Goal: Task Accomplishment & Management: Use online tool/utility

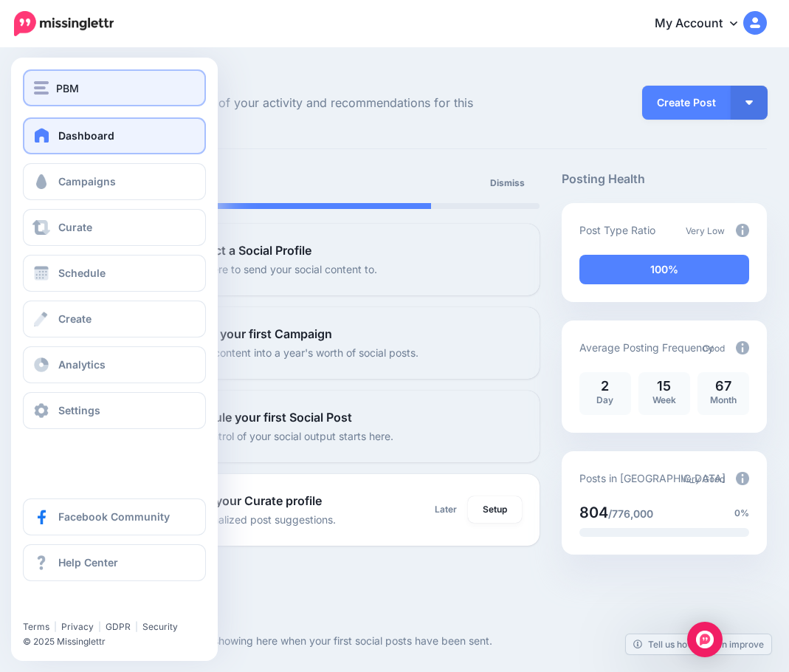
click at [128, 91] on div "PBM" at bounding box center [114, 88] width 161 height 17
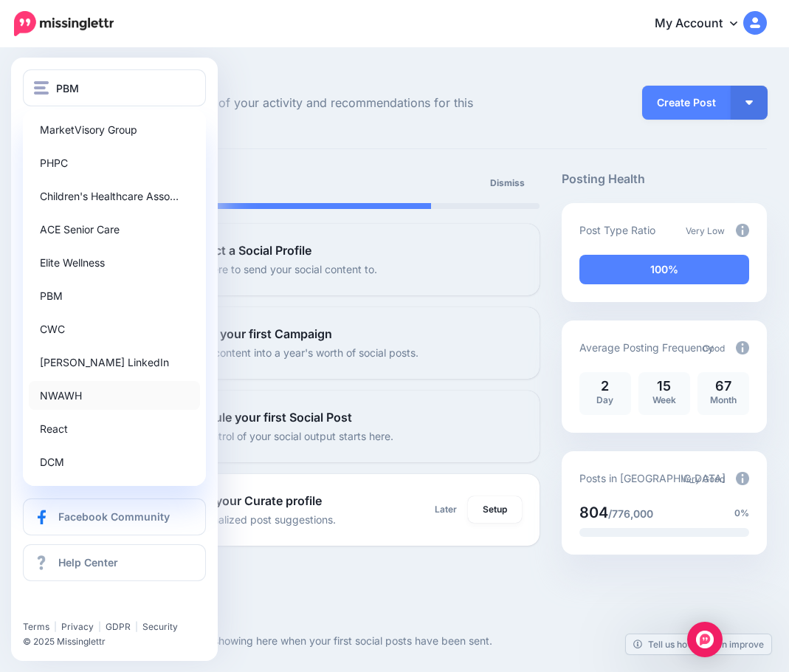
click at [106, 403] on link "NWAWH" at bounding box center [114, 395] width 171 height 29
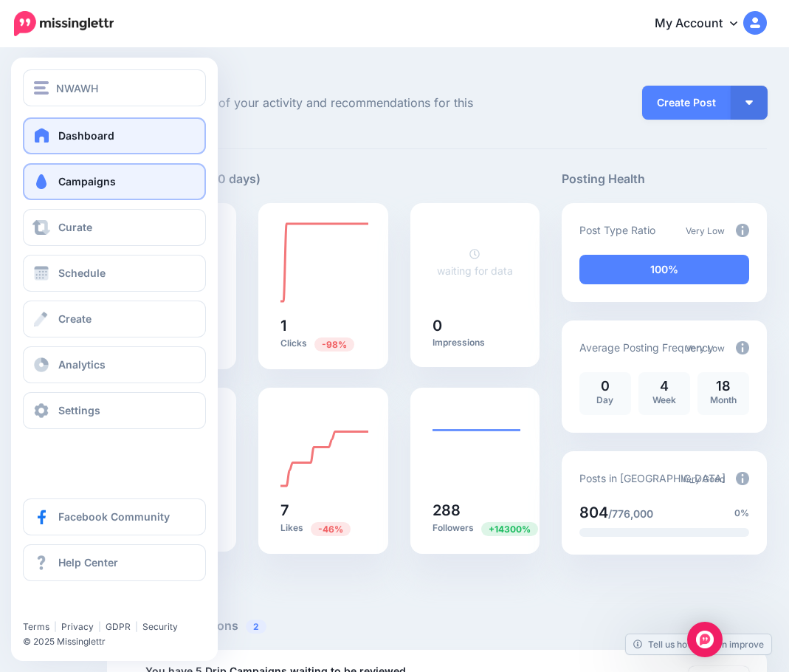
click at [121, 184] on link "Campaigns" at bounding box center [114, 181] width 183 height 37
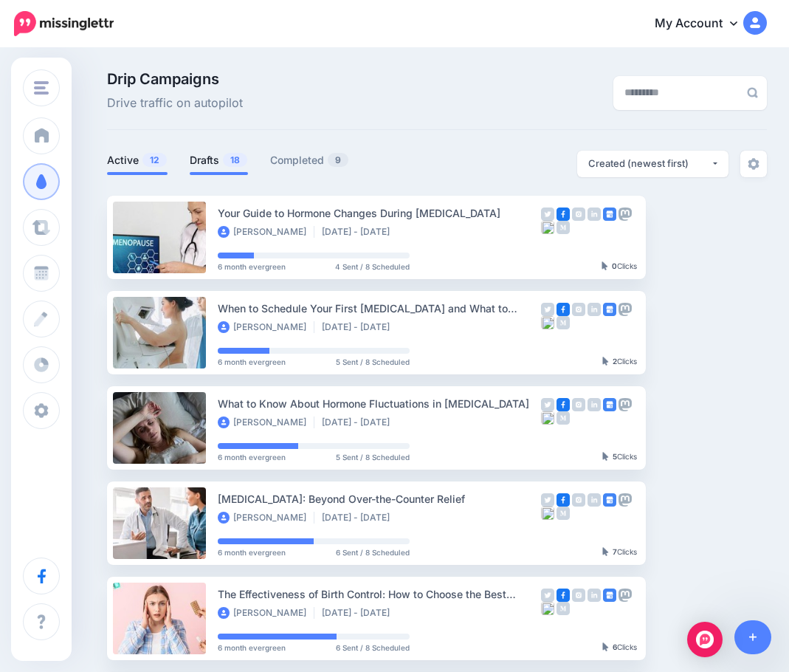
click at [213, 160] on link "Drafts 18" at bounding box center [219, 160] width 58 height 18
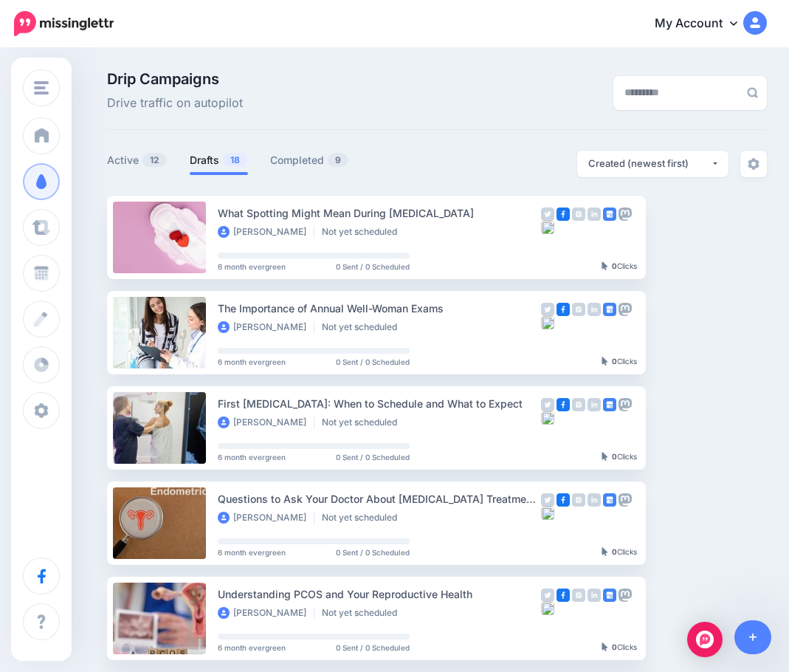
click at [498, 123] on div "Drip Campaigns Drive traffic on autopilot" at bounding box center [437, 101] width 660 height 58
click at [715, 240] on link "Setup Campaign" at bounding box center [706, 237] width 100 height 27
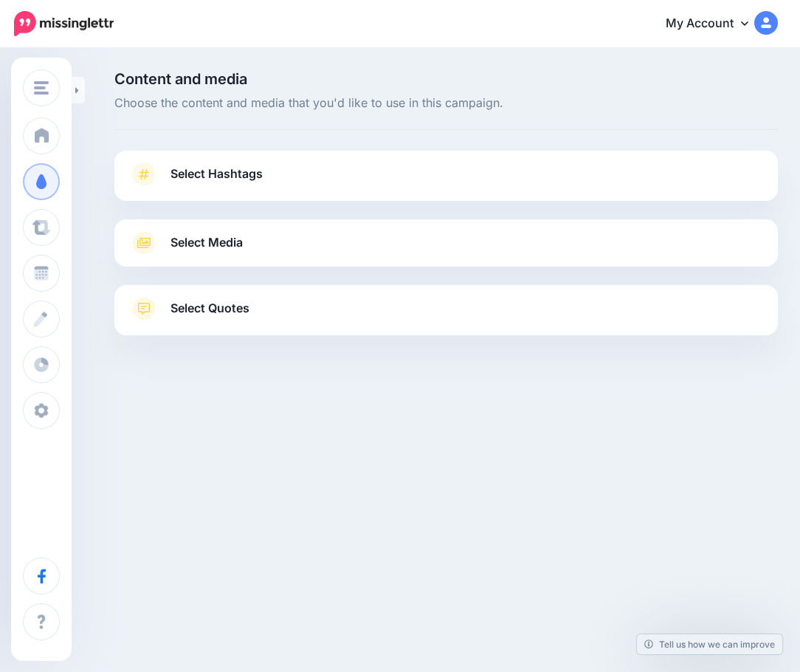
click at [270, 314] on link "Select Quotes" at bounding box center [446, 316] width 634 height 38
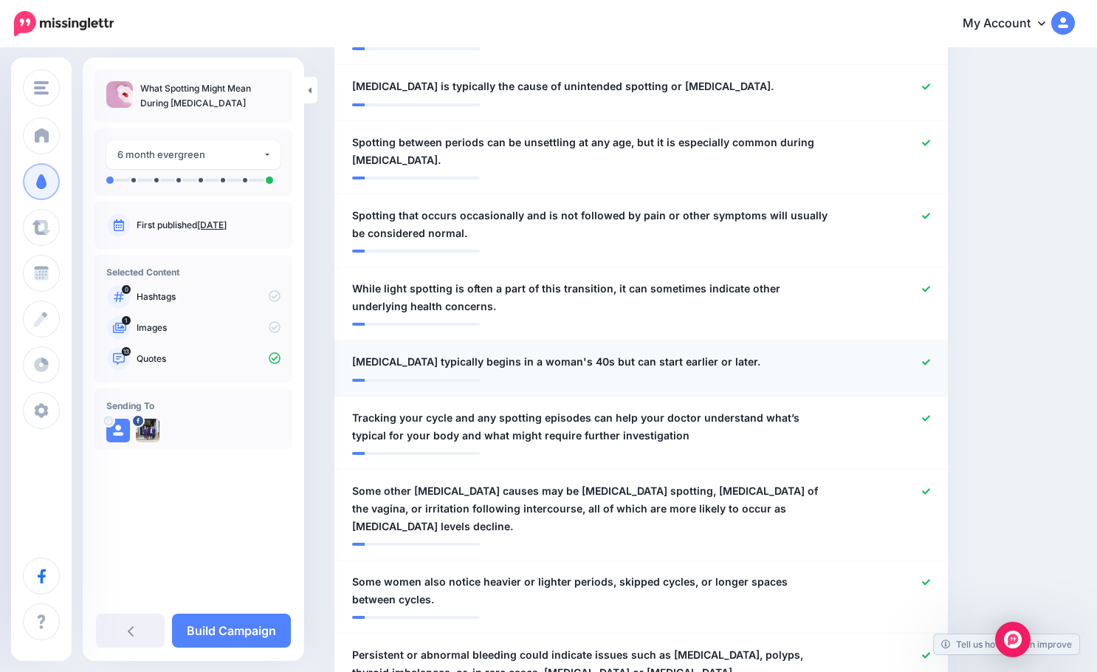
scroll to position [812, 0]
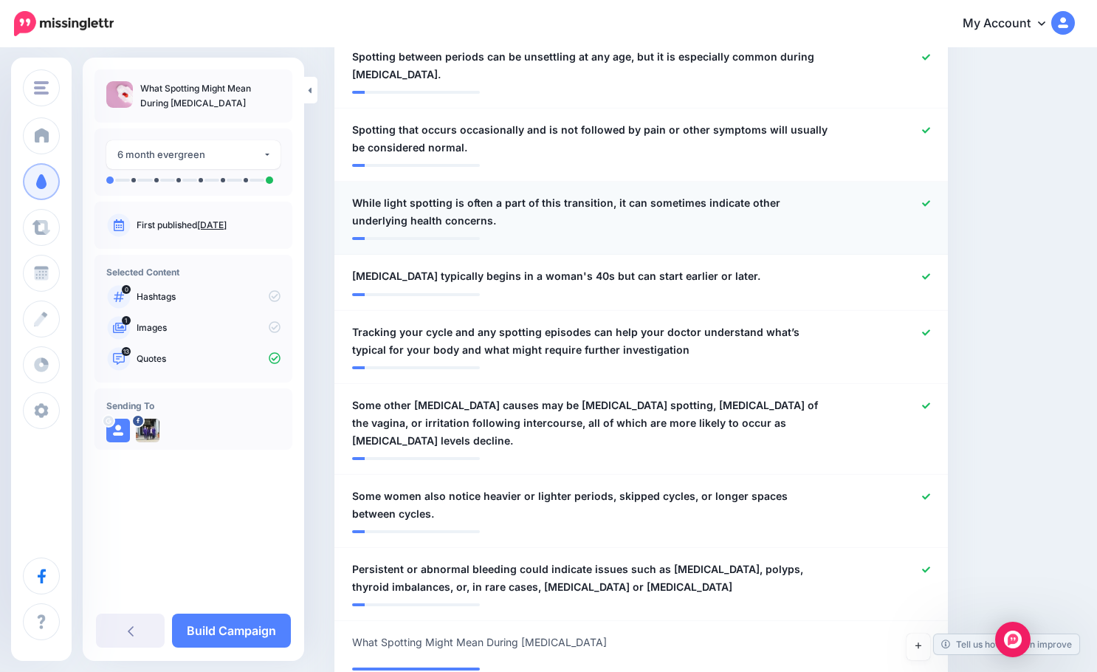
click at [556, 204] on span "While light spotting is often a part of this transition, it can sometimes indic…" at bounding box center [591, 211] width 478 height 35
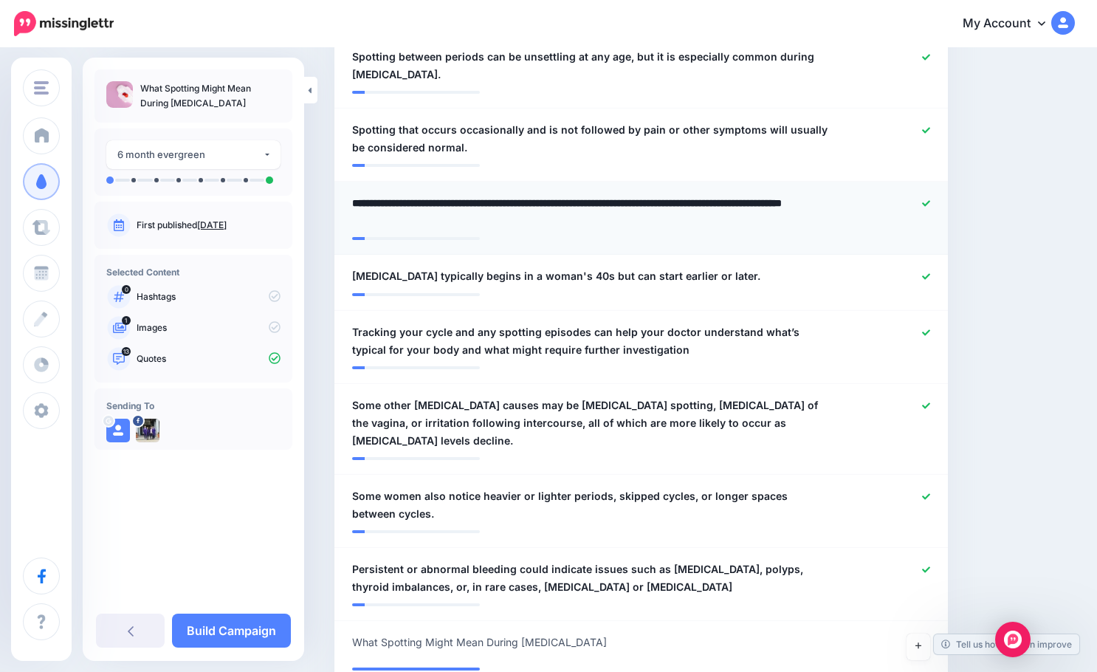
click at [554, 206] on textarea "**********" at bounding box center [595, 211] width 486 height 35
type textarea "**********"
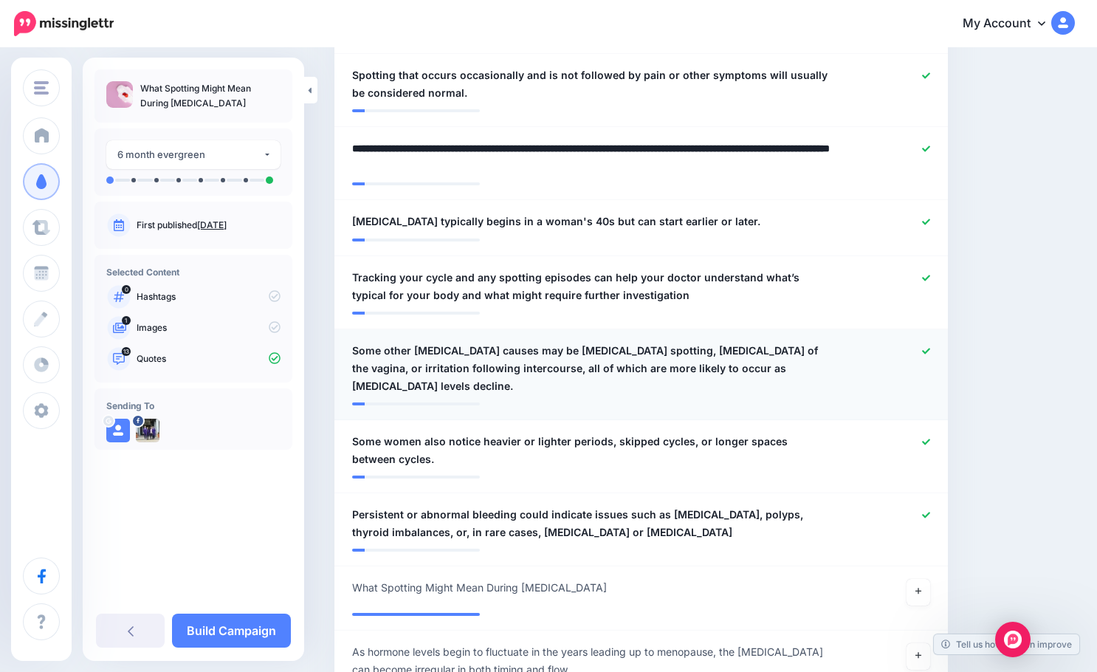
scroll to position [960, 0]
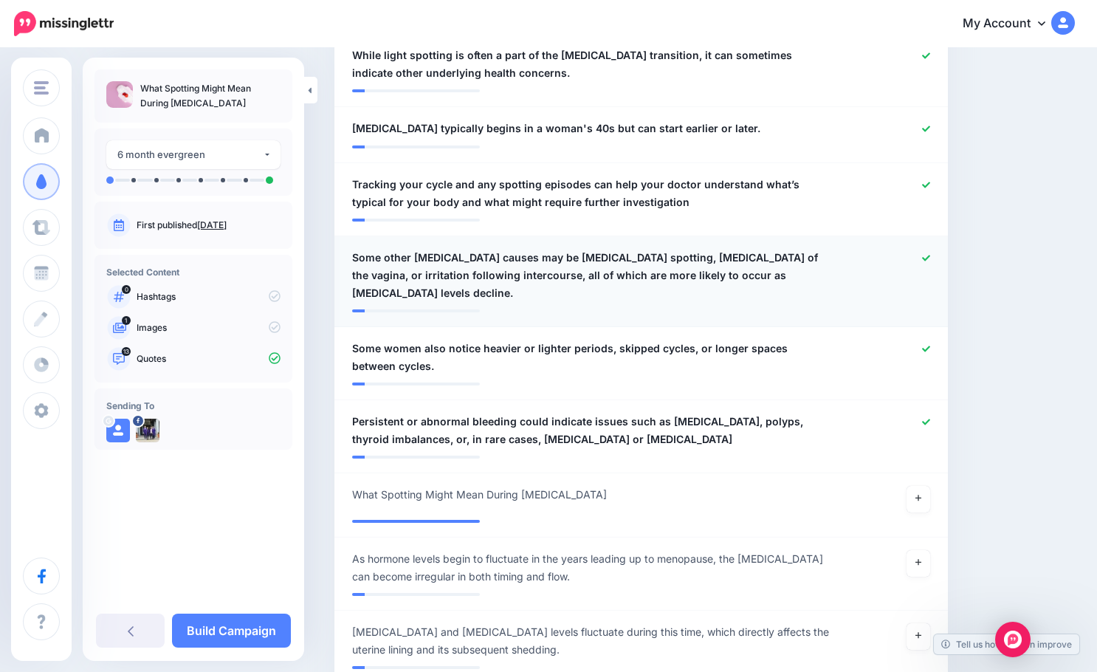
click at [800, 261] on div at bounding box center [891, 275] width 100 height 53
click at [800, 258] on icon at bounding box center [926, 258] width 8 height 6
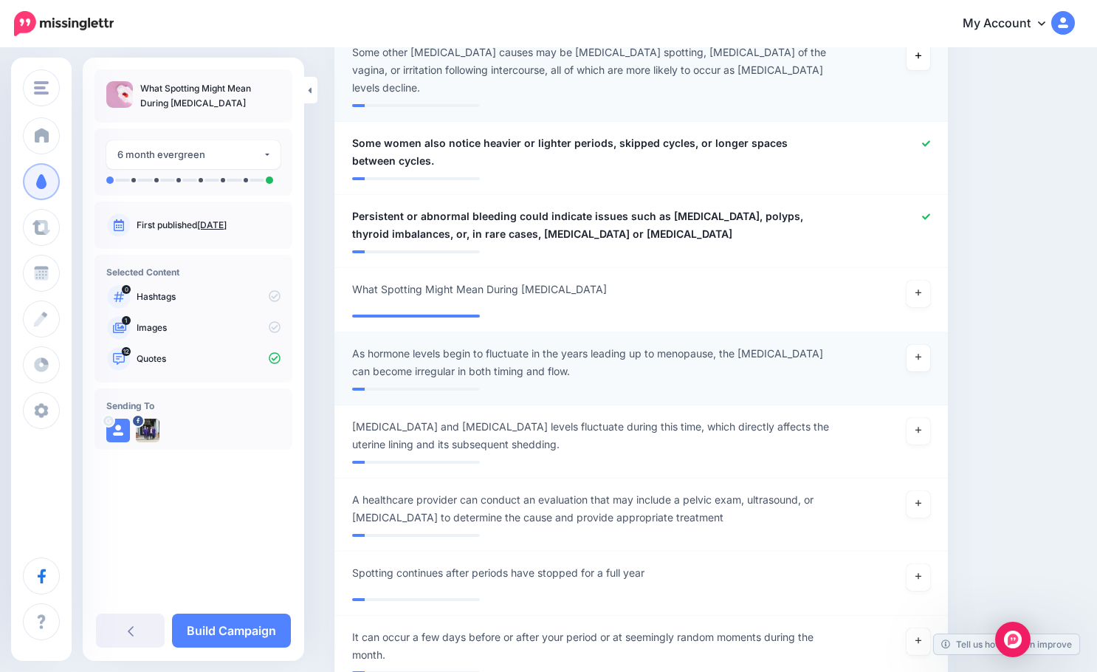
scroll to position [1182, 0]
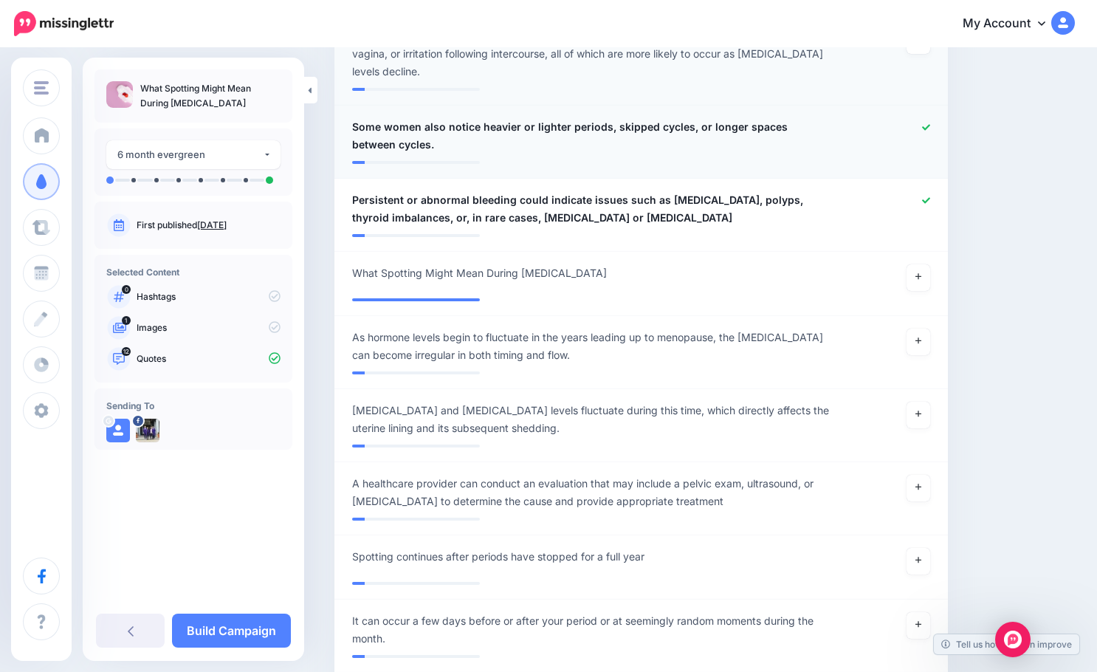
click at [355, 118] on span "Some women also notice heavier or lighter periods, skipped cycles, or longer sp…" at bounding box center [591, 135] width 478 height 35
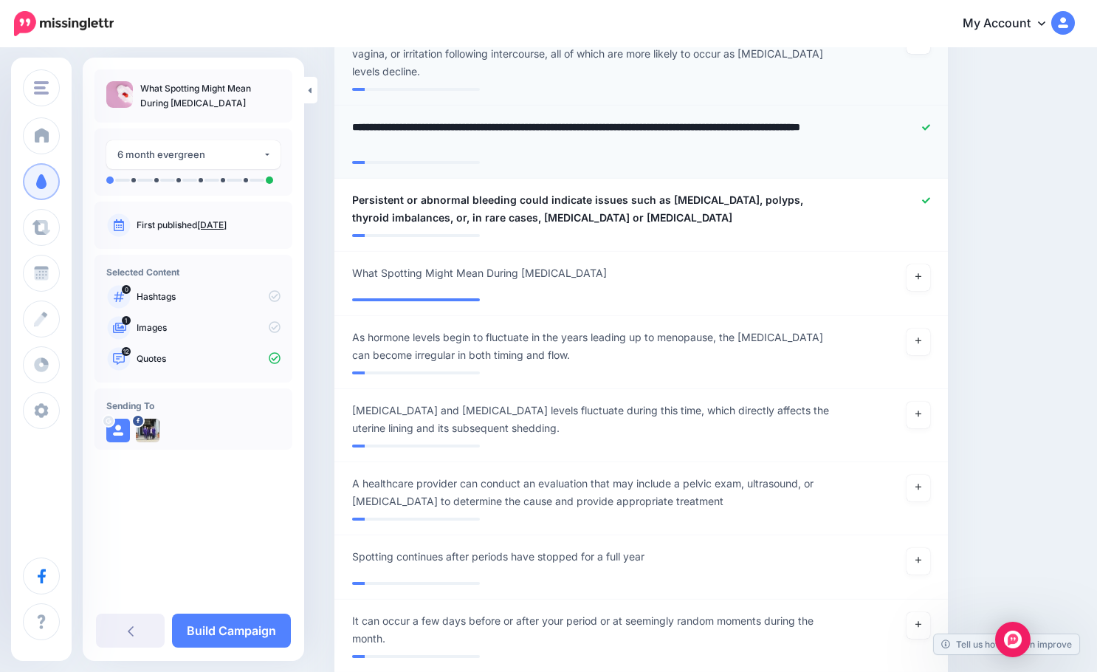
drag, startPoint x: 558, startPoint y: 108, endPoint x: 572, endPoint y: 146, distance: 41.1
click at [558, 118] on textarea "**********" at bounding box center [595, 135] width 486 height 35
type textarea "**********"
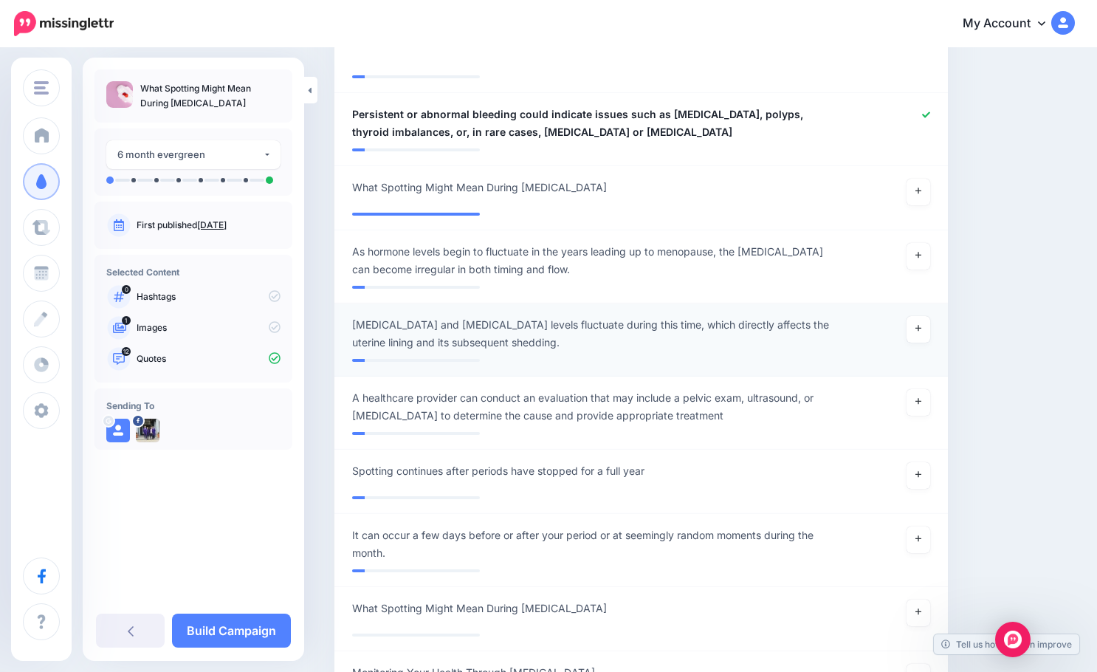
scroll to position [1403, 0]
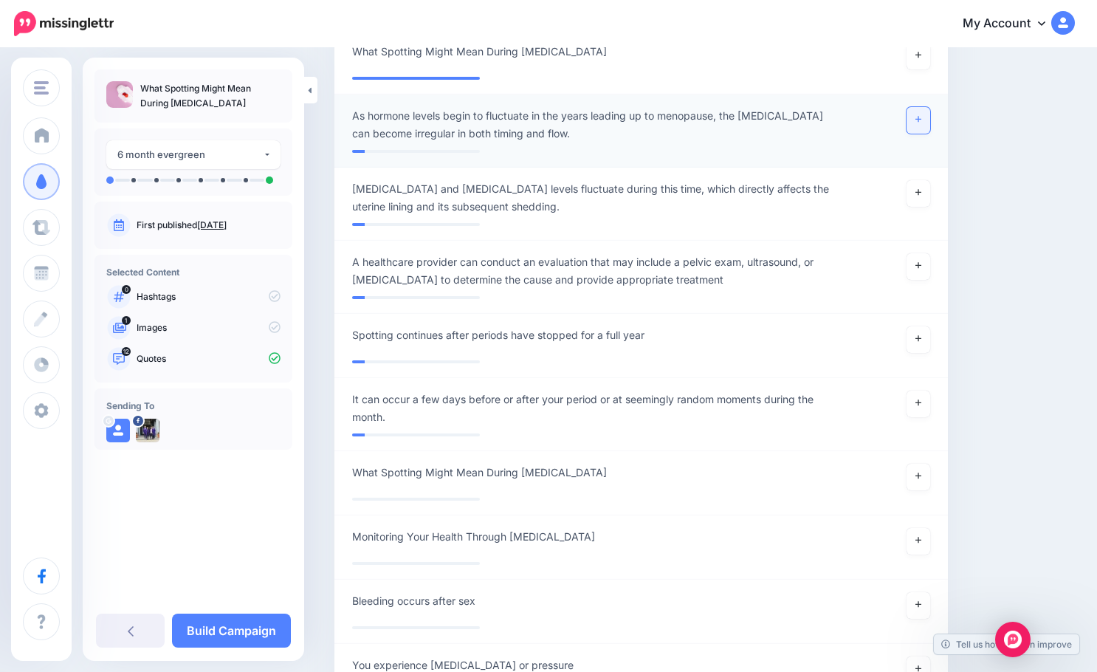
click at [800, 107] on link at bounding box center [919, 120] width 24 height 27
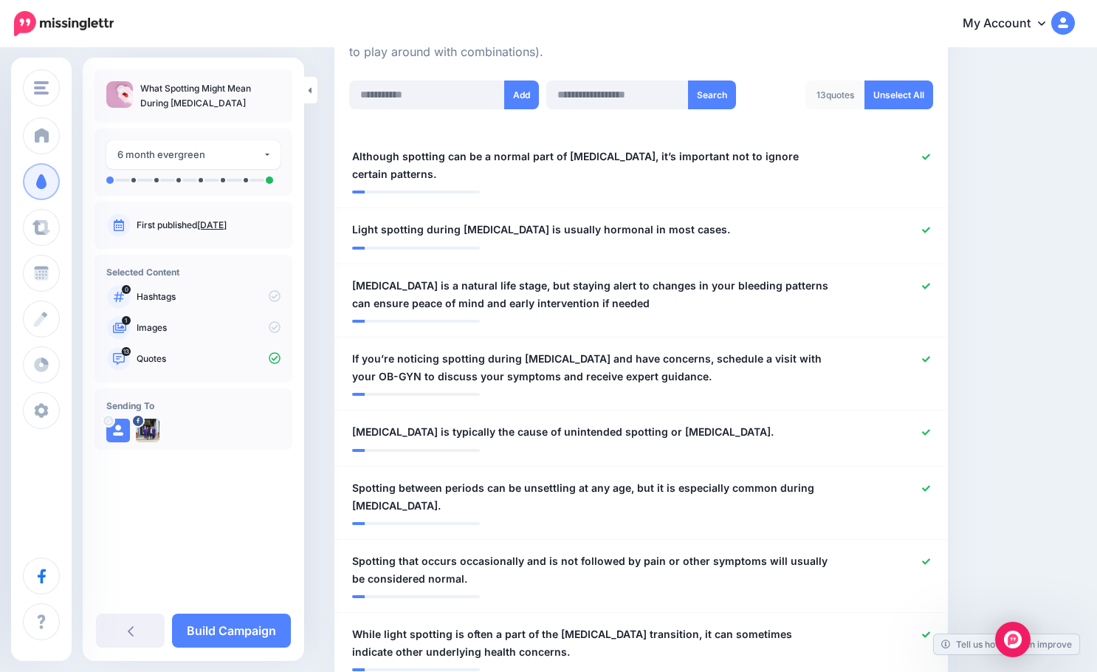
scroll to position [0, 0]
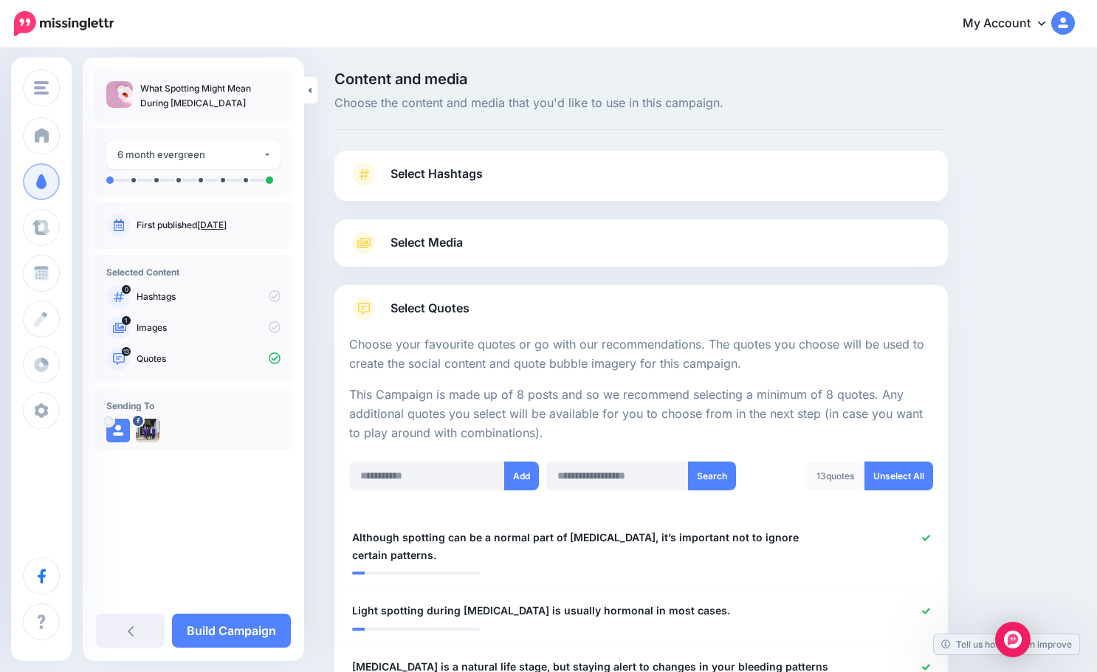
click at [407, 243] on span "Select Media" at bounding box center [427, 243] width 72 height 20
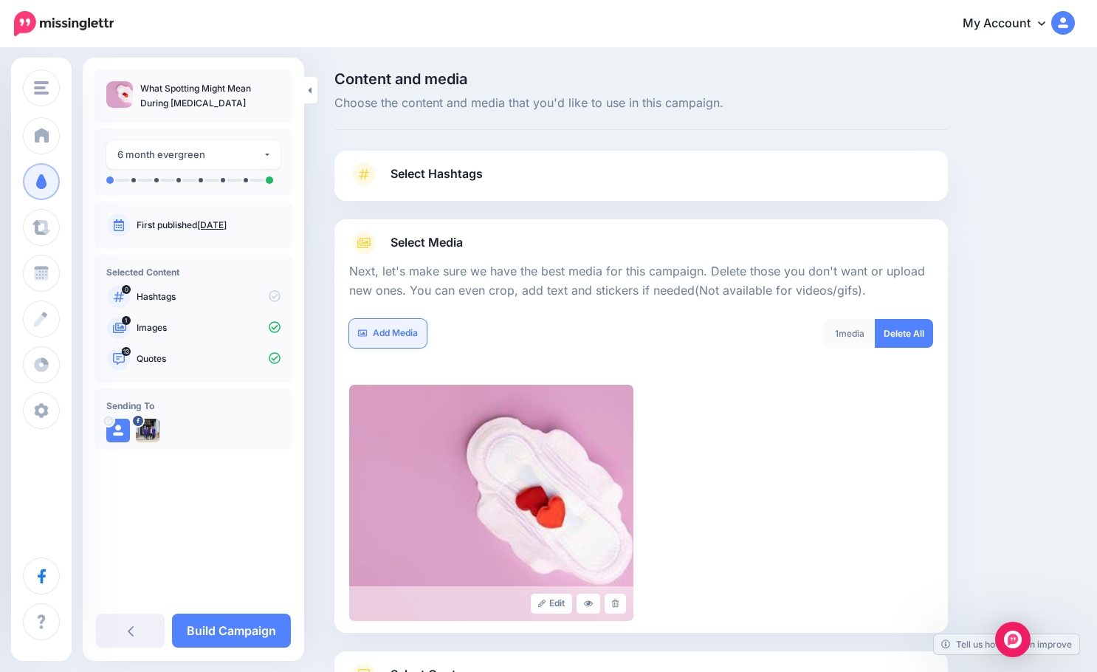
click at [403, 336] on link "Add Media" at bounding box center [388, 333] width 78 height 29
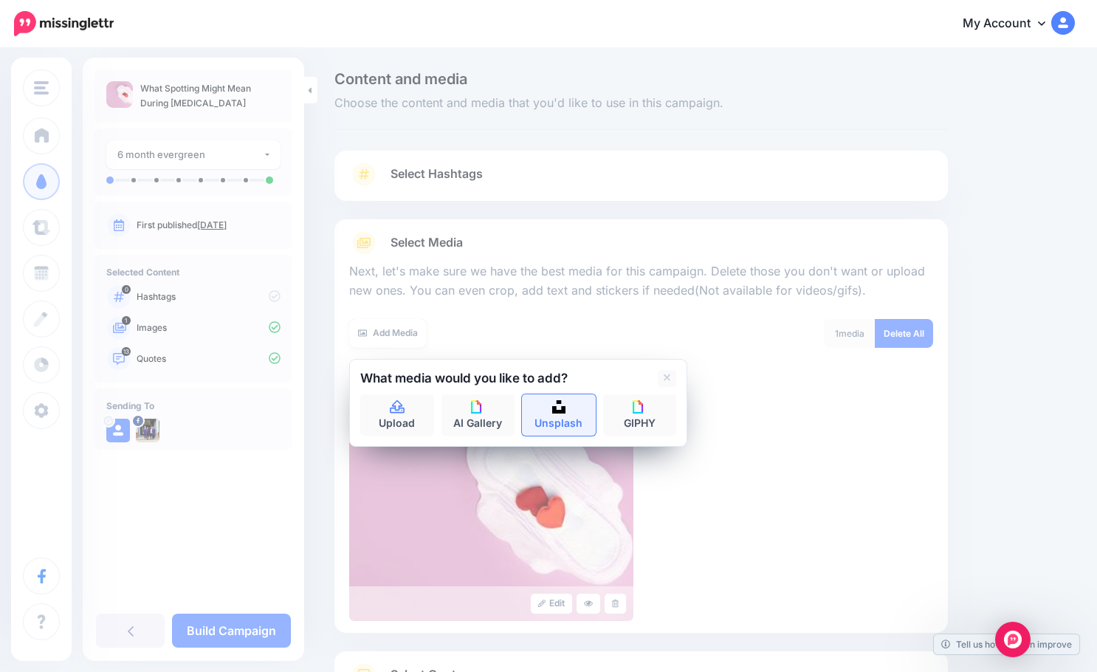
click at [569, 416] on link "Unsplash" at bounding box center [559, 414] width 74 height 41
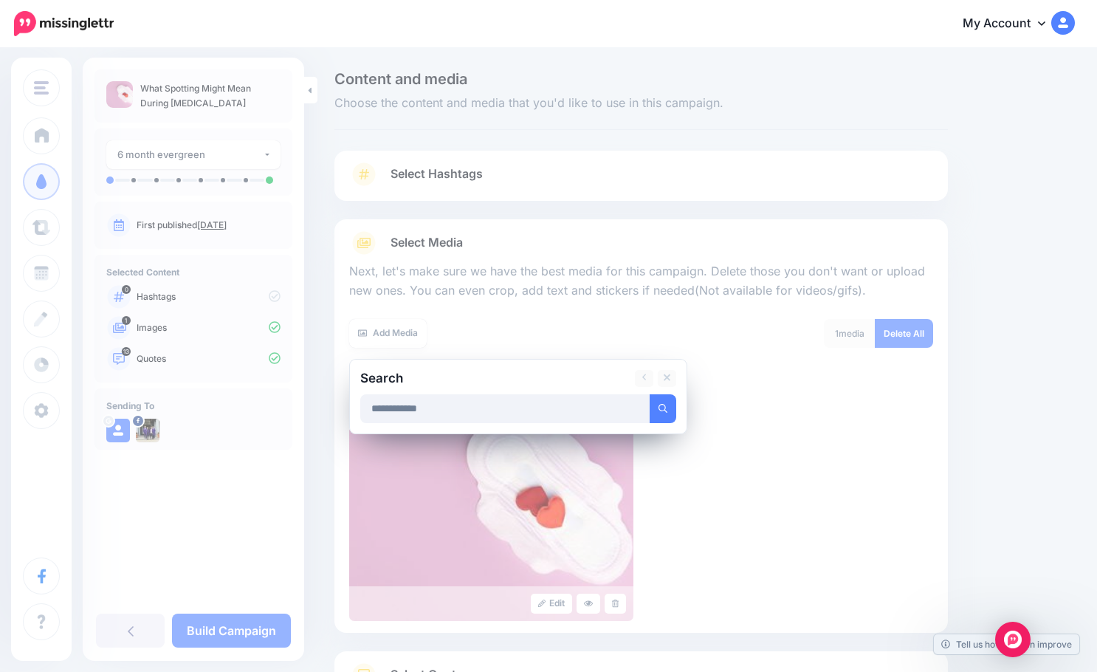
type input "**********"
click at [650, 394] on button "submit" at bounding box center [663, 408] width 27 height 29
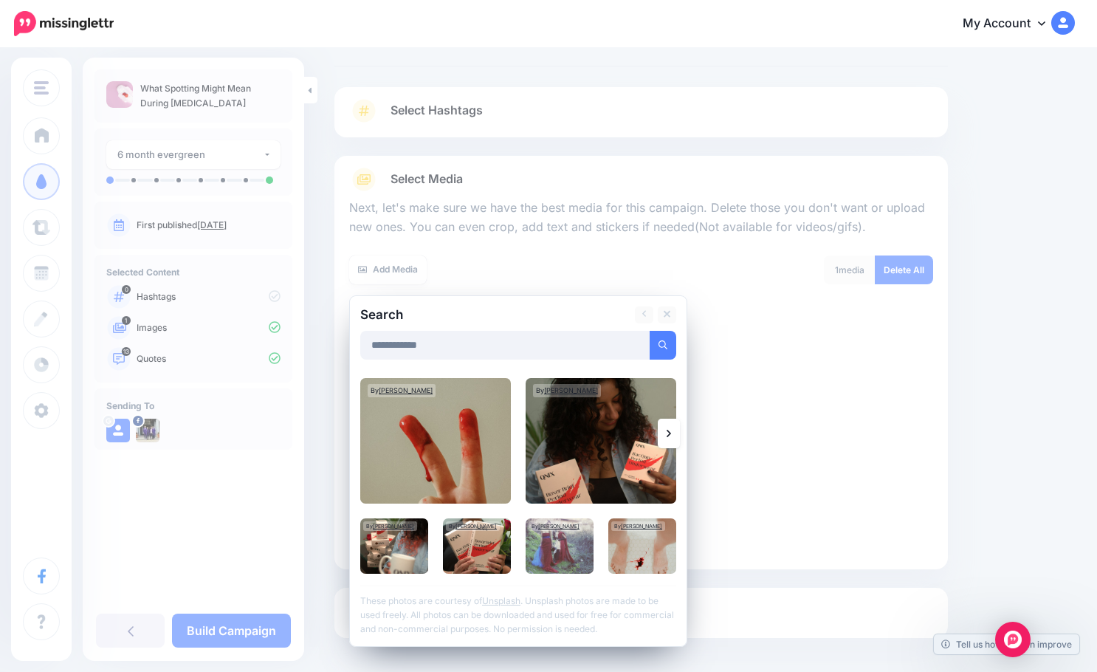
scroll to position [126, 0]
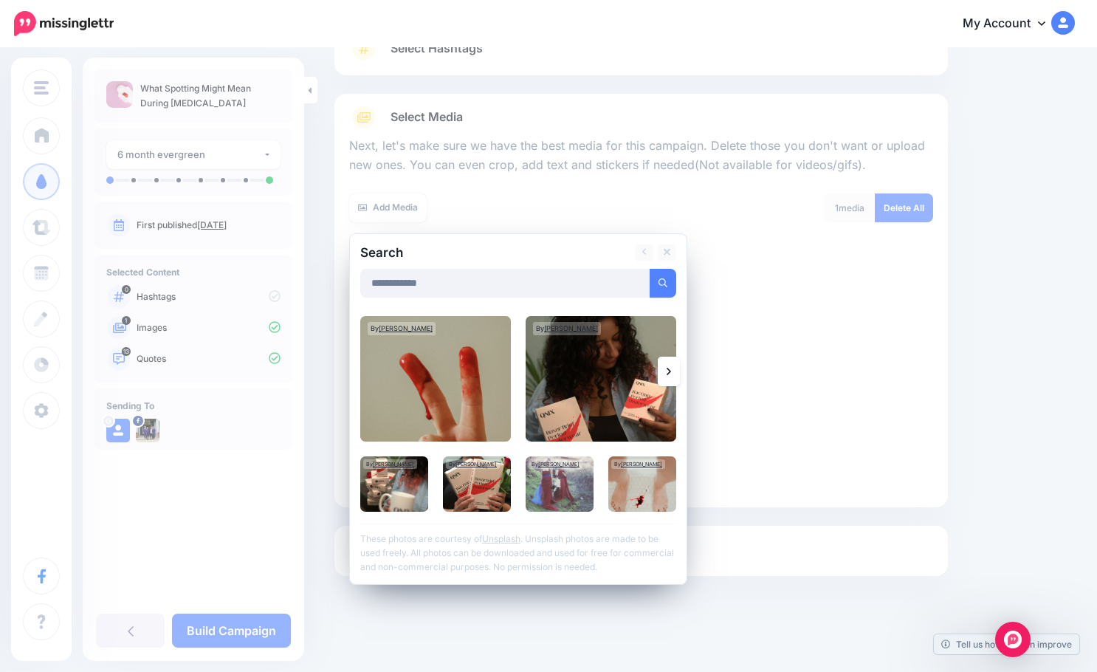
click at [674, 376] on link at bounding box center [669, 372] width 22 height 30
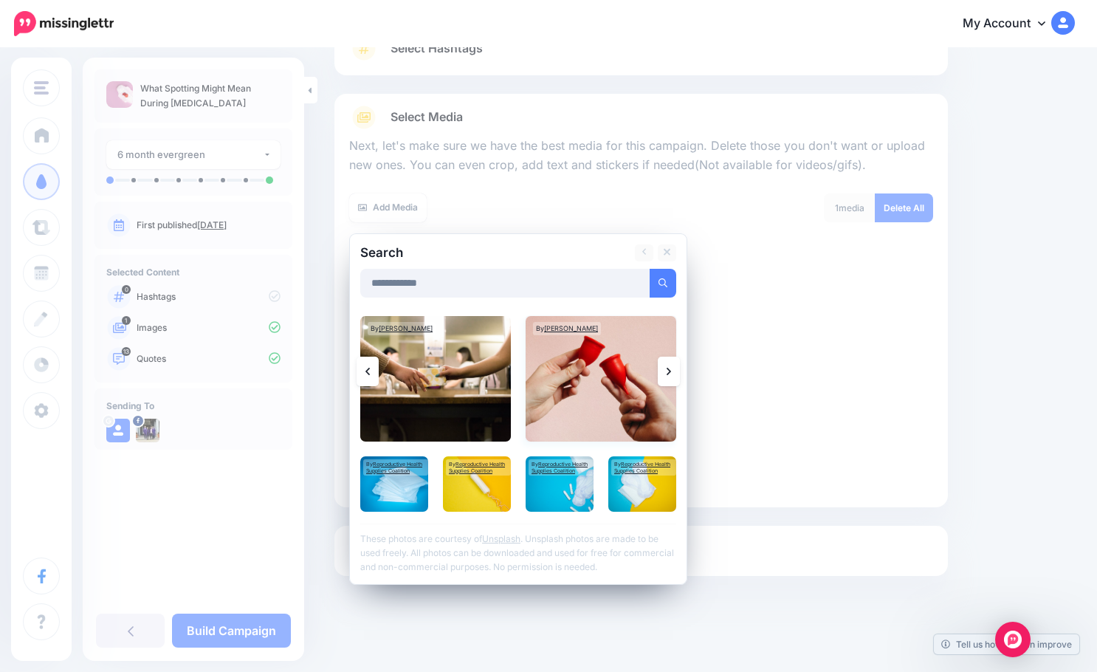
click at [606, 374] on img at bounding box center [601, 379] width 151 height 126
click at [643, 501] on img at bounding box center [642, 483] width 68 height 55
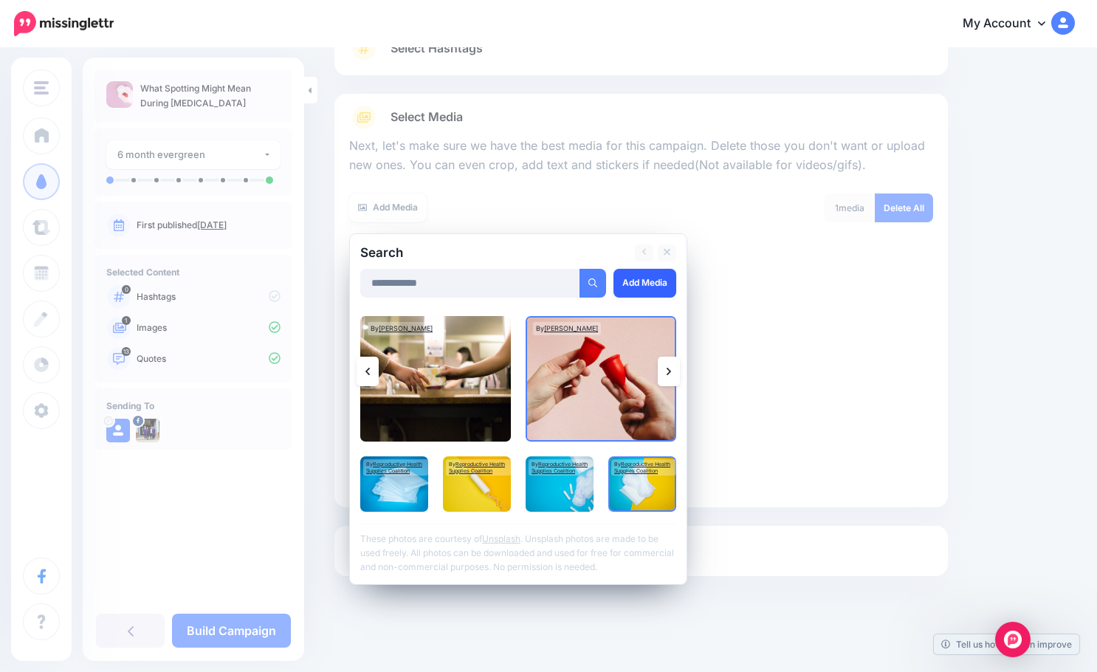
click at [625, 269] on link "Add Media" at bounding box center [645, 283] width 63 height 29
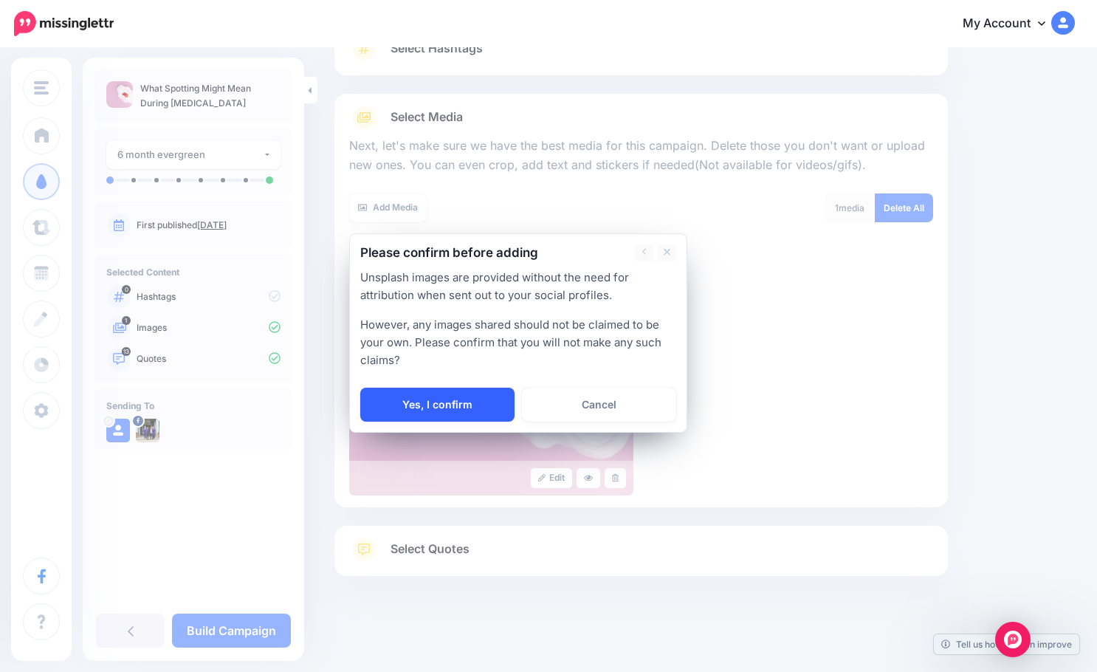
click at [458, 397] on link "Yes, I confirm" at bounding box center [437, 405] width 154 height 34
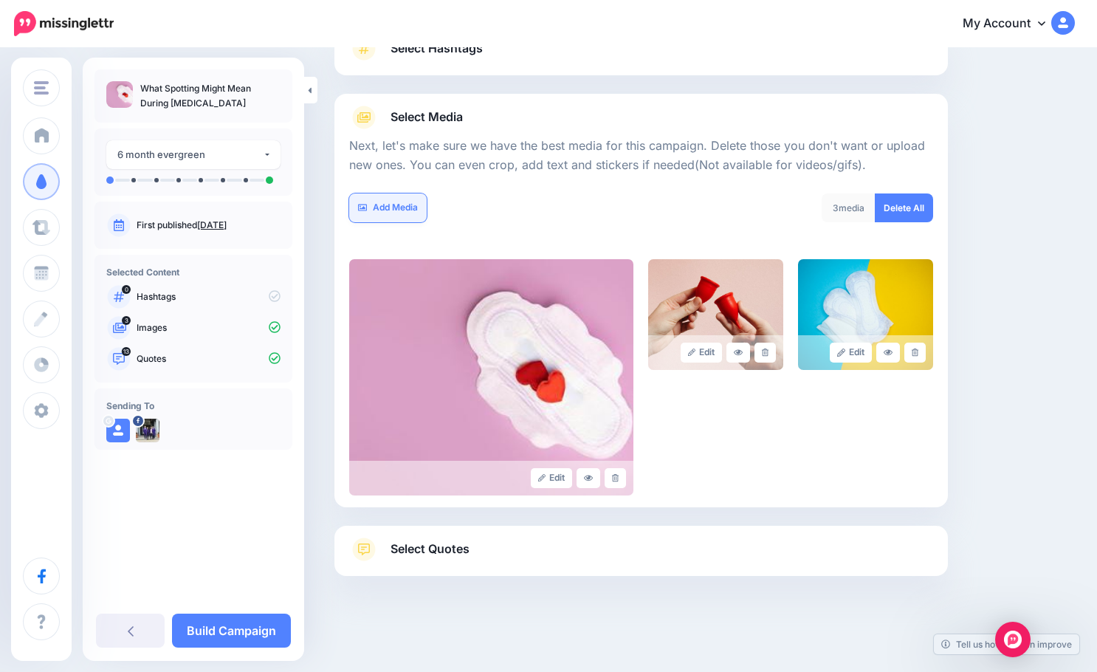
click at [374, 208] on link "Add Media" at bounding box center [388, 207] width 78 height 29
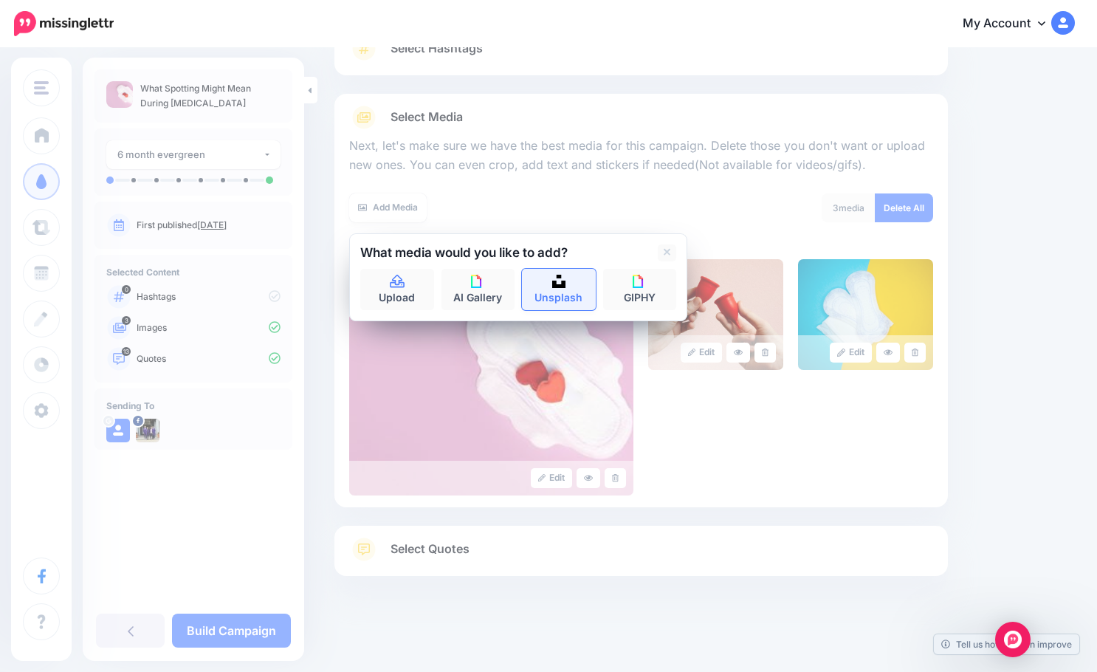
click at [553, 286] on img at bounding box center [558, 281] width 13 height 13
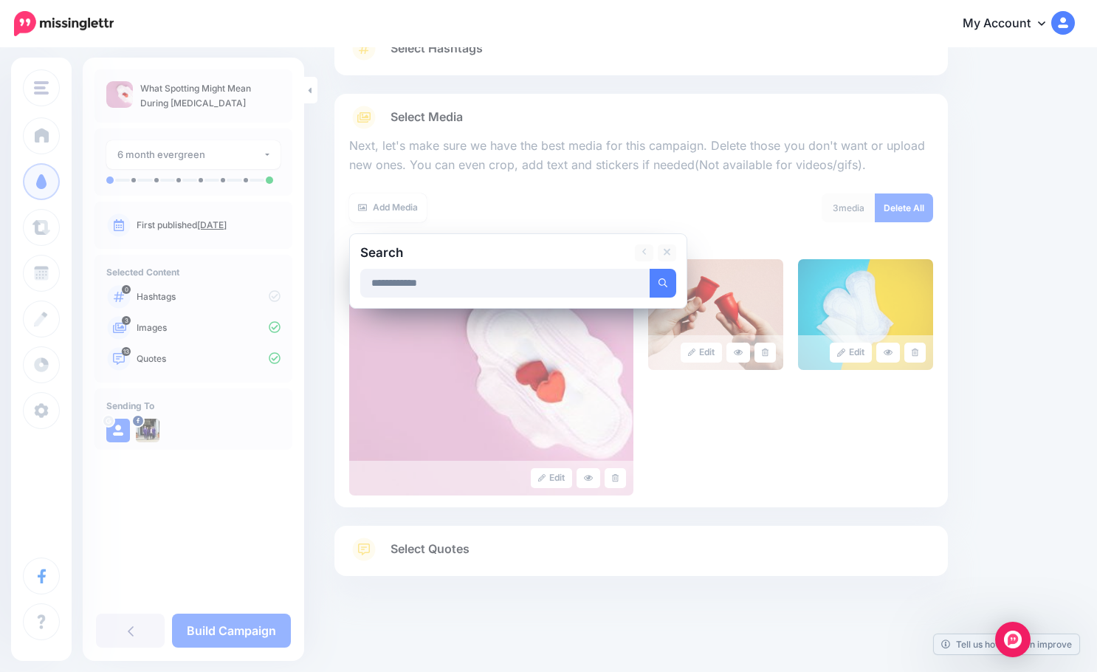
click at [650, 269] on button "submit" at bounding box center [663, 283] width 27 height 29
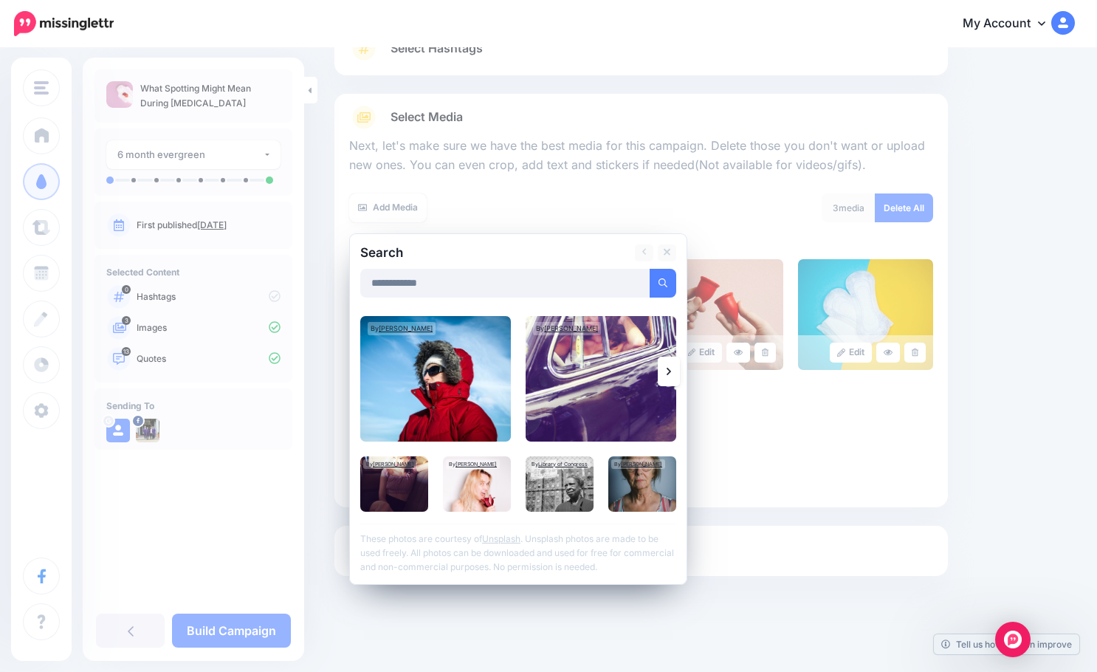
click at [670, 372] on icon at bounding box center [669, 371] width 4 height 7
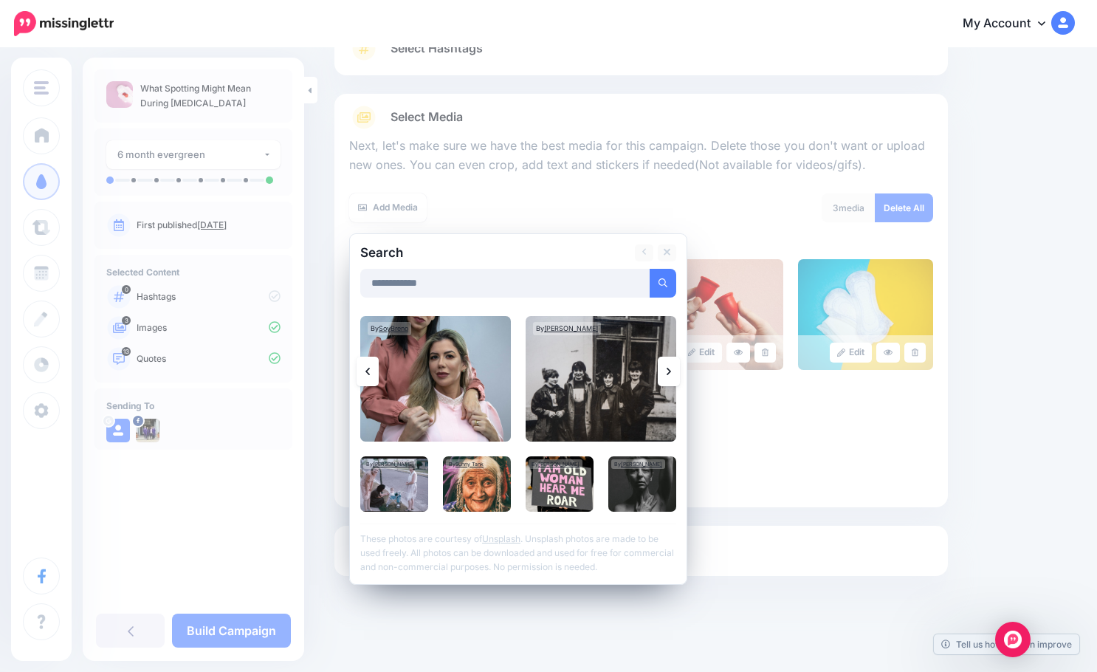
click at [670, 372] on icon at bounding box center [669, 371] width 4 height 7
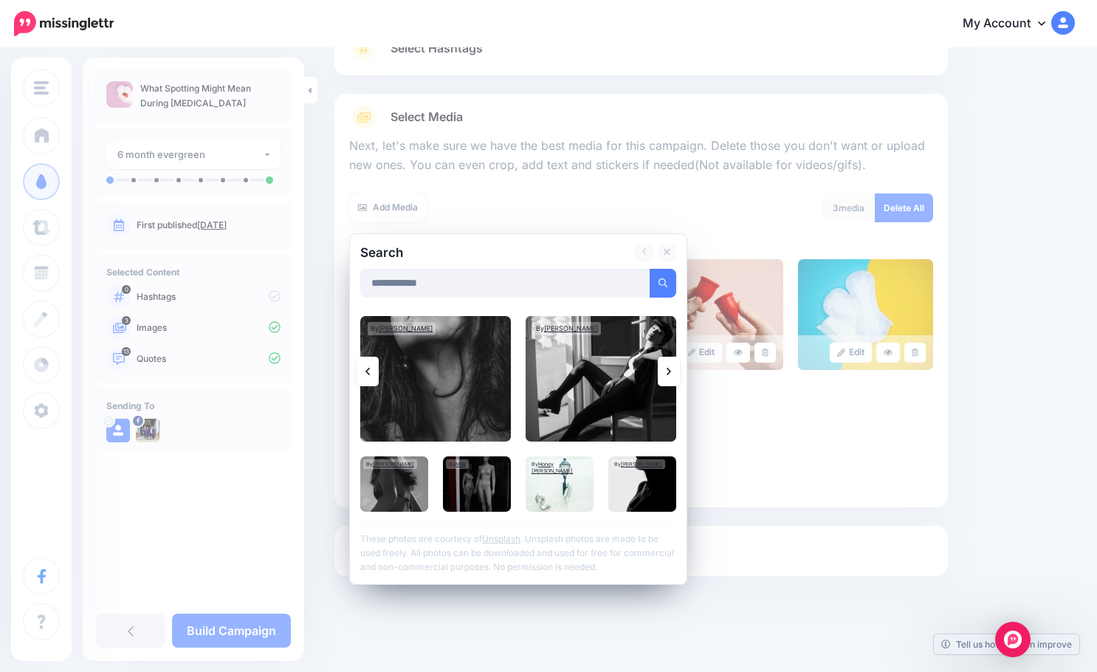
click at [670, 372] on icon at bounding box center [669, 371] width 4 height 7
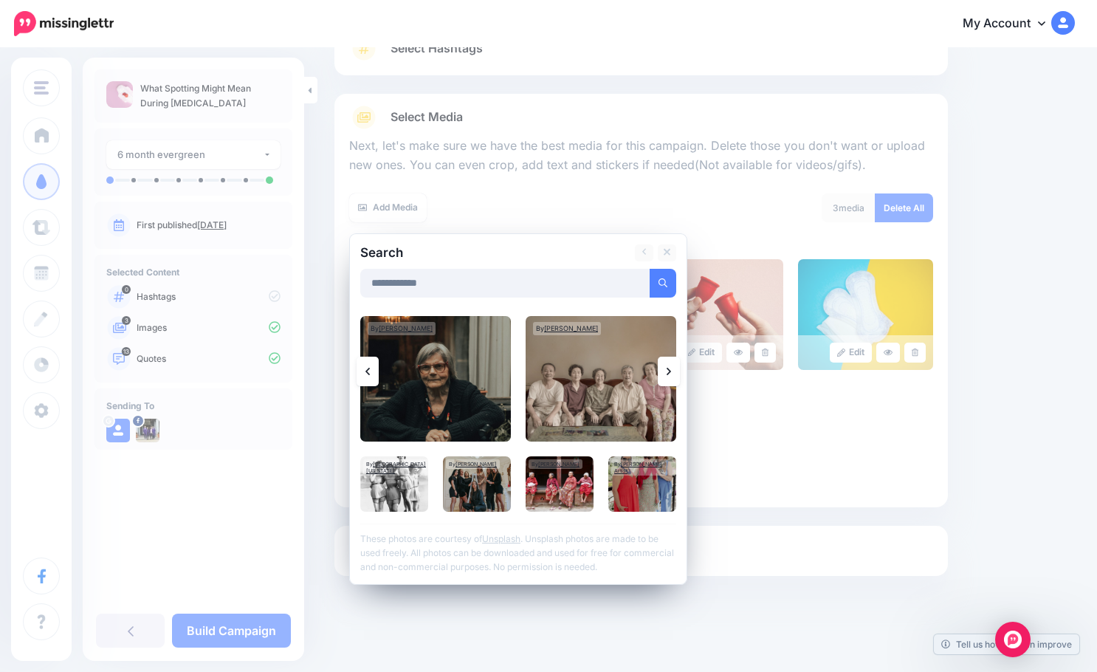
click at [670, 372] on icon at bounding box center [669, 371] width 4 height 7
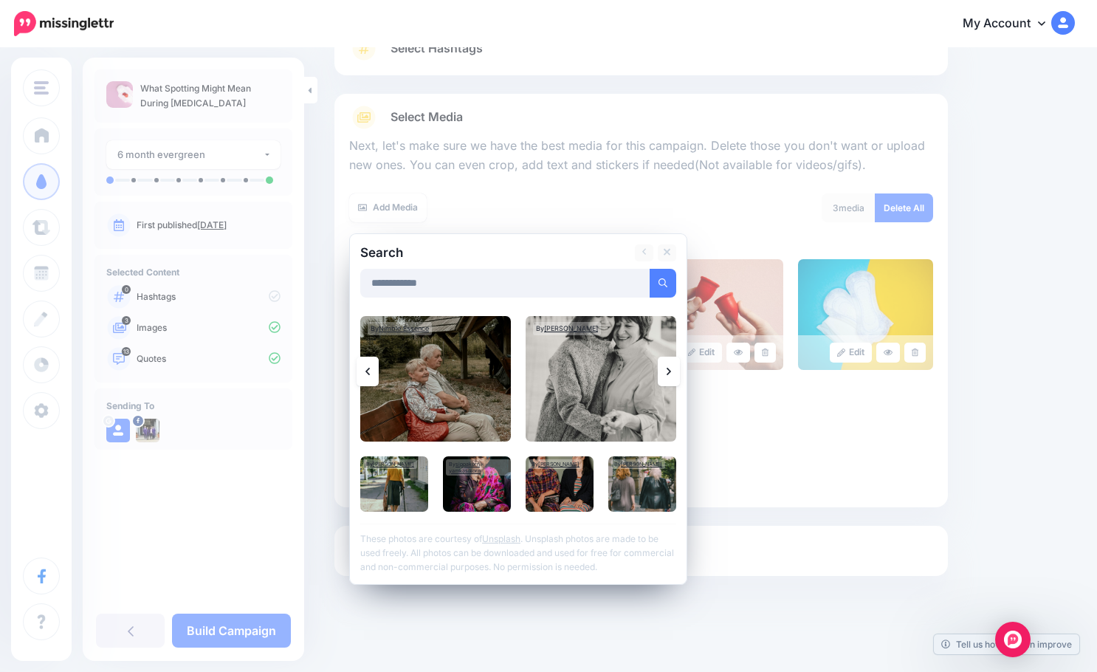
click at [670, 372] on icon at bounding box center [669, 371] width 4 height 7
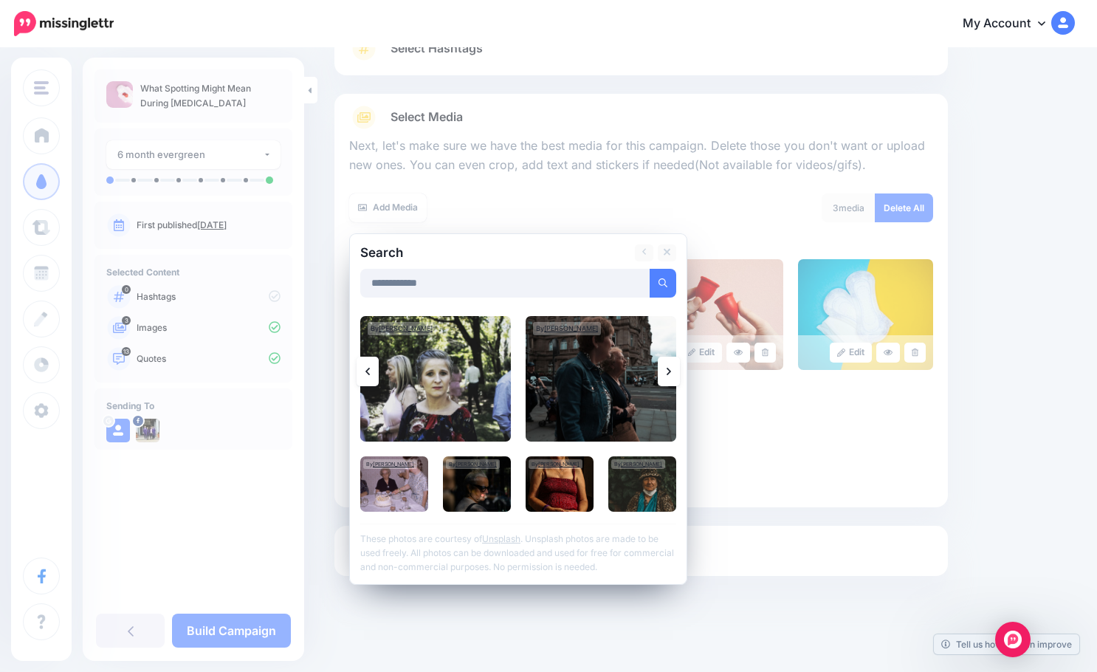
click at [666, 369] on link at bounding box center [669, 372] width 22 height 30
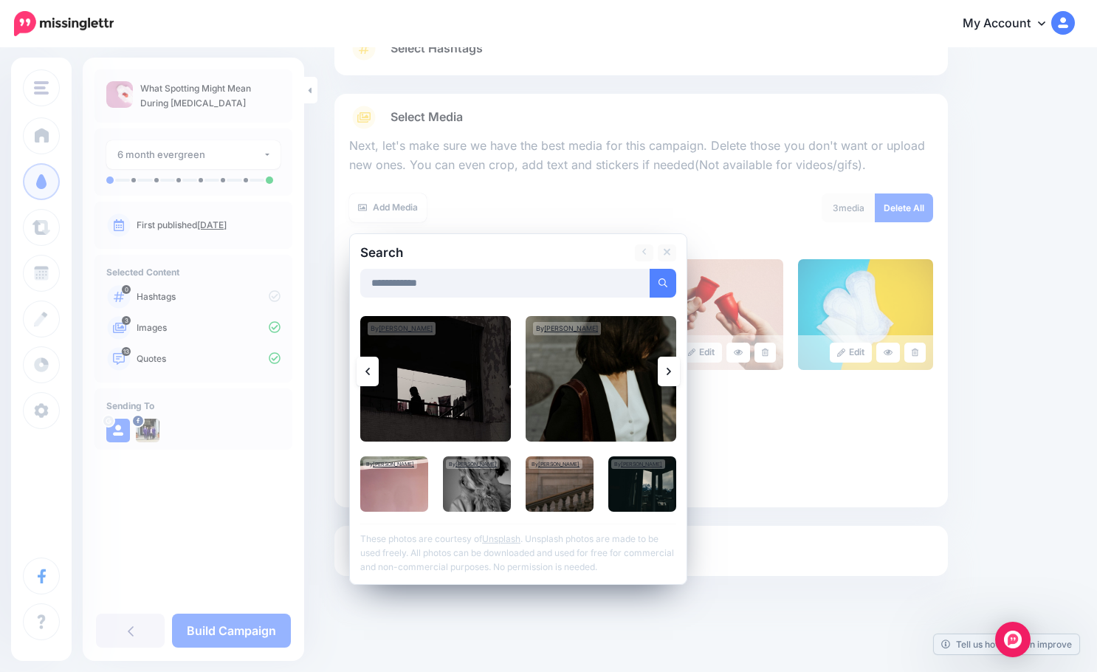
click at [666, 369] on link at bounding box center [669, 372] width 22 height 30
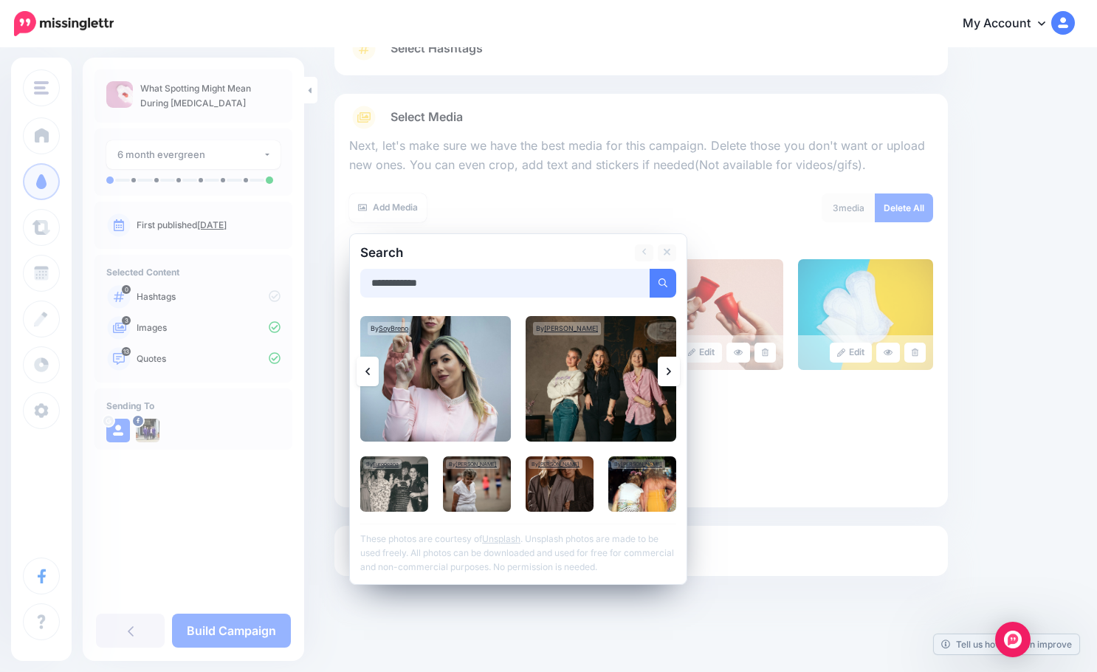
click at [397, 284] on input "**********" at bounding box center [505, 283] width 290 height 29
type input "**********"
click at [650, 269] on button "submit" at bounding box center [663, 283] width 27 height 29
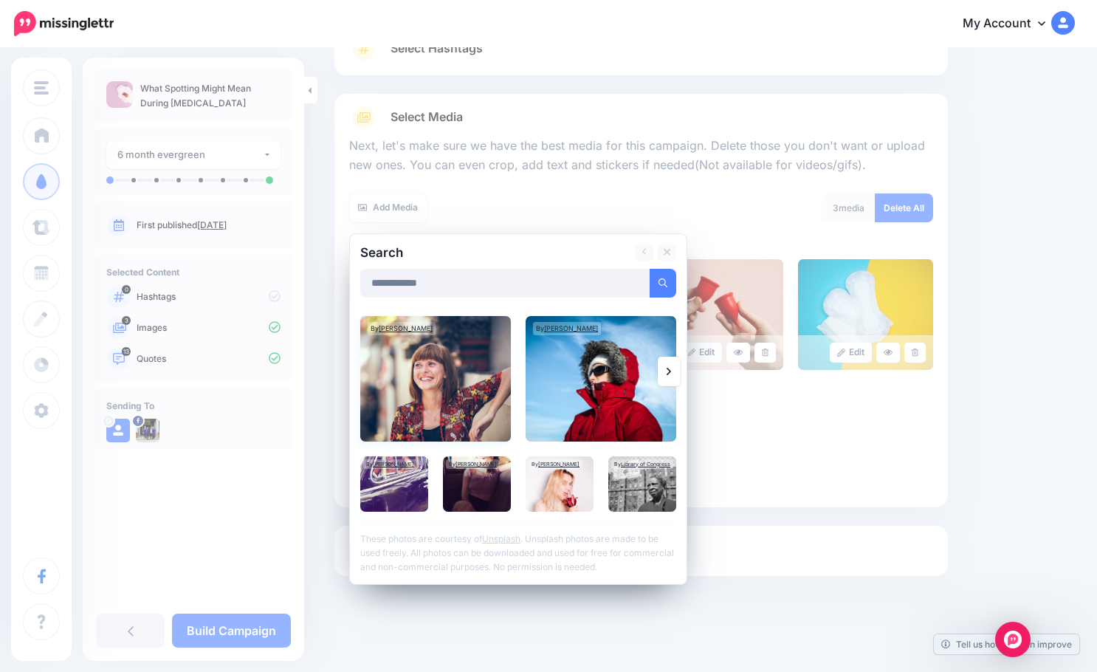
click at [428, 375] on img at bounding box center [435, 379] width 151 height 126
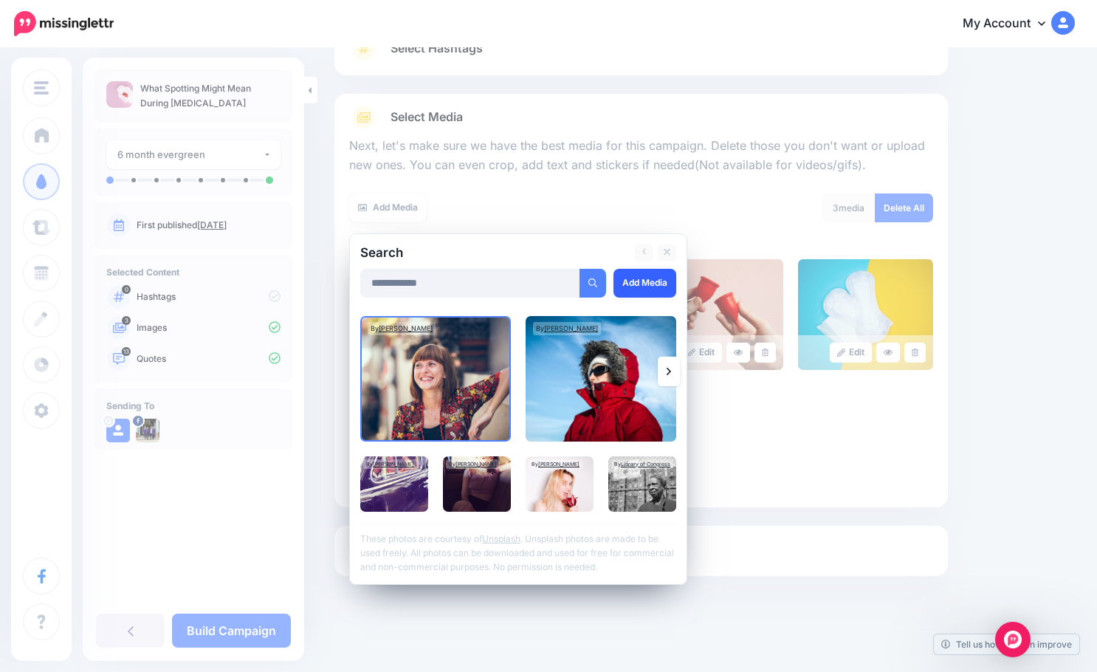
click at [659, 275] on link "Add Media" at bounding box center [645, 283] width 63 height 29
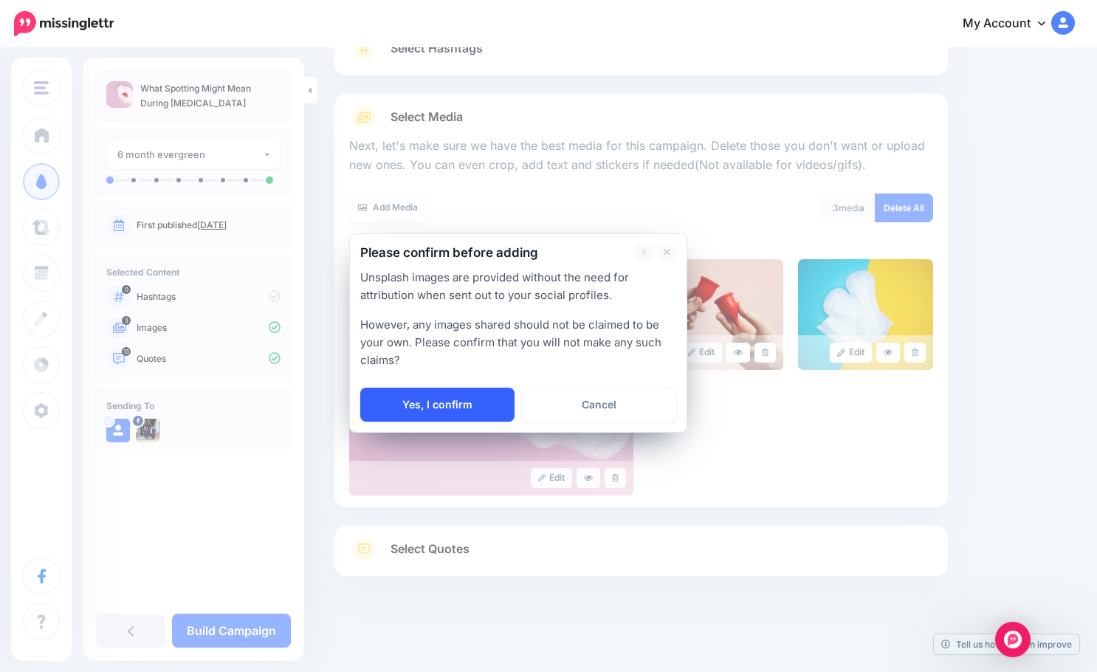
click at [366, 416] on link "Yes, I confirm" at bounding box center [437, 405] width 154 height 34
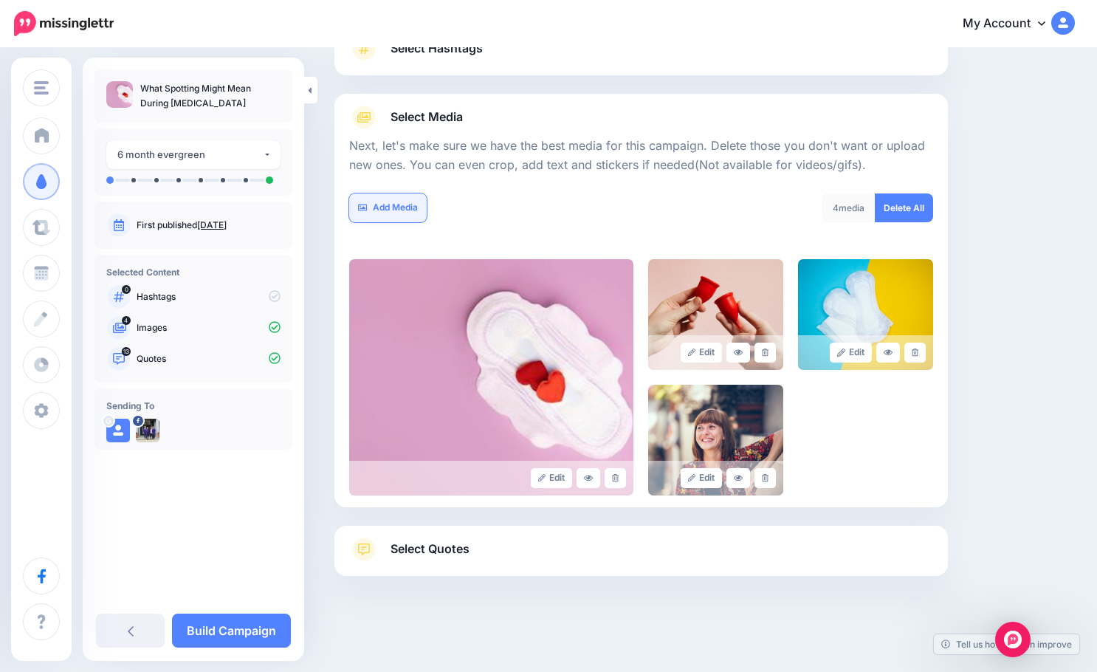
click at [380, 210] on link "Add Media" at bounding box center [388, 207] width 78 height 29
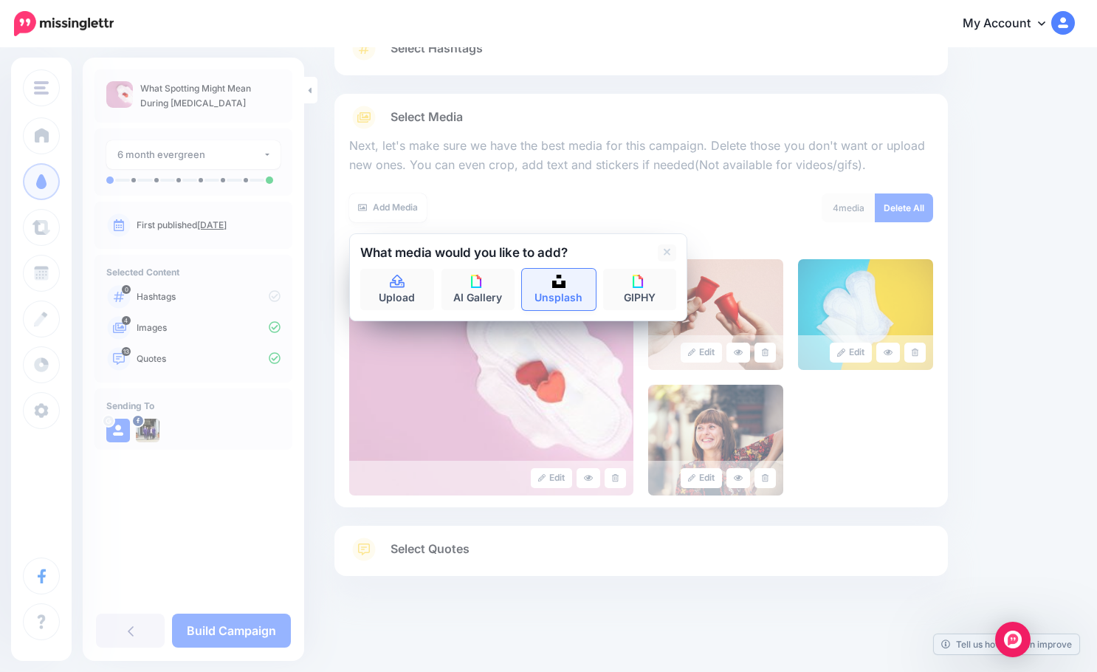
click at [555, 281] on img at bounding box center [558, 281] width 13 height 13
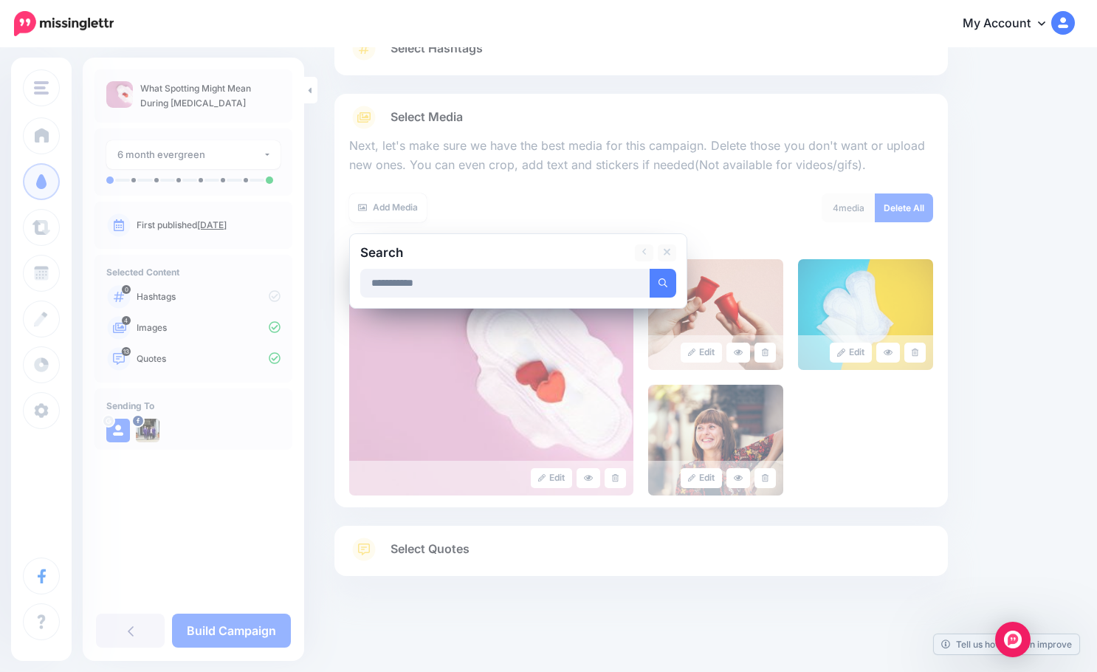
type input "**********"
click at [650, 269] on button "submit" at bounding box center [663, 283] width 27 height 29
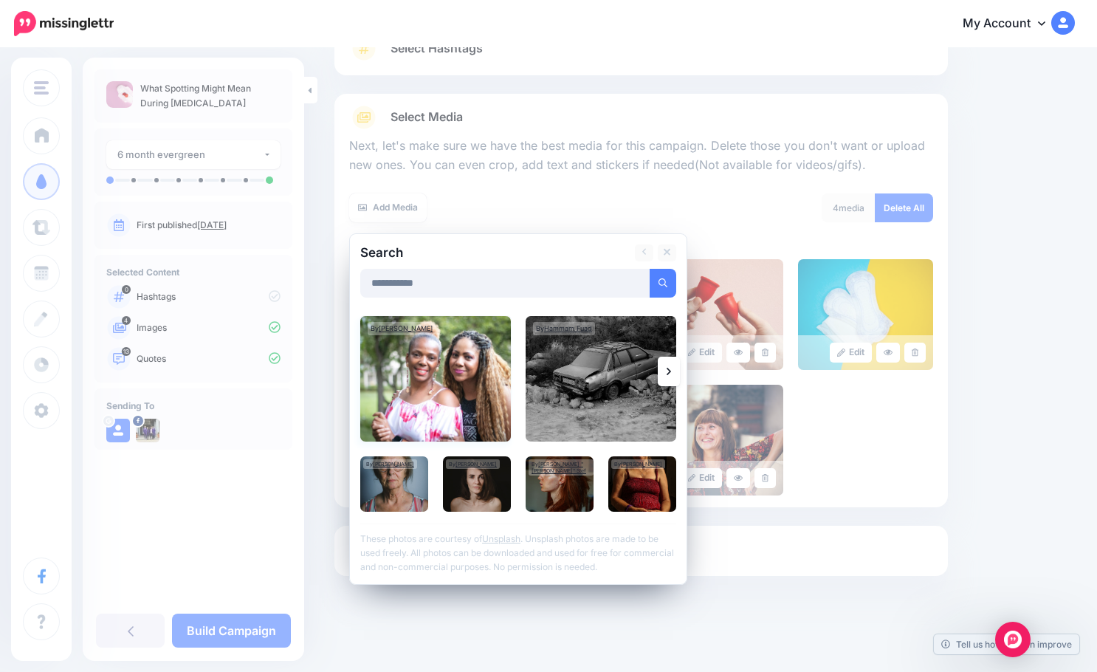
click at [480, 392] on img at bounding box center [435, 379] width 151 height 126
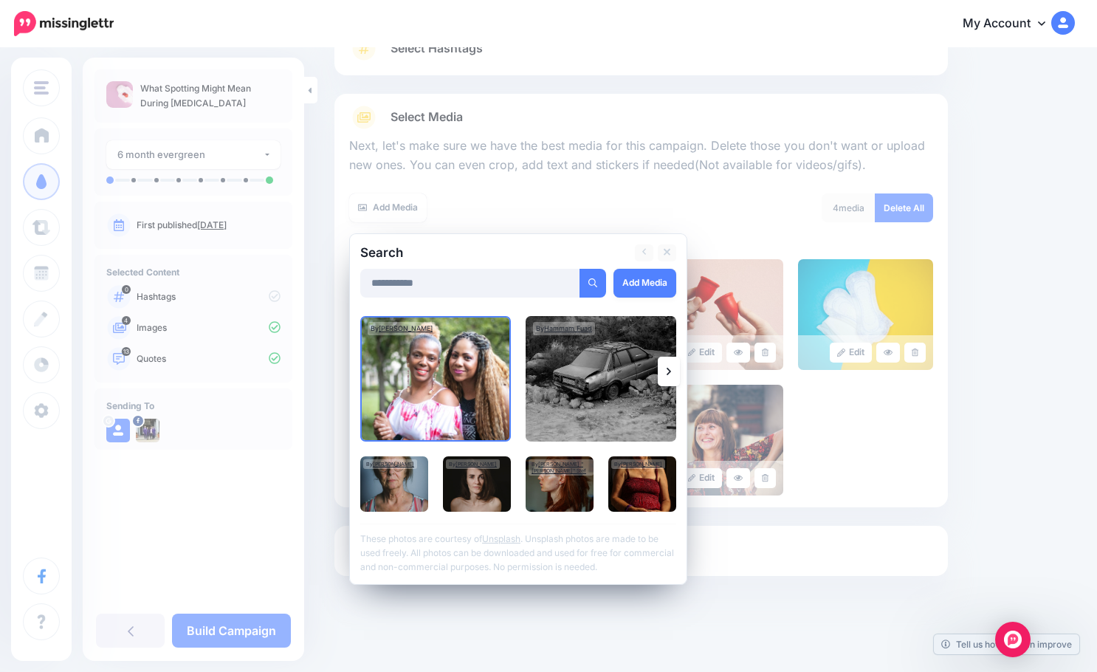
click at [653, 298] on div at bounding box center [518, 307] width 316 height 18
click at [637, 291] on link "Add Media" at bounding box center [645, 283] width 63 height 29
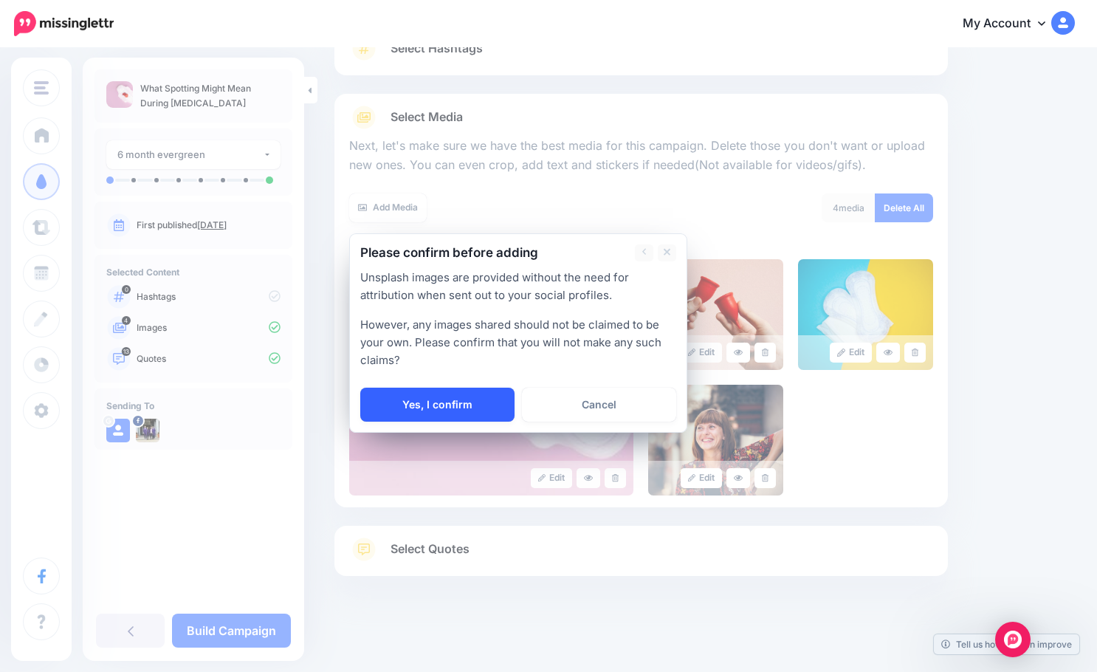
click at [432, 391] on link "Yes, I confirm" at bounding box center [437, 405] width 154 height 34
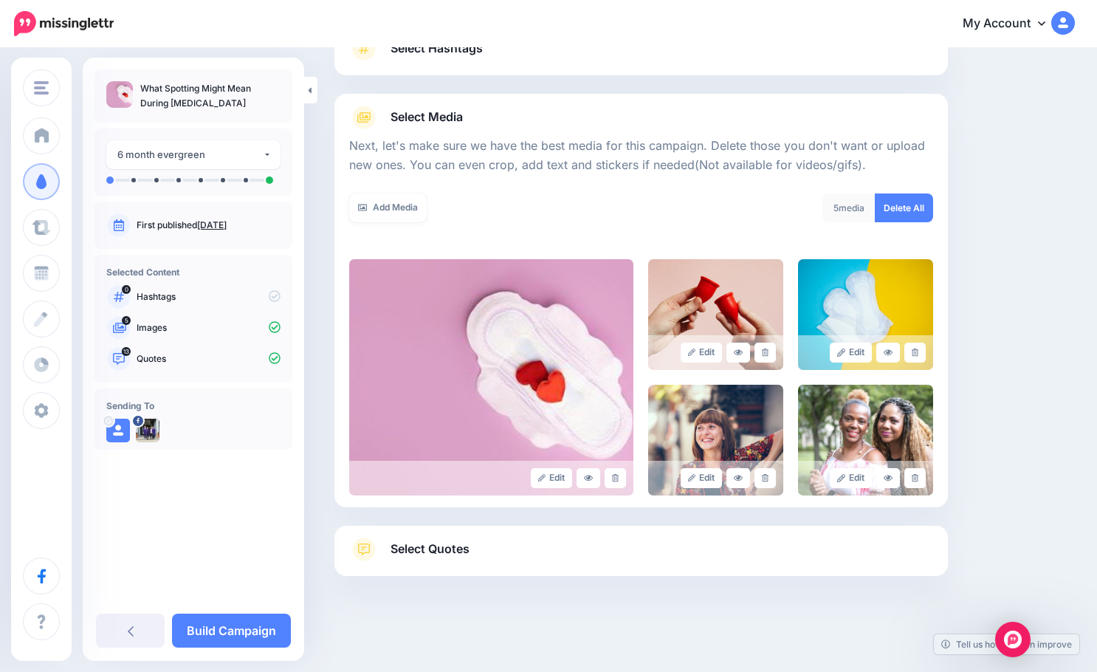
click at [559, 61] on link "Select Hashtags" at bounding box center [641, 56] width 584 height 38
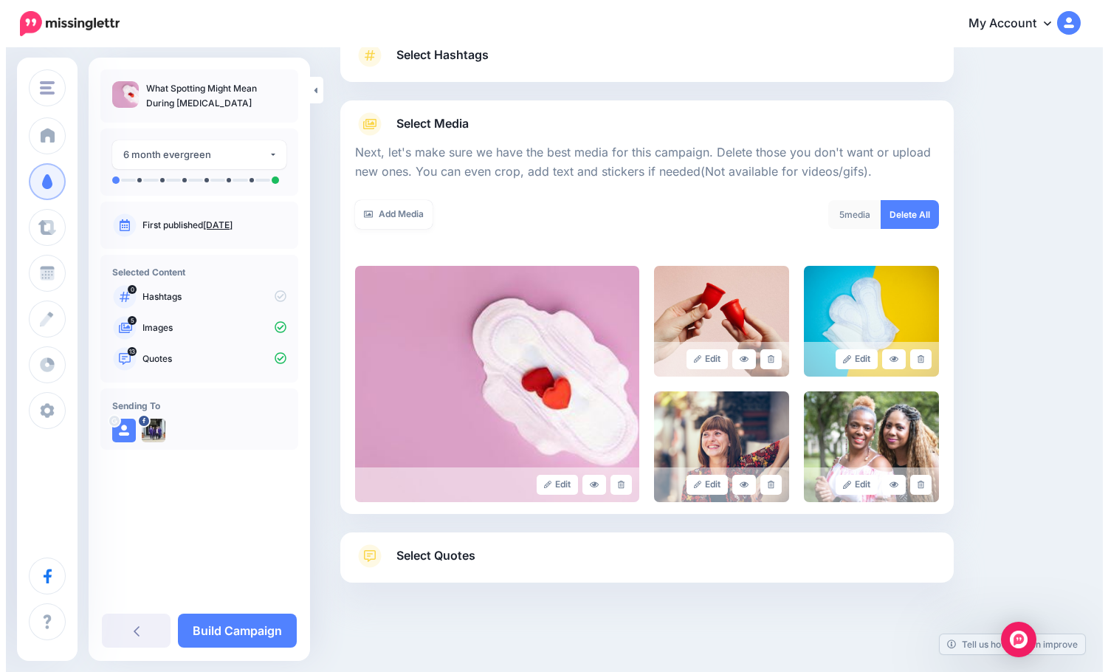
scroll to position [0, 0]
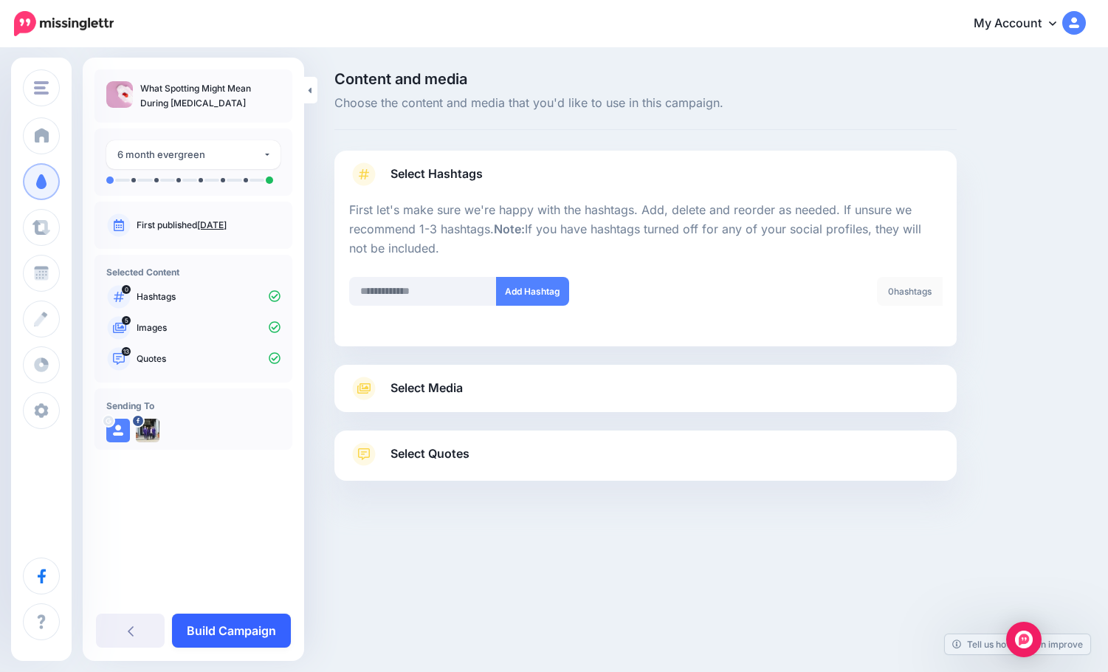
click at [248, 625] on link "Build Campaign" at bounding box center [231, 631] width 119 height 34
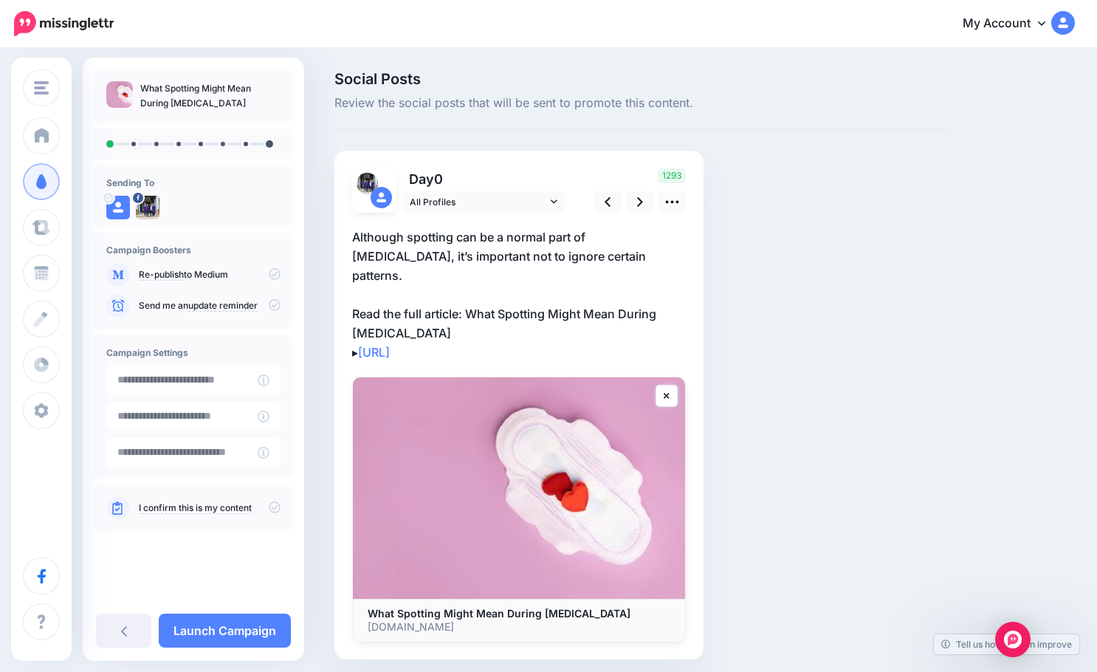
type input "**********"
click at [644, 200] on link at bounding box center [640, 201] width 28 height 21
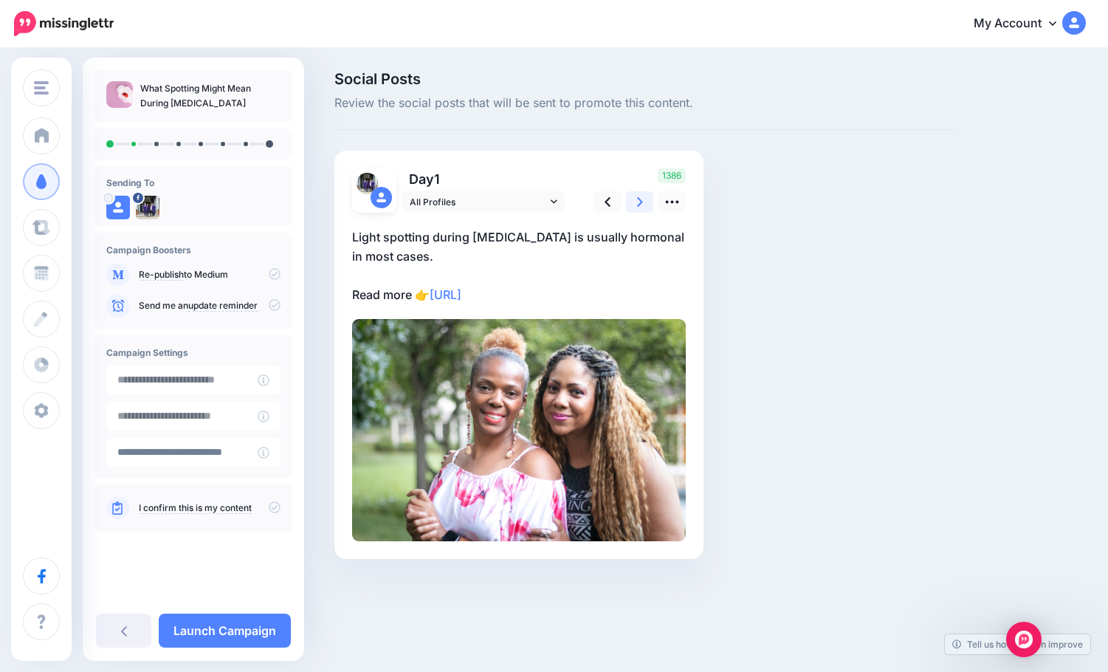
click at [642, 203] on icon at bounding box center [640, 202] width 6 height 10
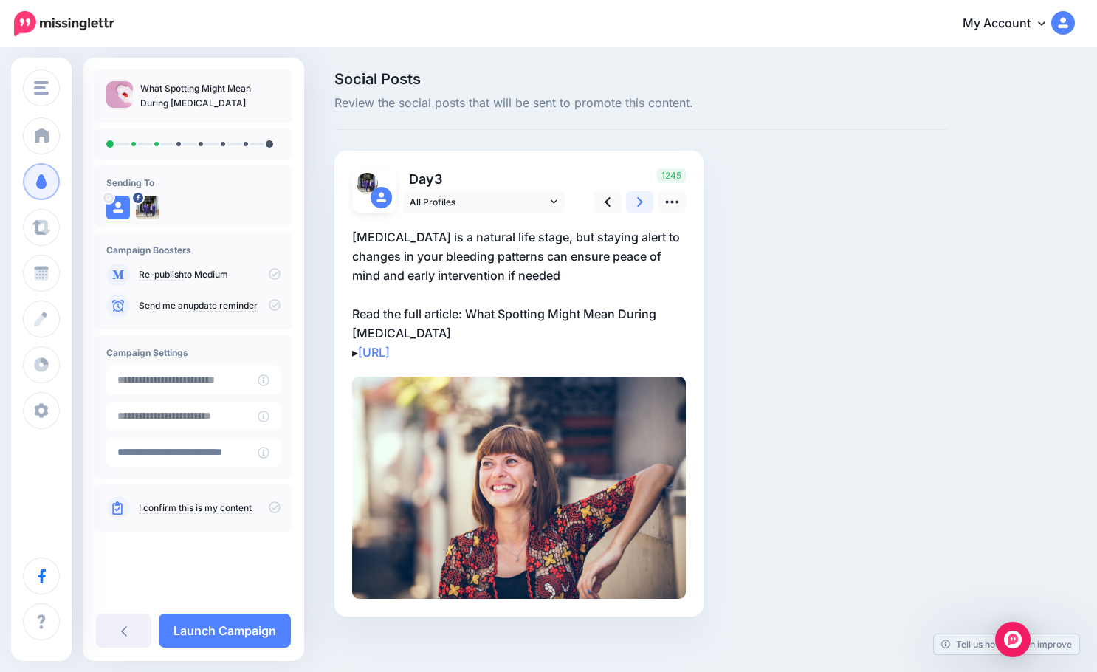
click at [642, 203] on icon at bounding box center [640, 202] width 6 height 10
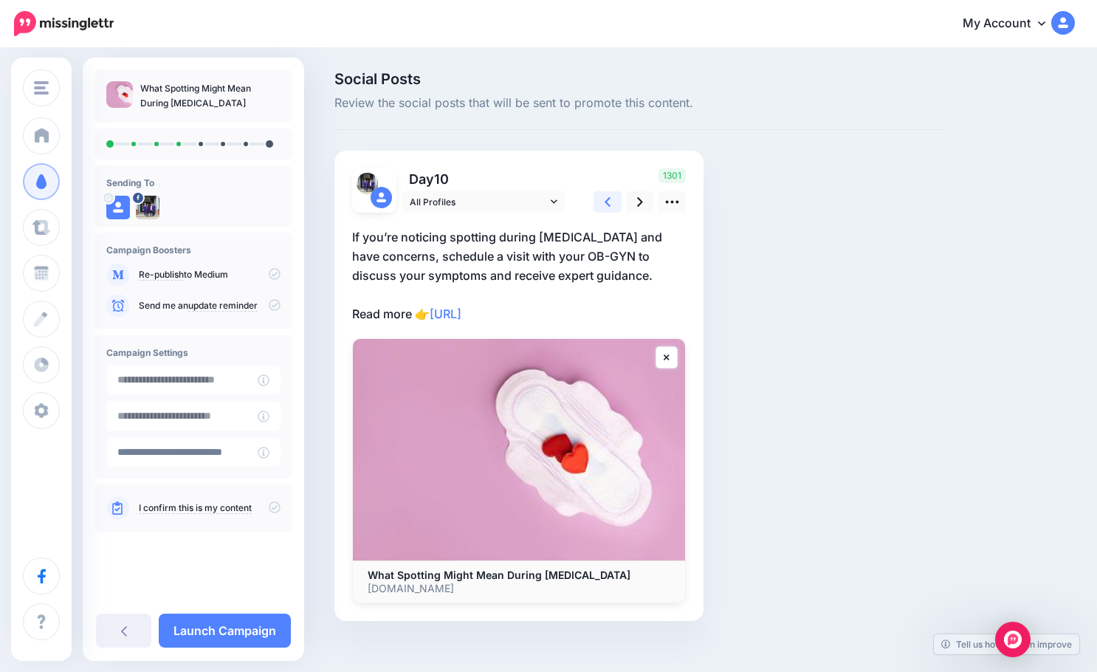
click at [617, 201] on link at bounding box center [608, 201] width 28 height 21
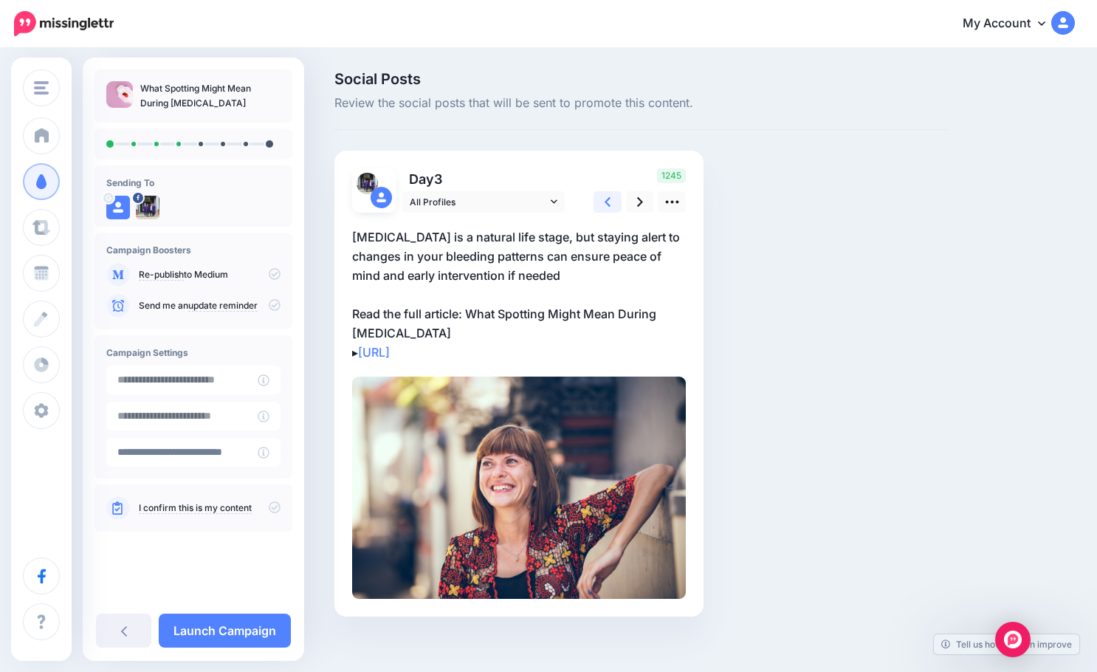
click at [617, 201] on link at bounding box center [608, 201] width 28 height 21
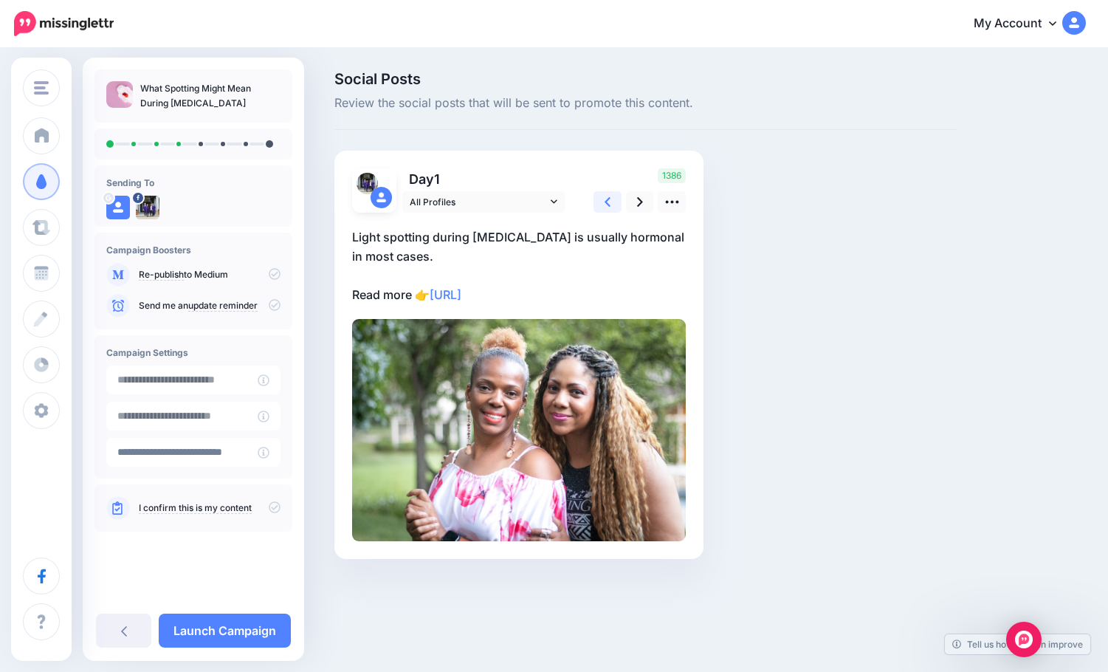
click at [617, 201] on link at bounding box center [608, 201] width 28 height 21
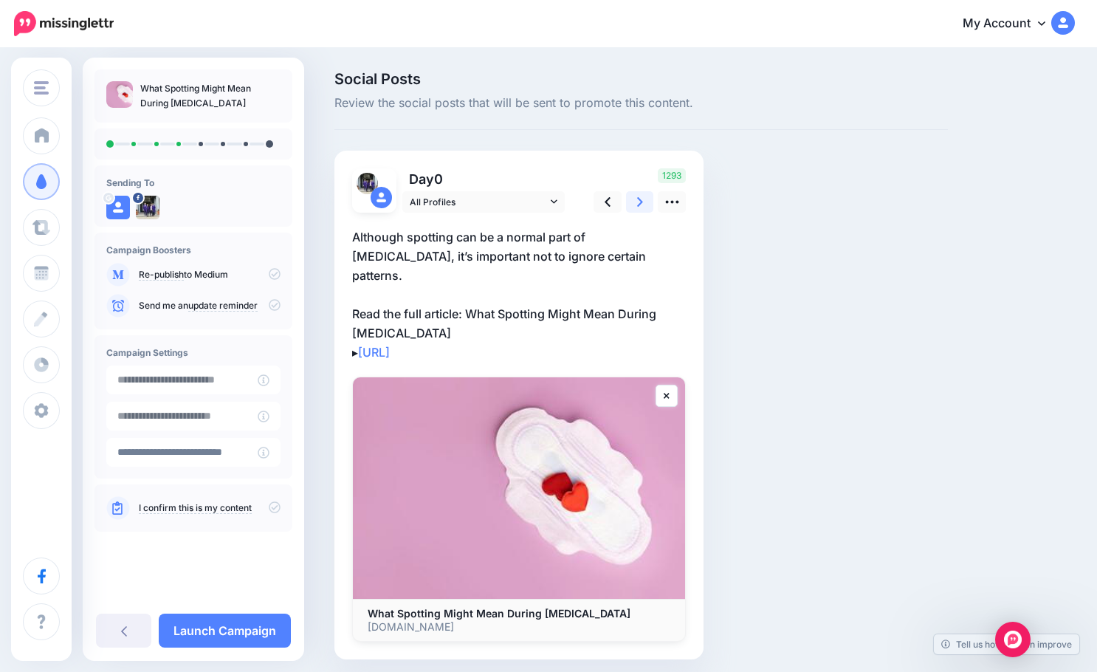
click at [638, 203] on icon at bounding box center [640, 202] width 6 height 16
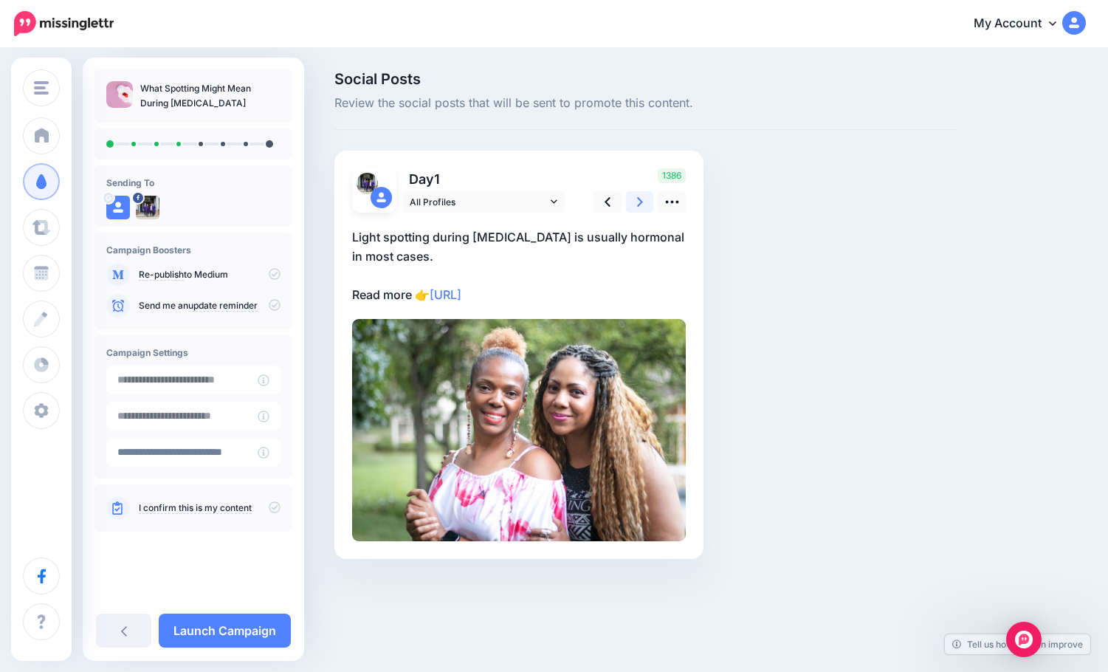
click at [638, 203] on icon at bounding box center [640, 202] width 6 height 16
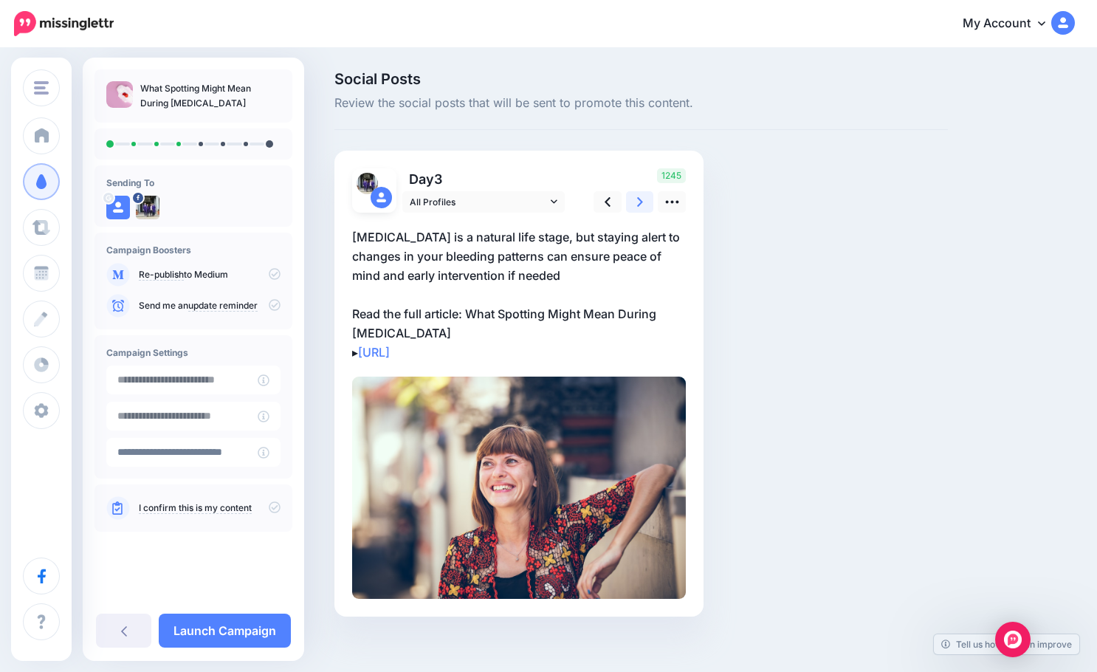
click at [638, 203] on icon at bounding box center [640, 202] width 6 height 16
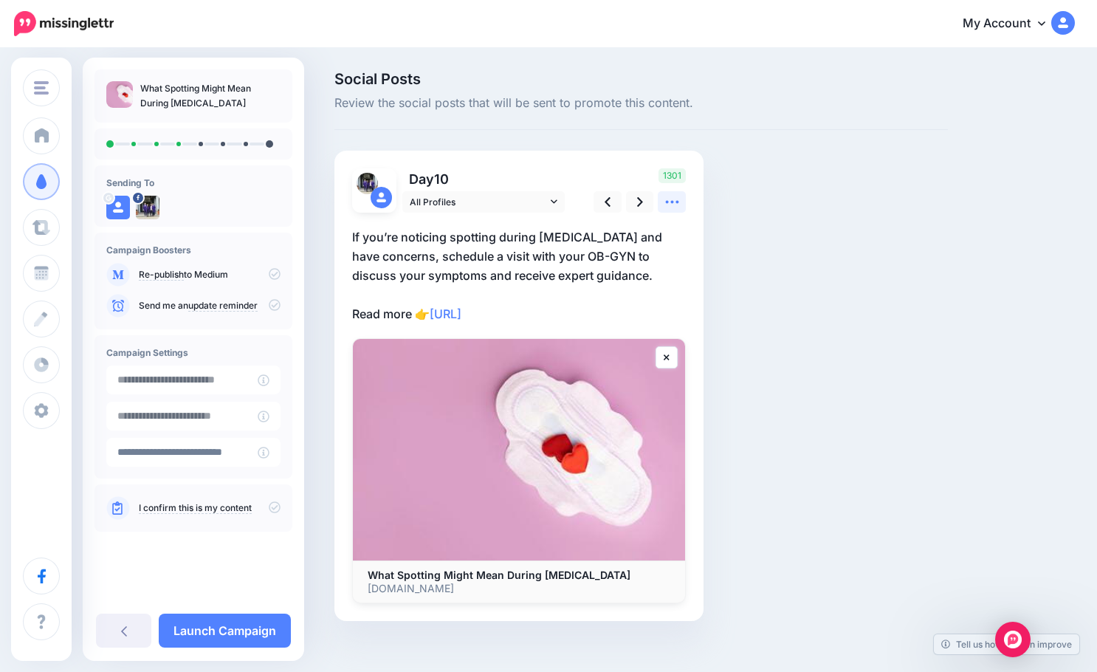
click at [662, 206] on link at bounding box center [672, 201] width 28 height 21
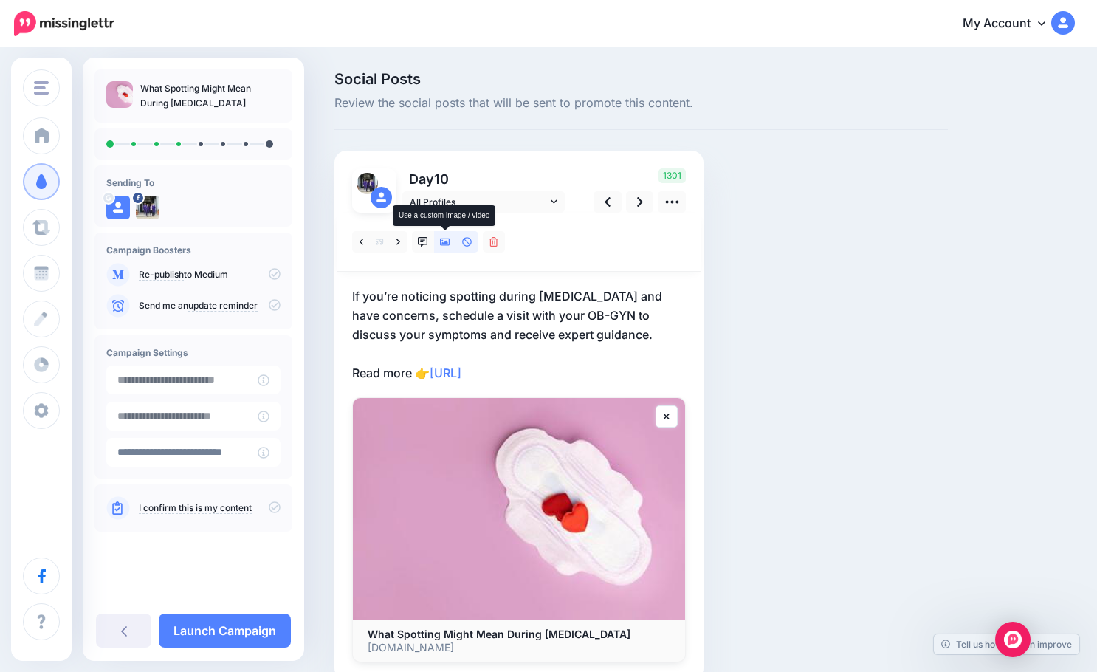
click at [441, 244] on icon at bounding box center [445, 242] width 10 height 7
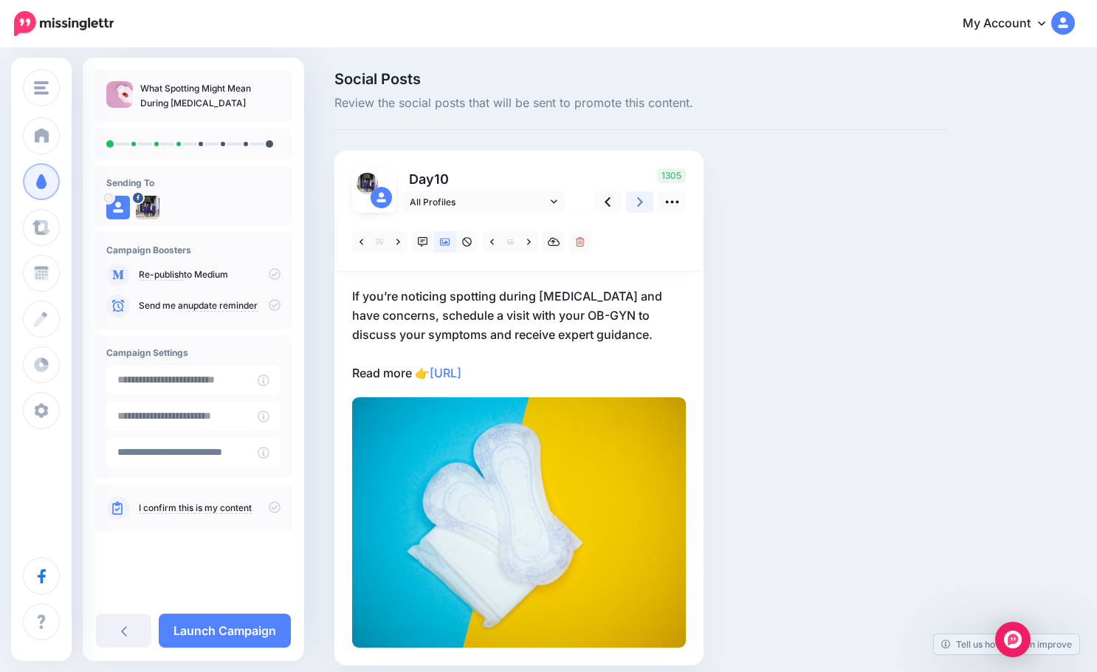
click at [634, 202] on link at bounding box center [640, 201] width 28 height 21
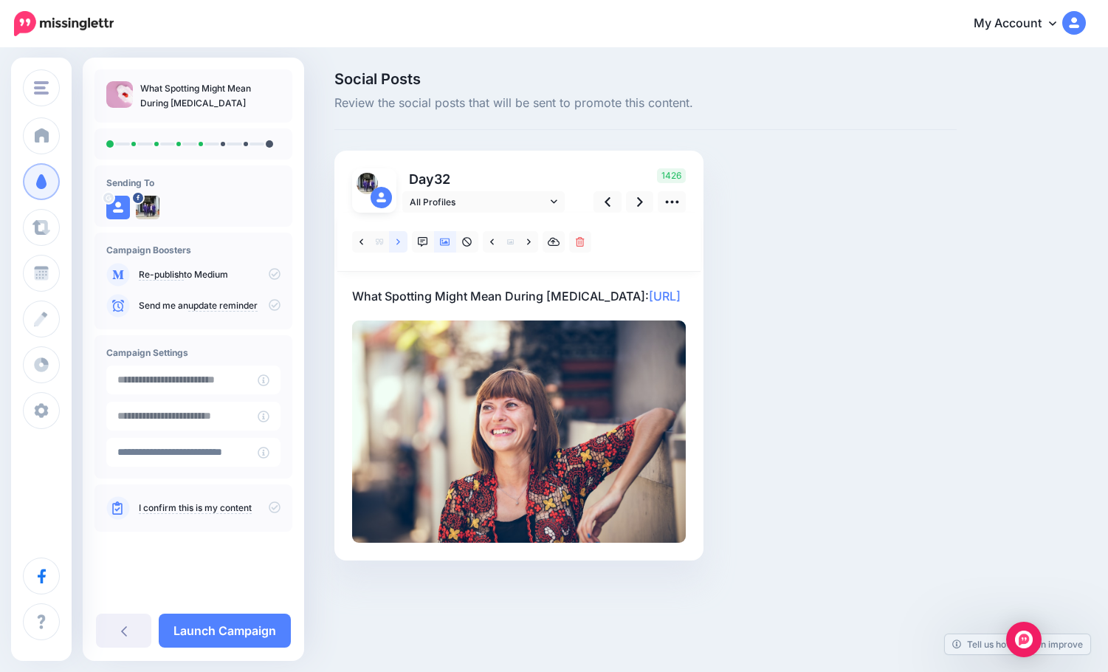
click at [397, 243] on icon at bounding box center [399, 242] width 4 height 10
click at [398, 240] on icon at bounding box center [399, 242] width 4 height 6
click at [400, 262] on div at bounding box center [518, 242] width 363 height 59
click at [398, 243] on icon at bounding box center [399, 242] width 4 height 6
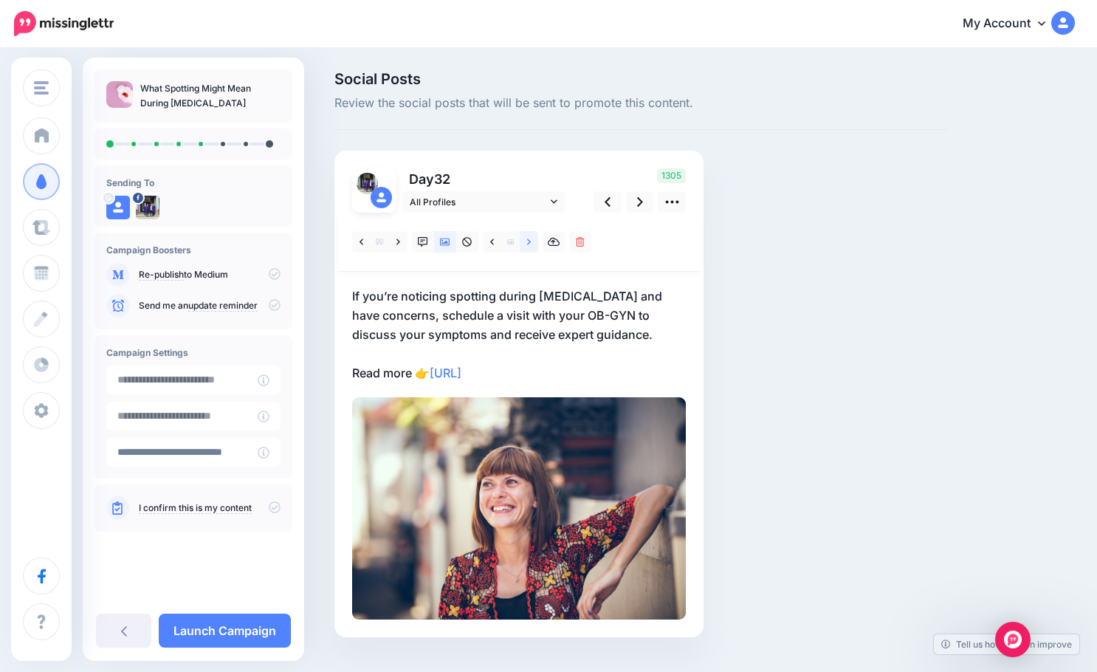
click at [528, 245] on icon at bounding box center [529, 242] width 4 height 10
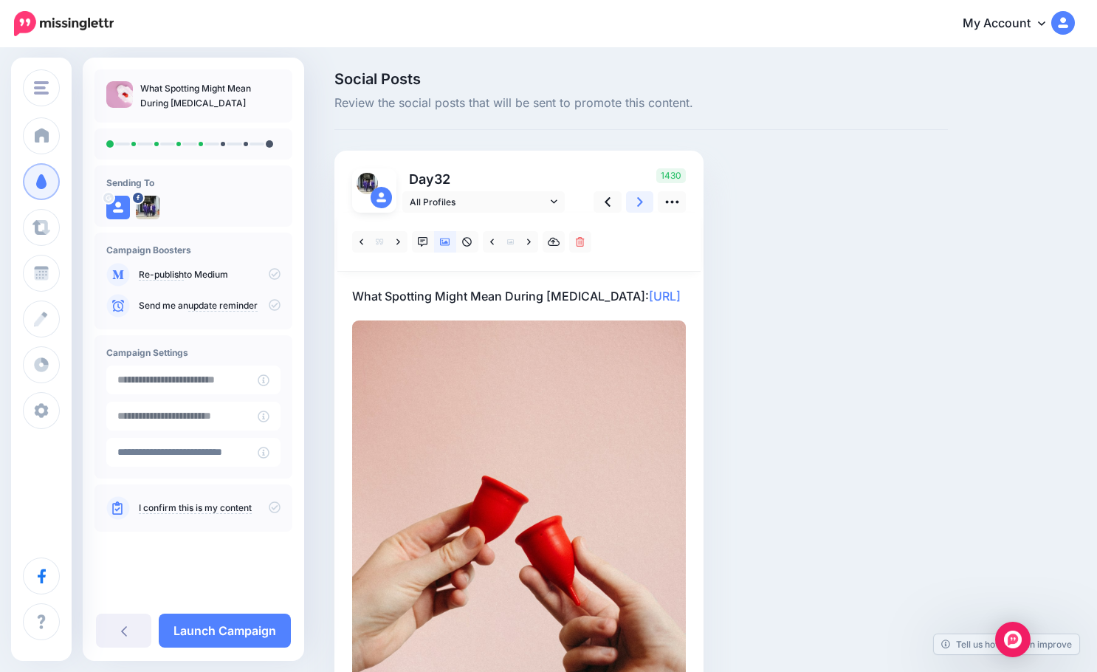
click at [639, 209] on icon at bounding box center [640, 202] width 6 height 16
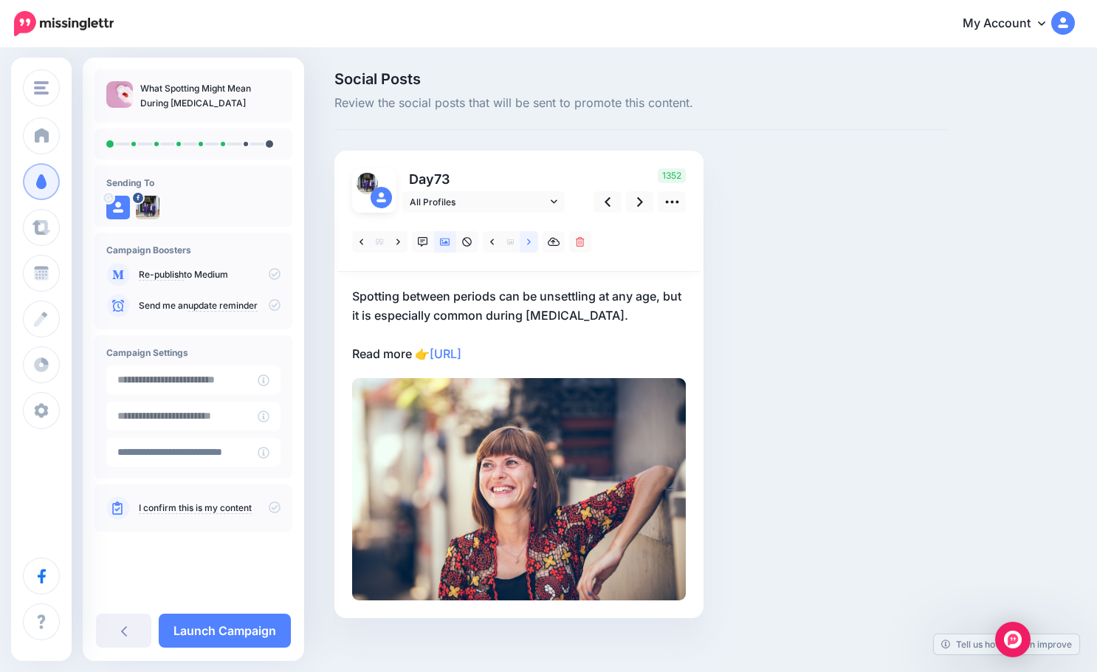
click at [529, 239] on icon at bounding box center [529, 242] width 4 height 10
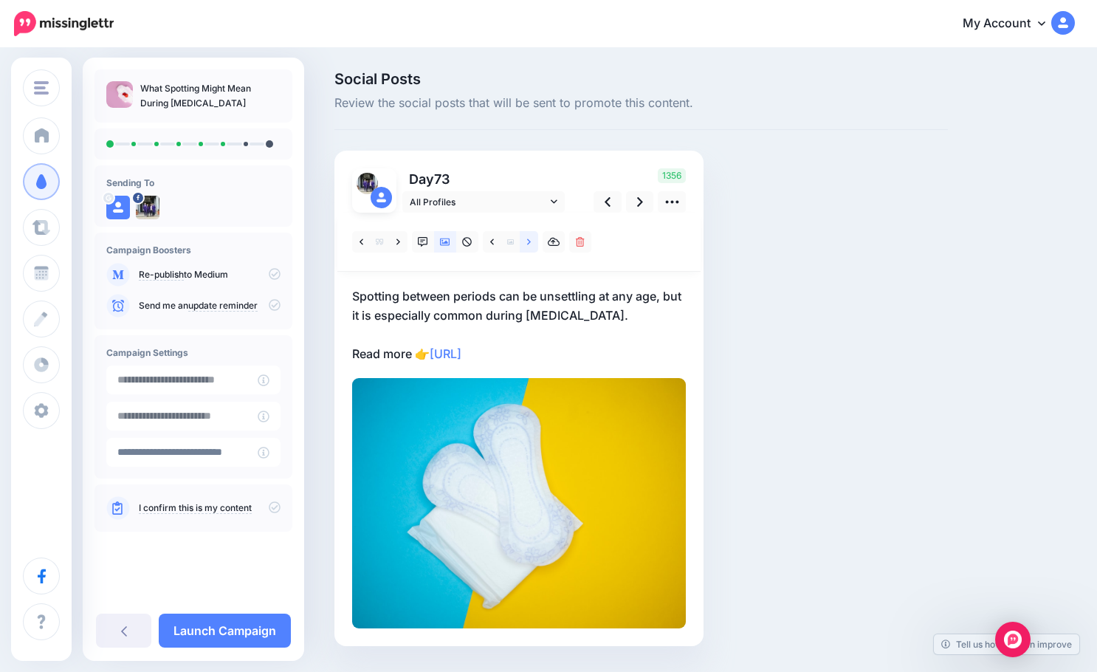
click at [529, 239] on icon at bounding box center [529, 242] width 4 height 10
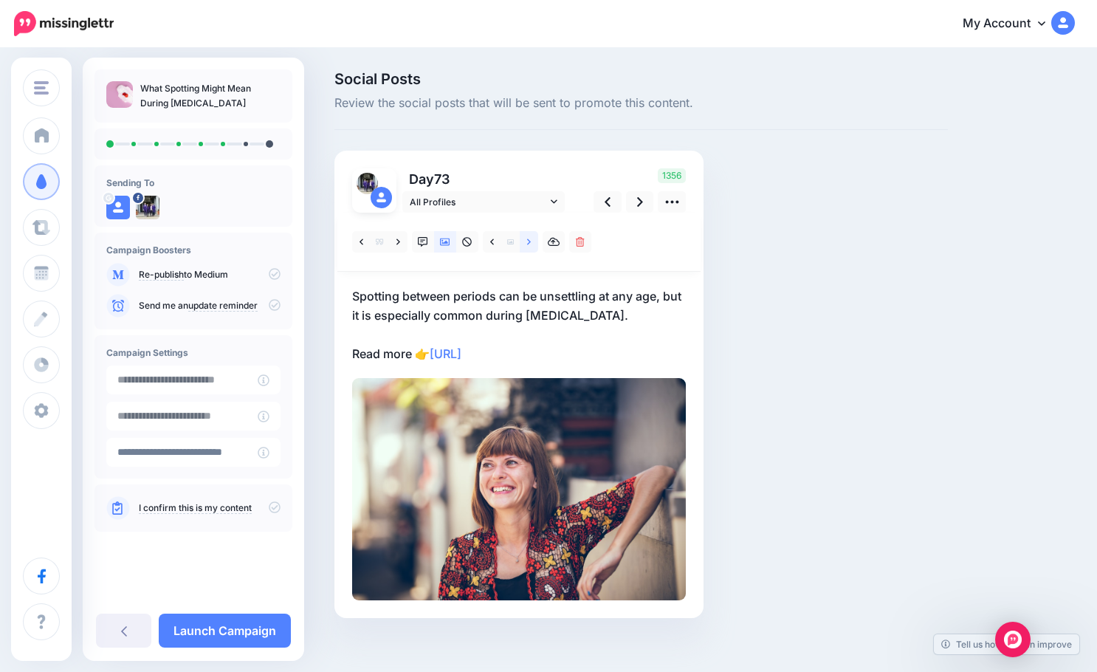
click at [529, 239] on icon at bounding box center [529, 242] width 4 height 10
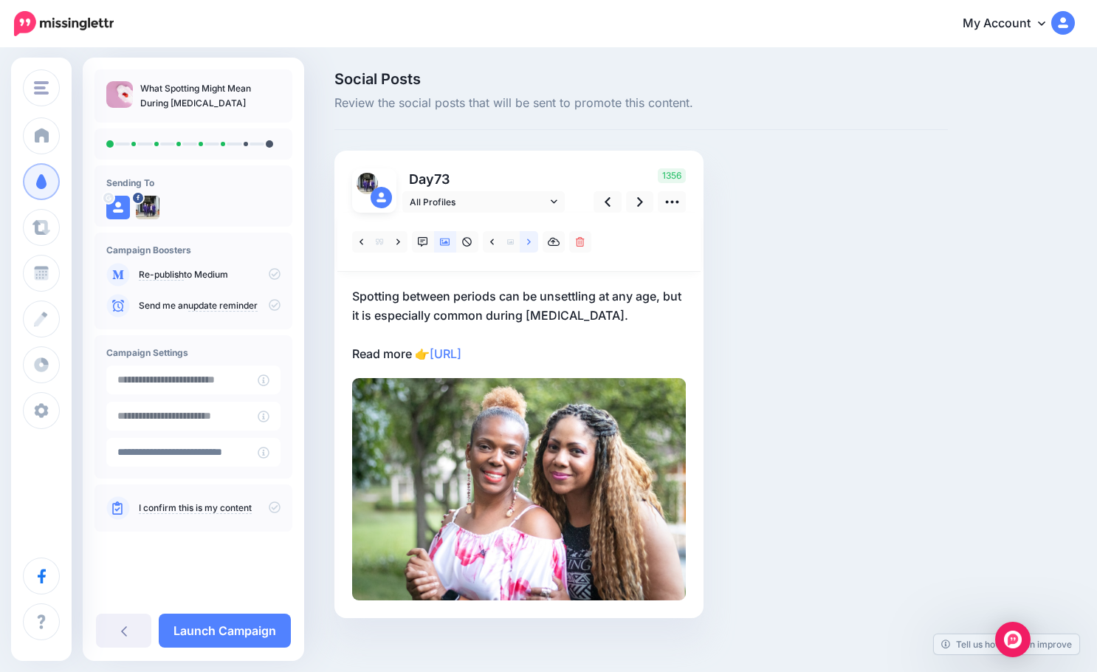
click at [529, 239] on icon at bounding box center [529, 242] width 4 height 10
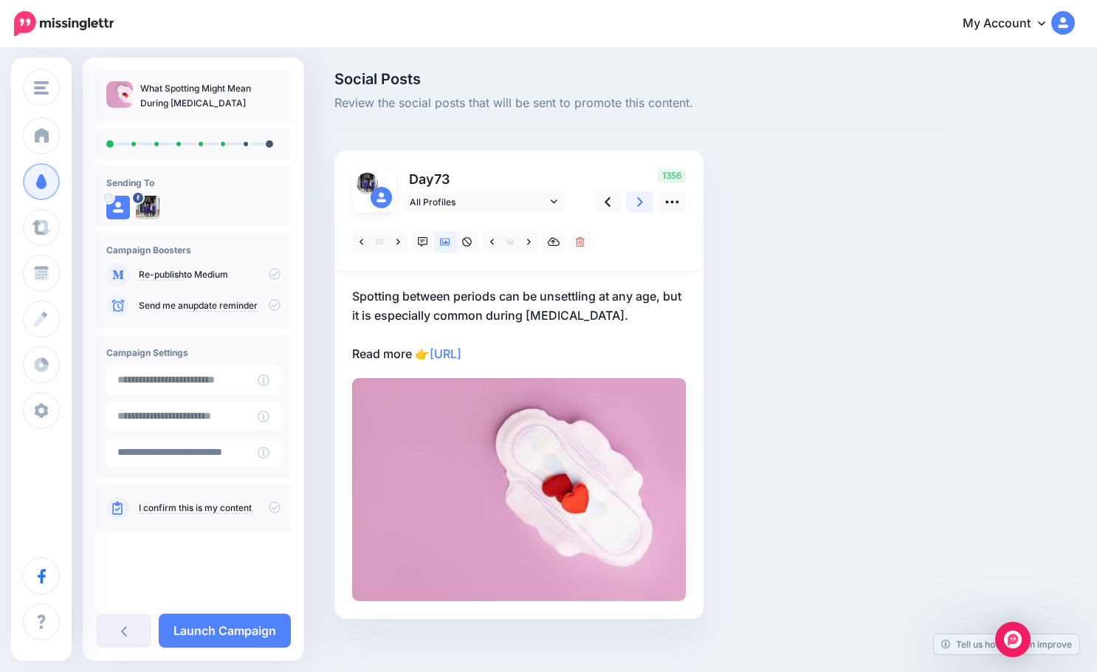
click at [636, 209] on link at bounding box center [640, 201] width 28 height 21
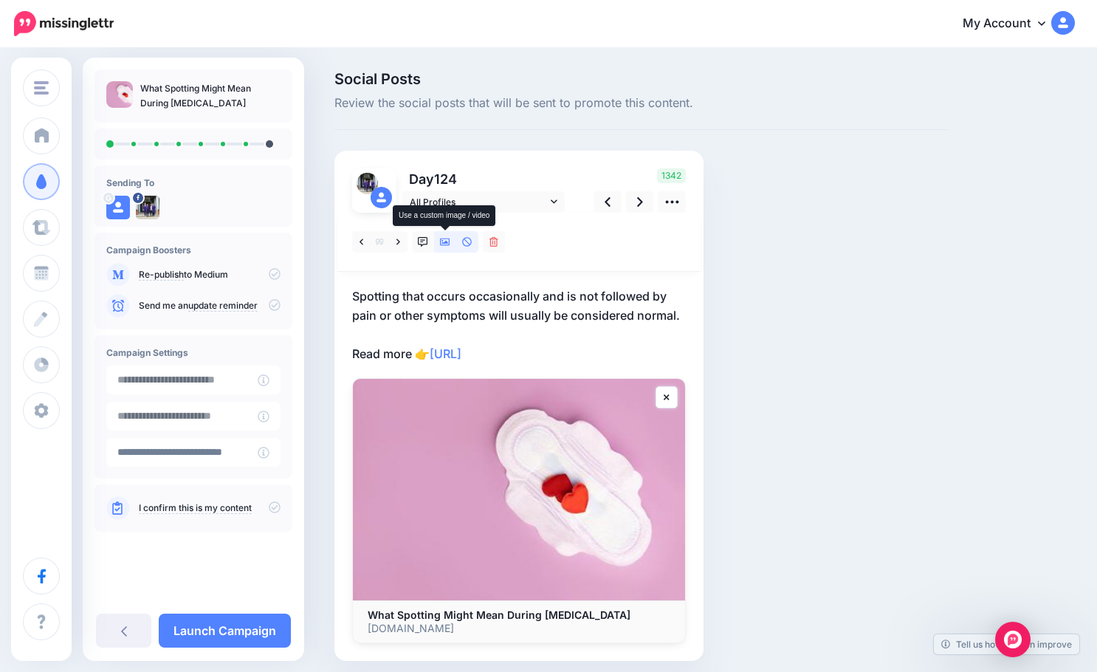
click at [442, 243] on icon at bounding box center [445, 242] width 10 height 10
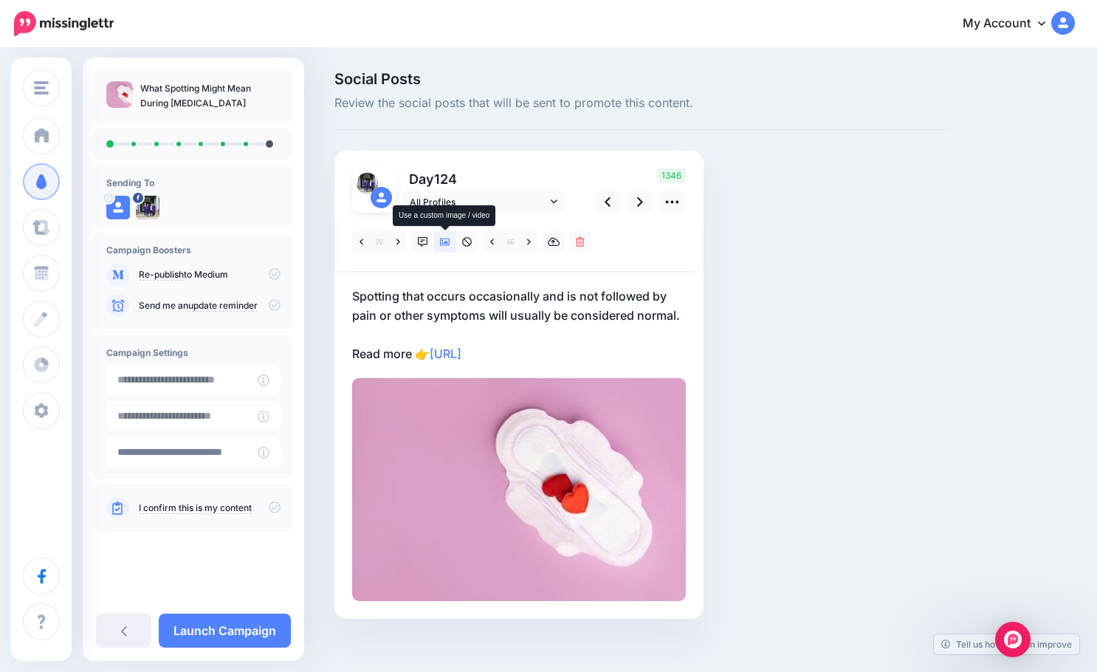
click at [442, 243] on icon at bounding box center [445, 242] width 10 height 10
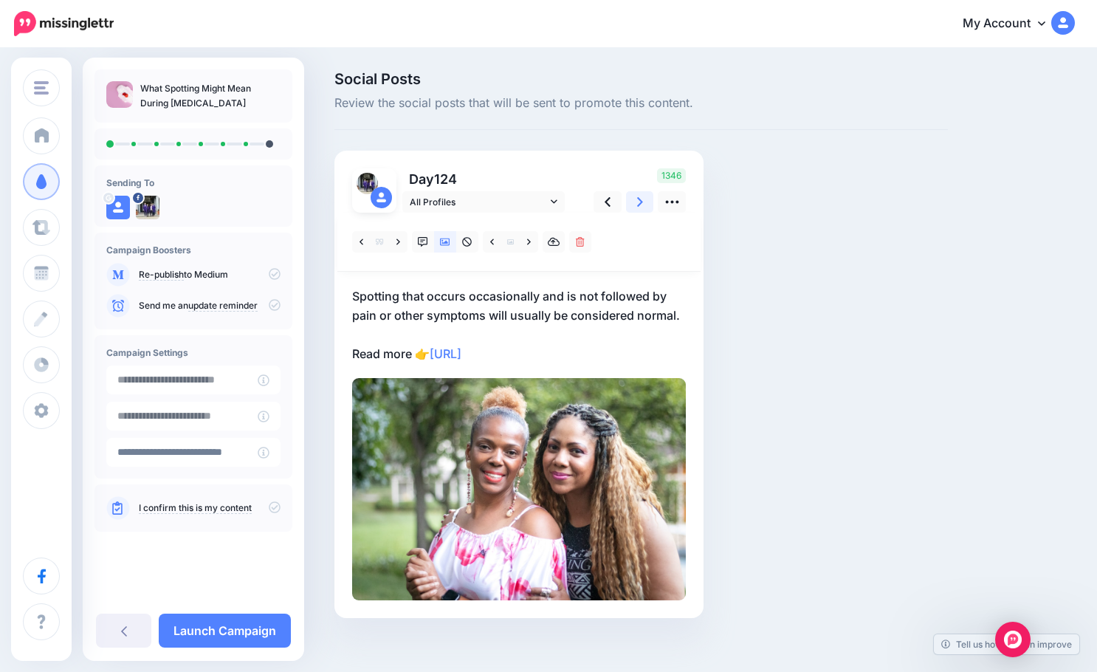
click at [645, 207] on link at bounding box center [640, 201] width 28 height 21
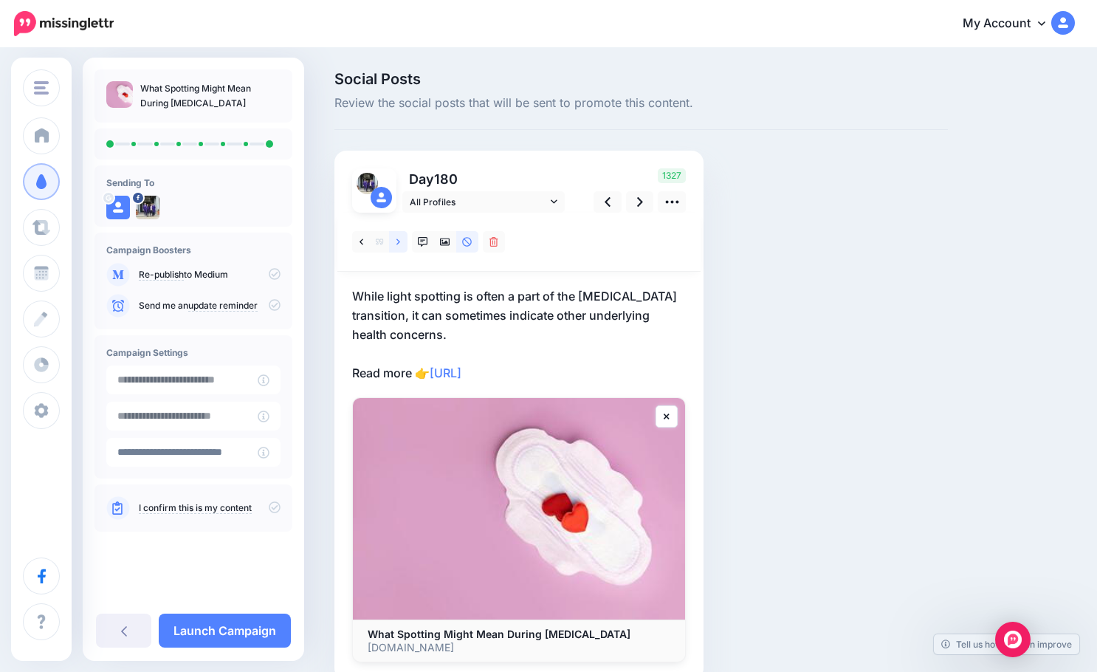
click at [399, 244] on icon at bounding box center [399, 242] width 4 height 10
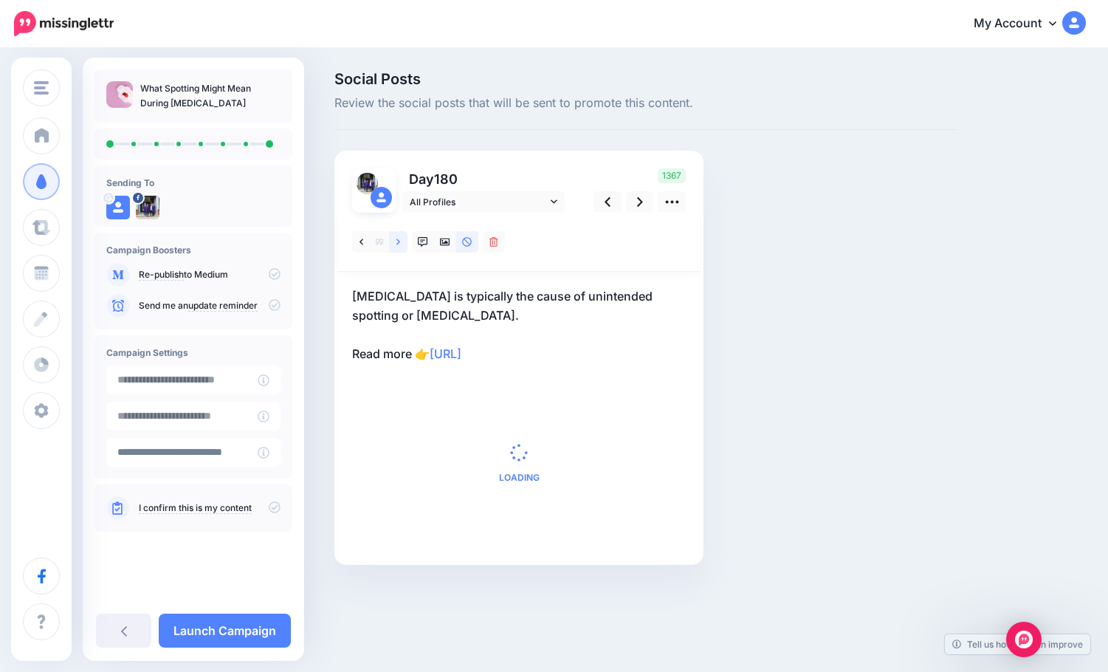
click at [399, 244] on icon at bounding box center [399, 242] width 4 height 10
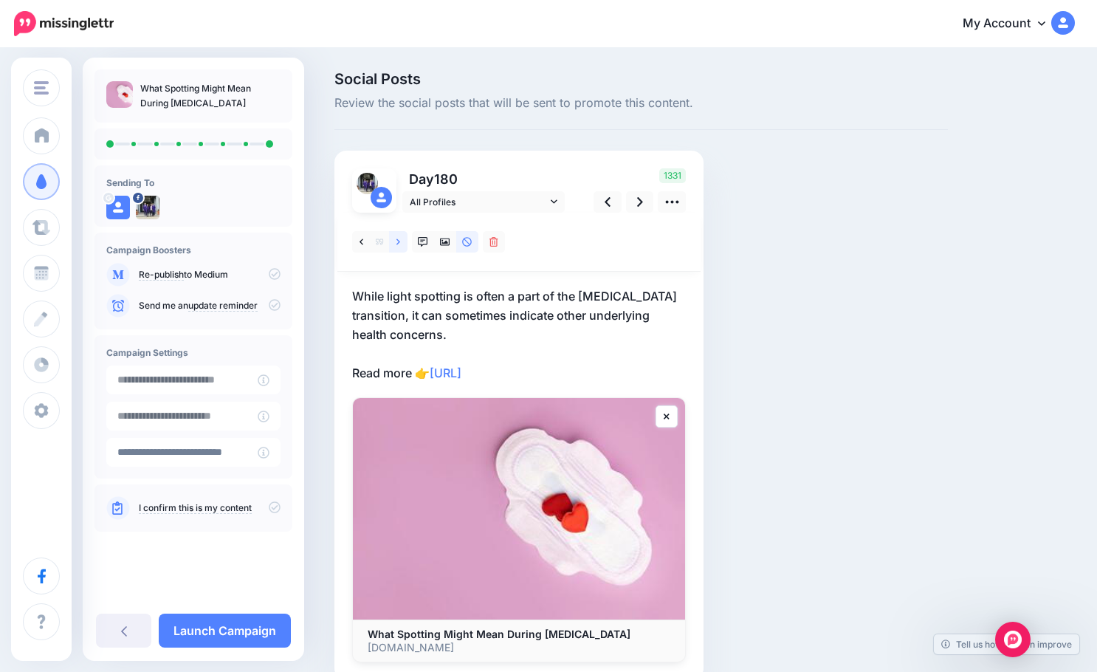
click at [399, 244] on icon at bounding box center [399, 242] width 4 height 10
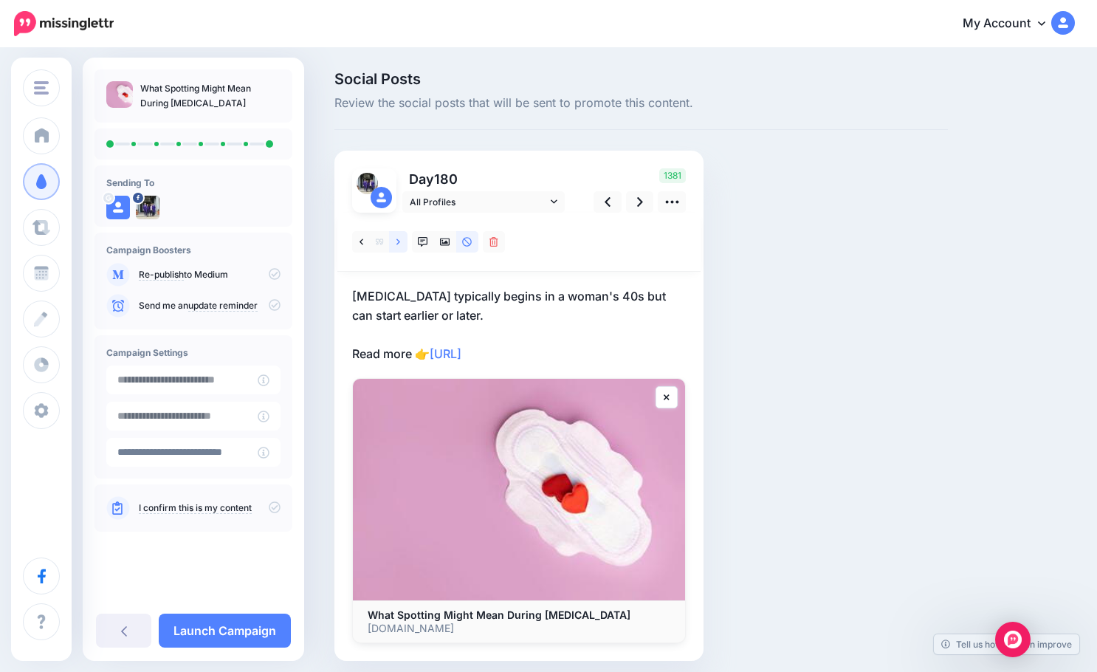
click at [399, 244] on icon at bounding box center [399, 242] width 4 height 10
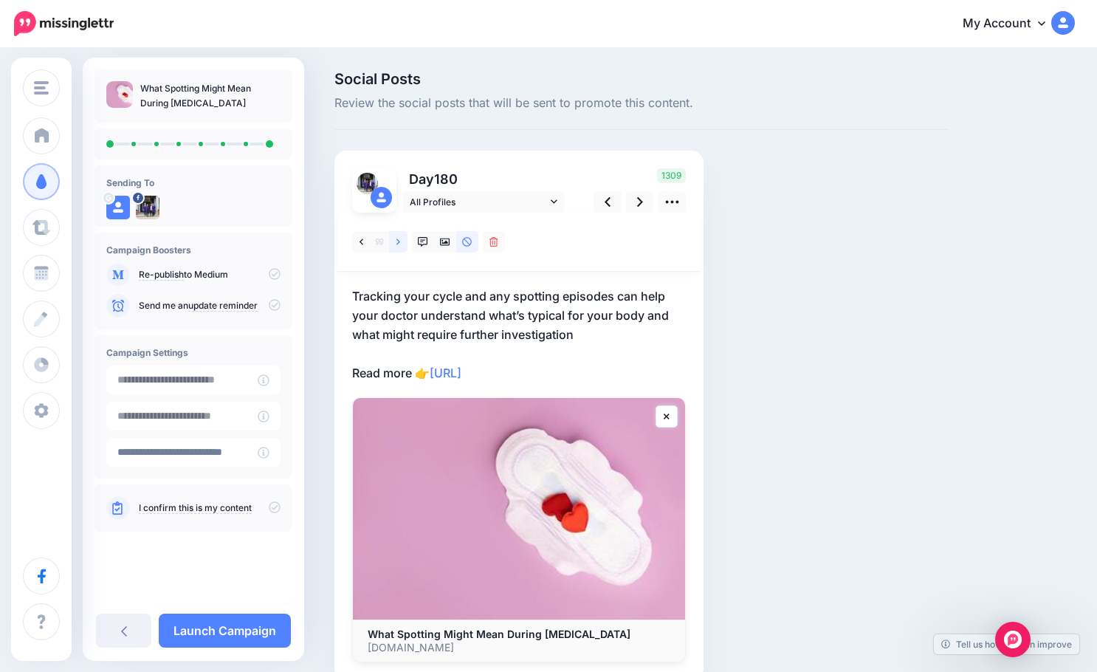
click at [399, 244] on icon at bounding box center [399, 242] width 4 height 10
click at [442, 242] on icon at bounding box center [445, 242] width 10 height 10
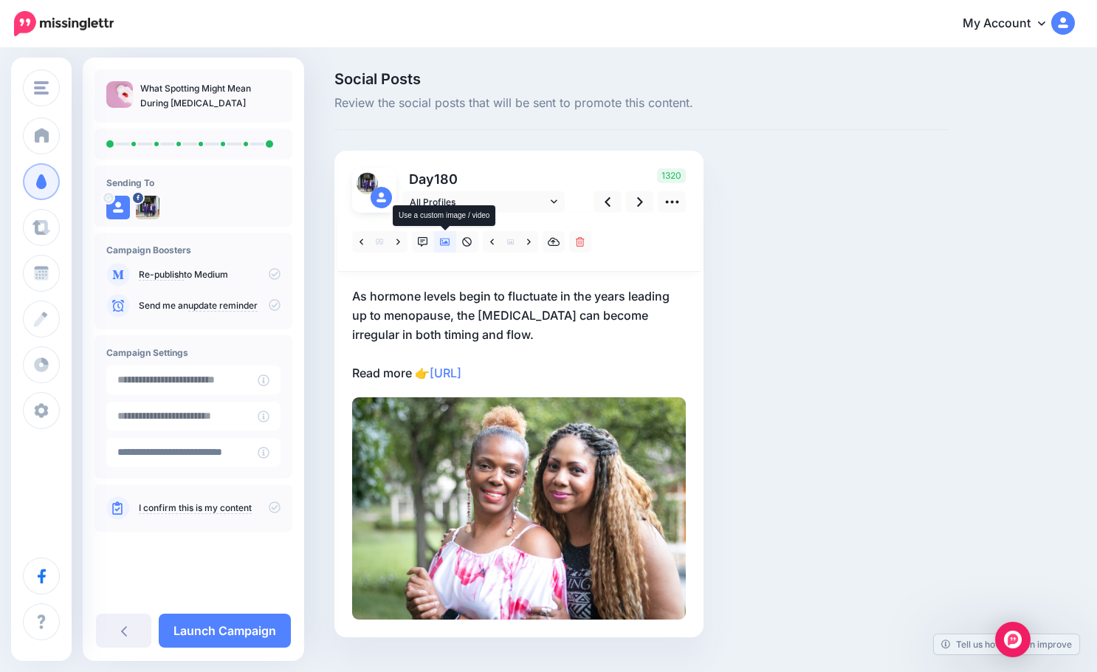
click at [442, 242] on icon at bounding box center [445, 242] width 10 height 10
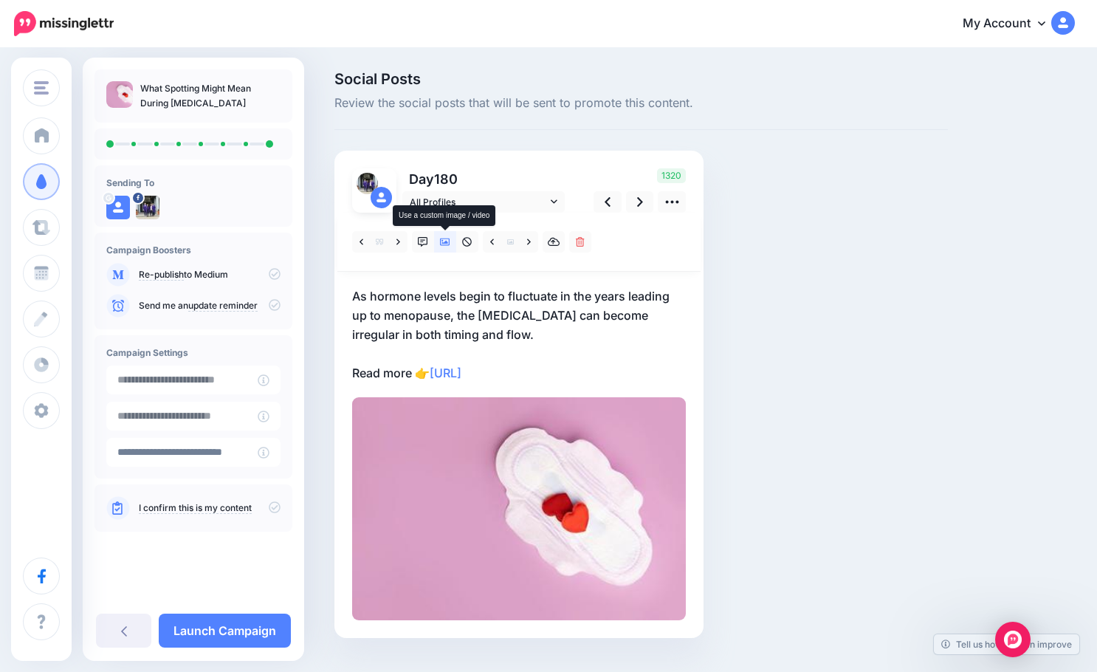
click at [442, 242] on icon at bounding box center [445, 242] width 10 height 10
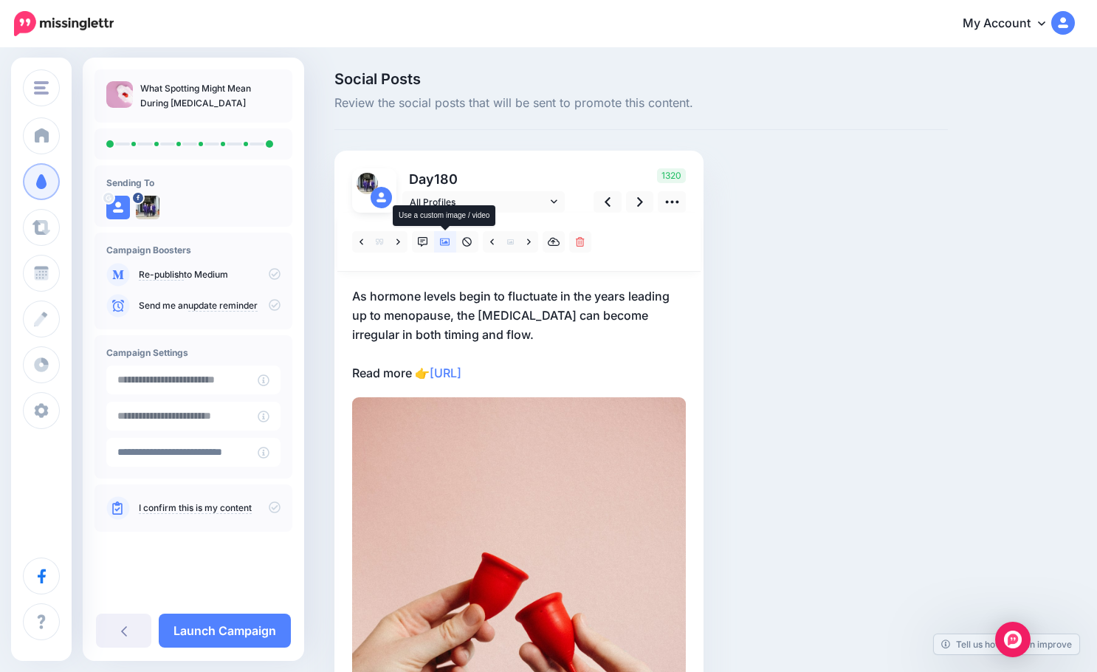
click at [442, 242] on icon at bounding box center [445, 242] width 10 height 10
click at [445, 244] on icon at bounding box center [445, 242] width 10 height 7
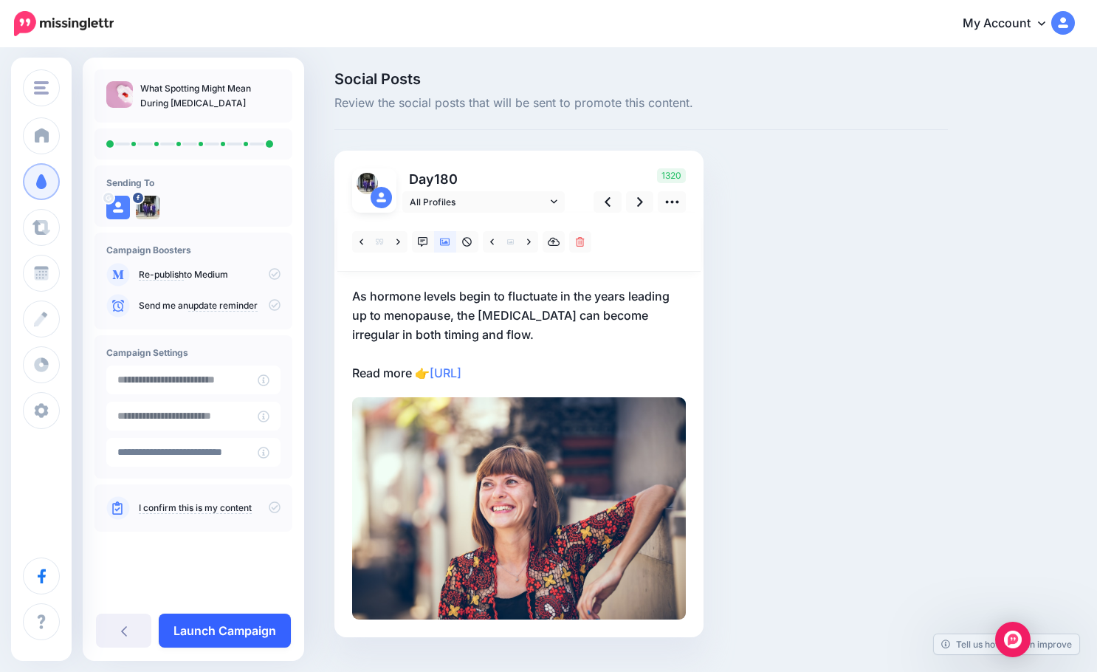
click at [212, 622] on link "Launch Campaign" at bounding box center [225, 631] width 132 height 34
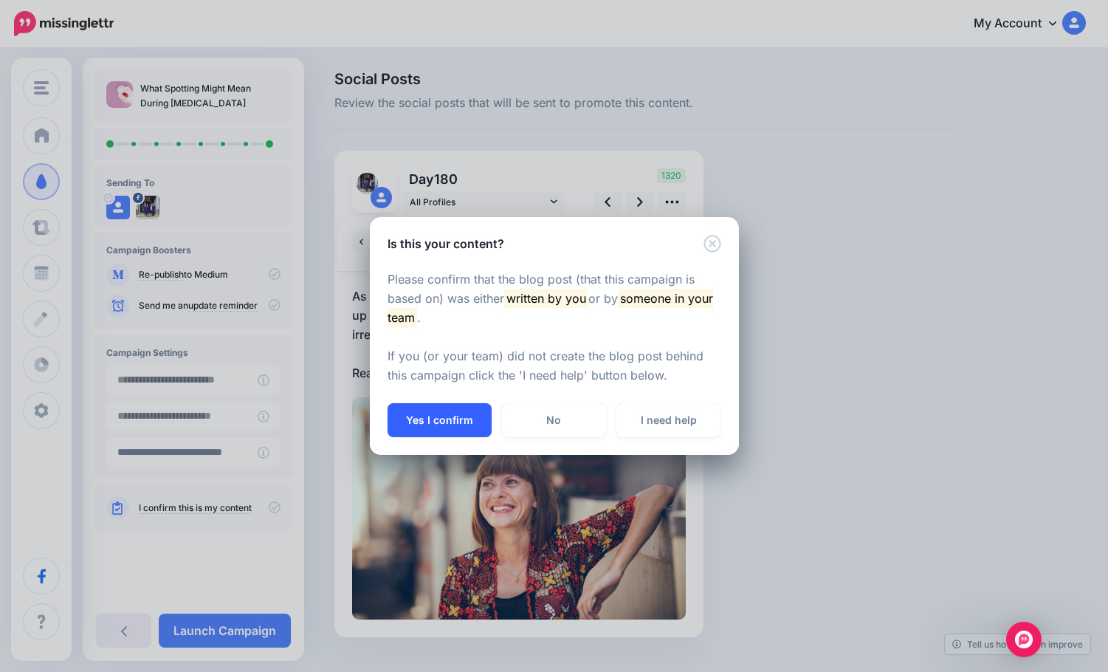
click at [446, 428] on button "Yes I confirm" at bounding box center [440, 420] width 104 height 34
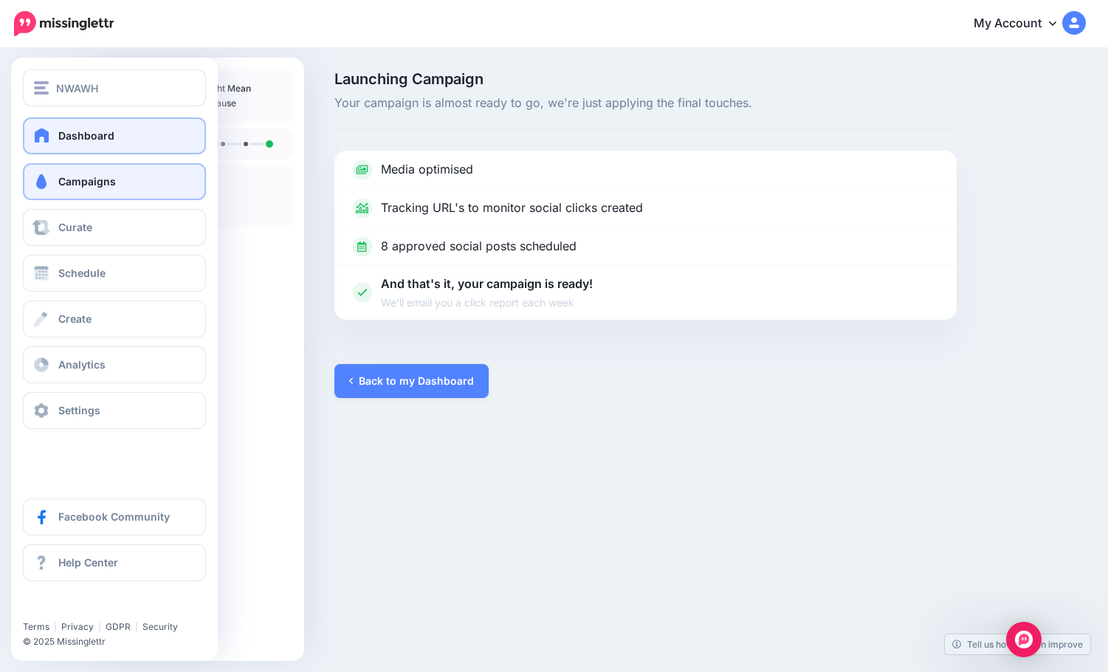
click at [119, 140] on link "Dashboard" at bounding box center [114, 135] width 183 height 37
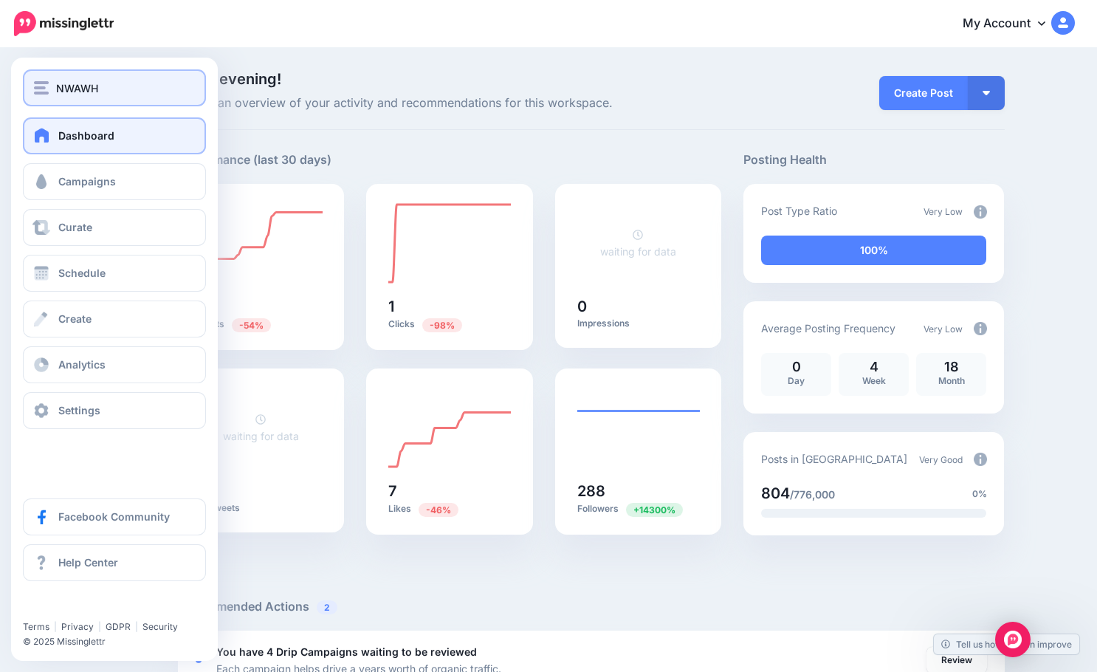
click at [95, 97] on button "NWAWH" at bounding box center [114, 87] width 183 height 37
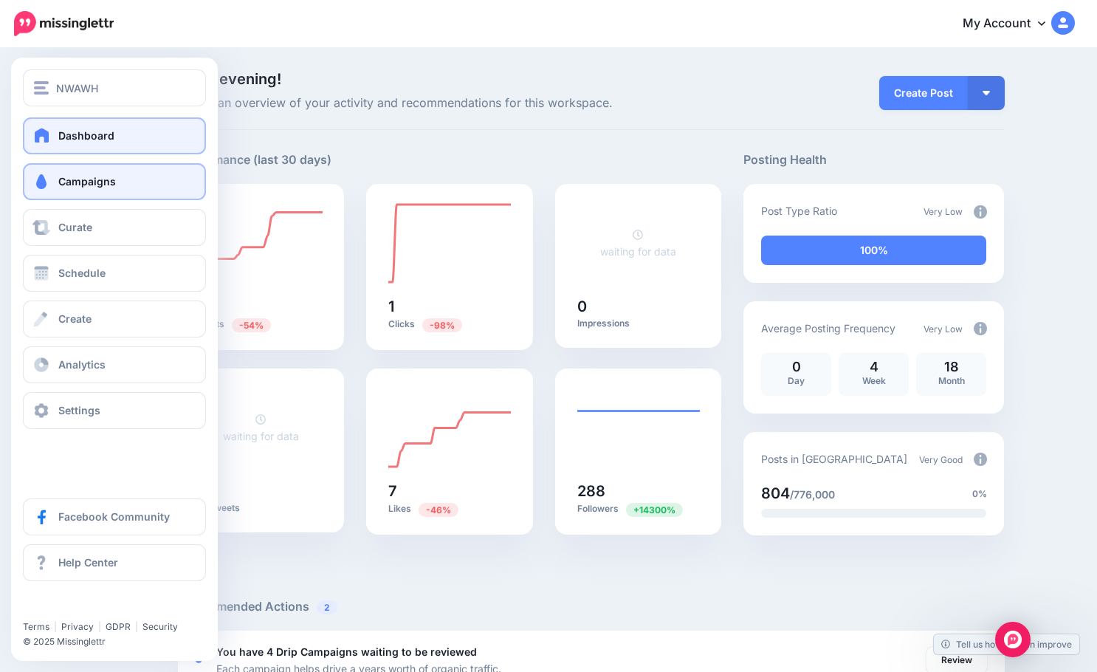
click at [55, 179] on link "Campaigns" at bounding box center [114, 181] width 183 height 37
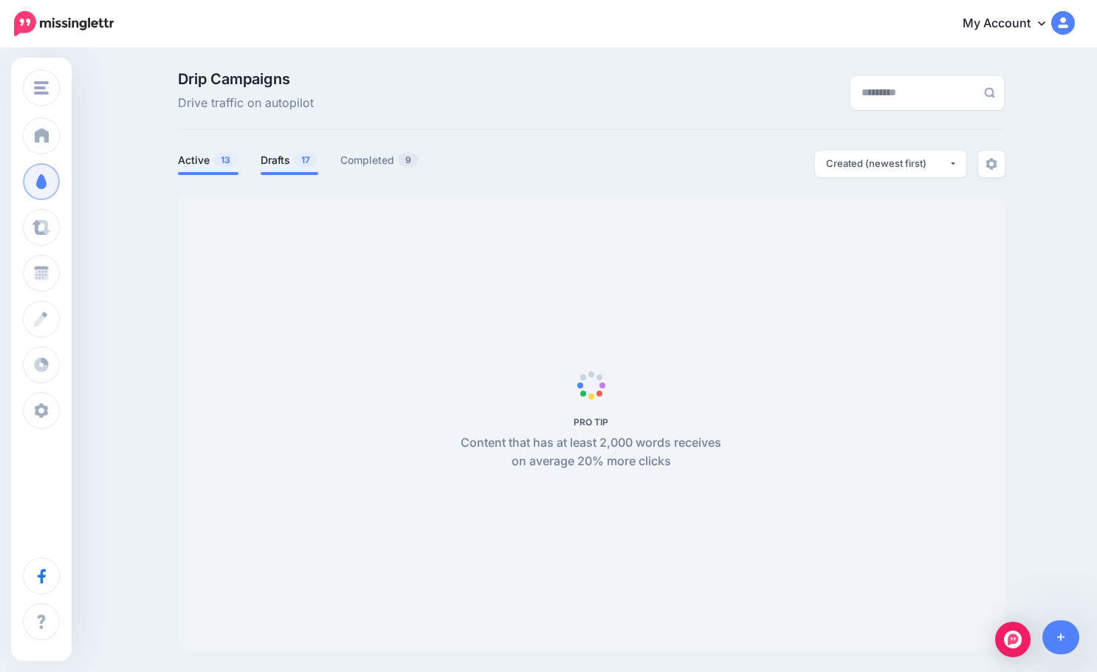
click at [280, 157] on link "Drafts 17" at bounding box center [290, 160] width 58 height 18
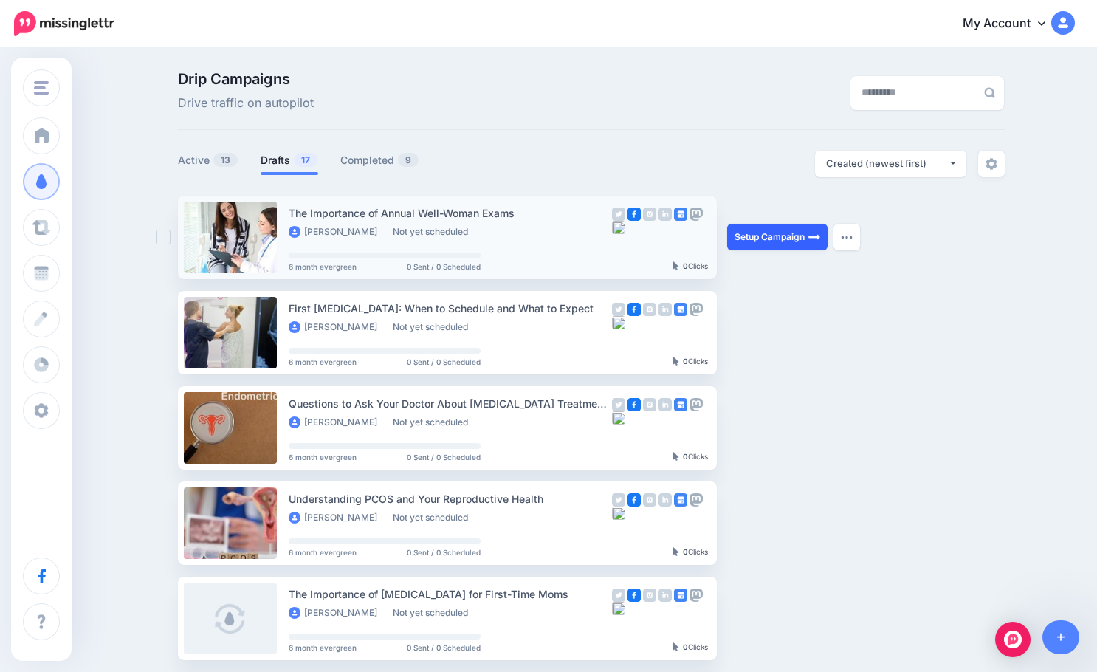
click at [783, 241] on link "Setup Campaign" at bounding box center [777, 237] width 100 height 27
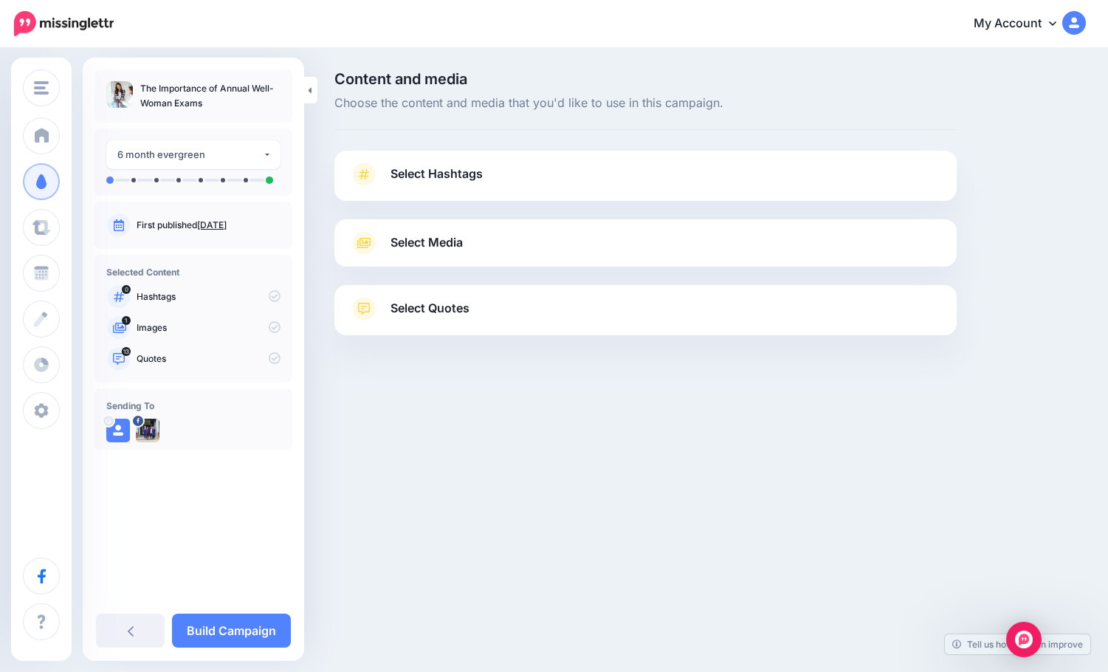
click at [470, 310] on span "Select Quotes" at bounding box center [430, 308] width 79 height 20
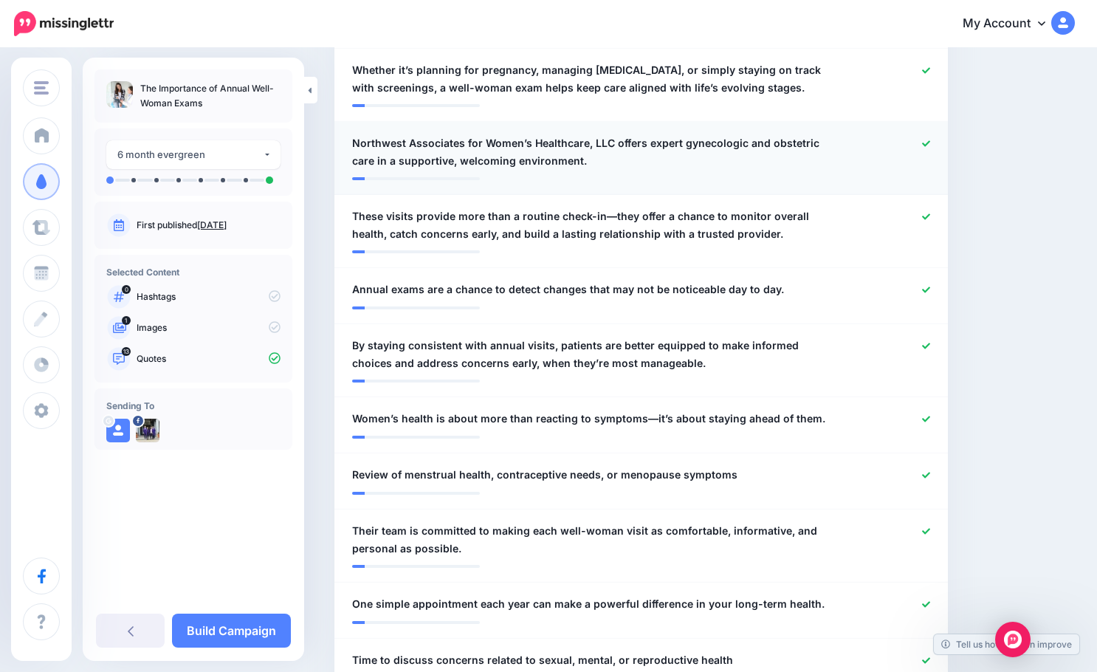
scroll to position [738, 0]
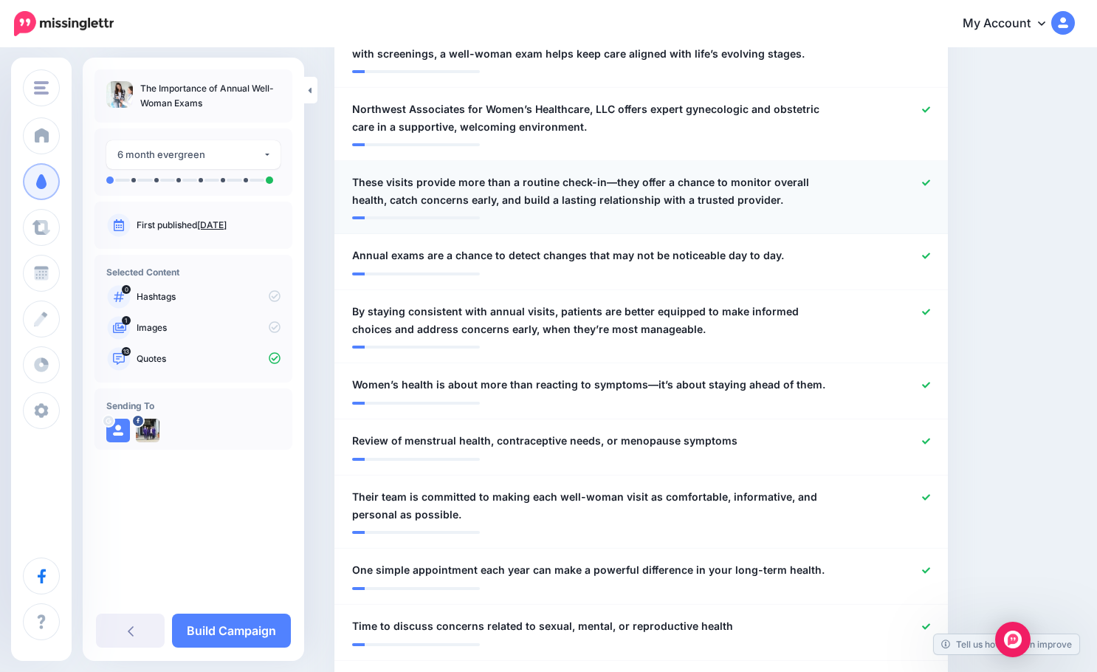
click at [930, 179] on icon at bounding box center [926, 183] width 8 height 8
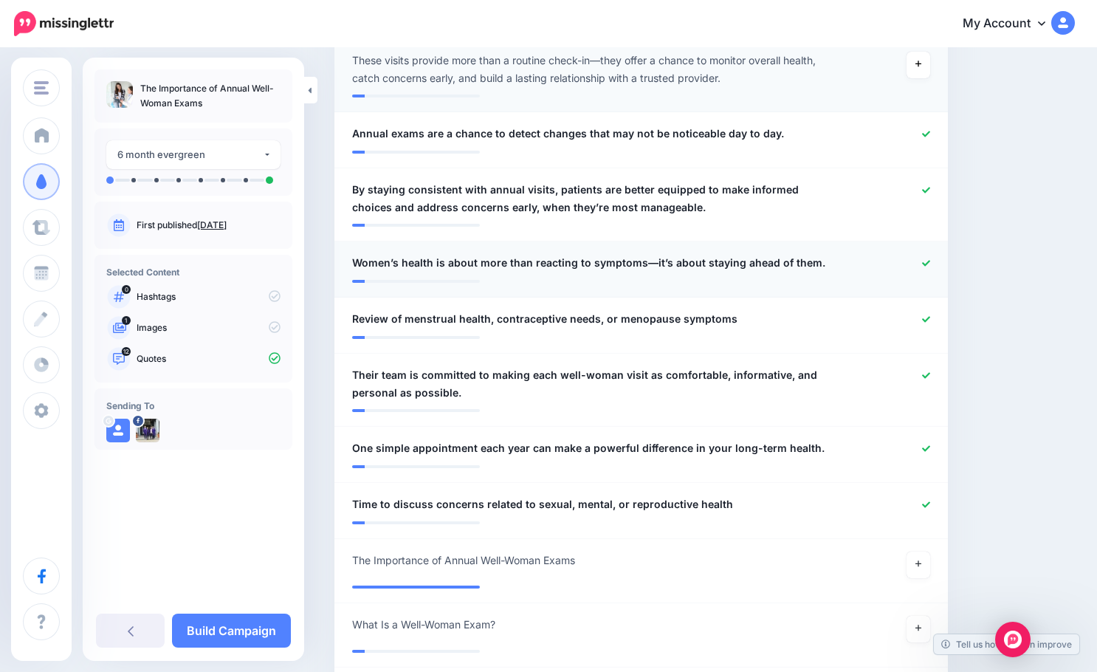
scroll to position [886, 0]
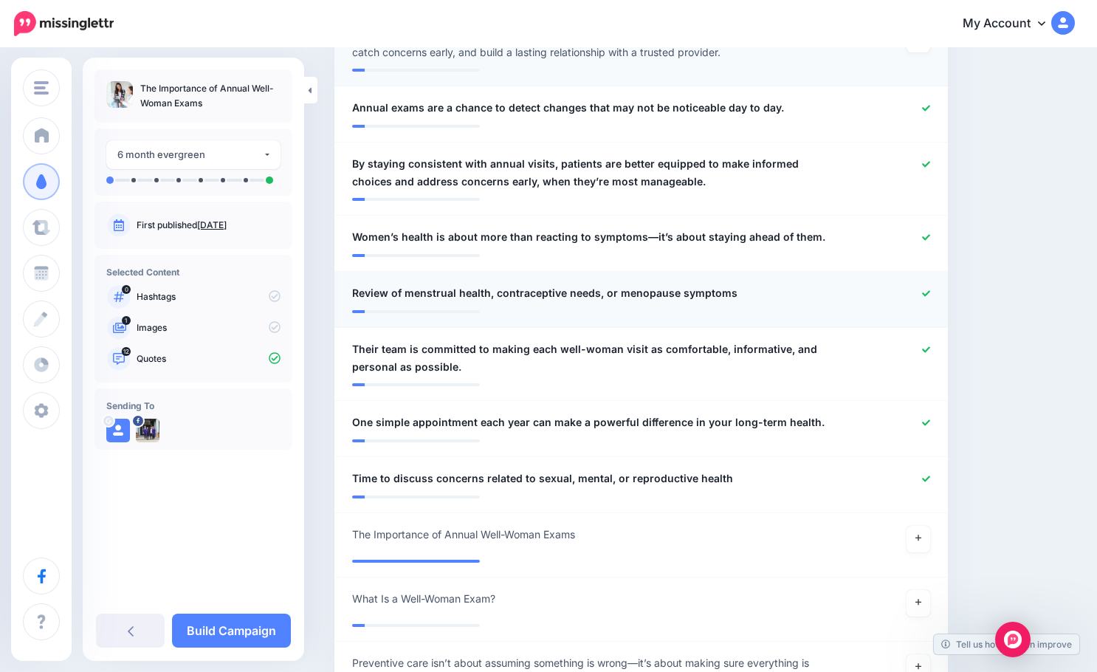
click at [930, 289] on icon at bounding box center [926, 293] width 8 height 8
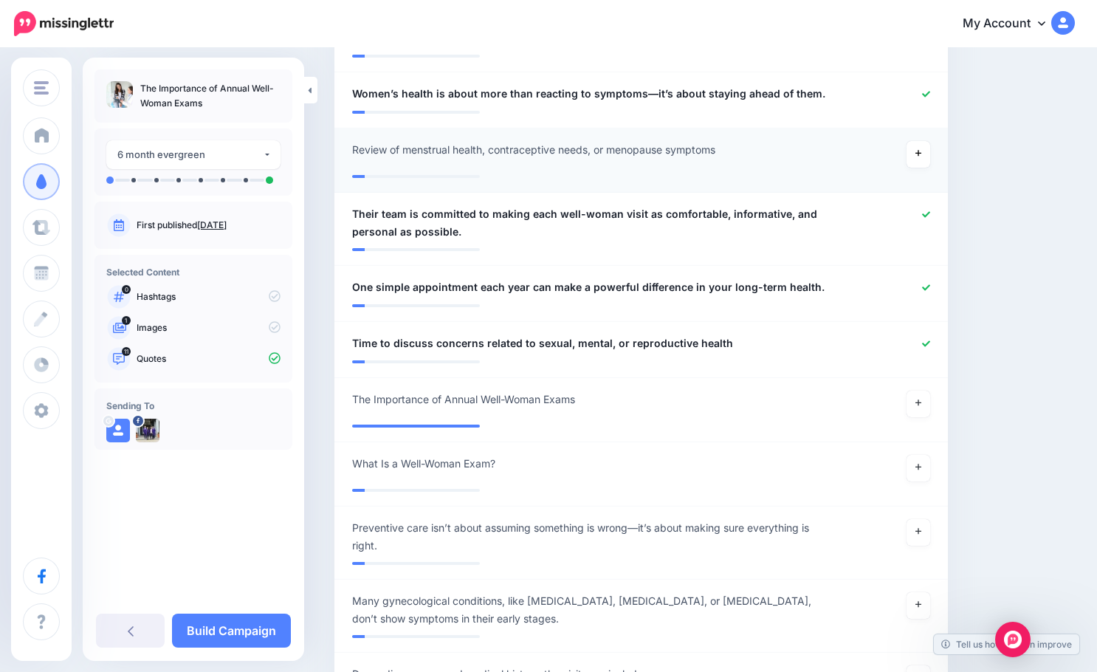
scroll to position [1108, 0]
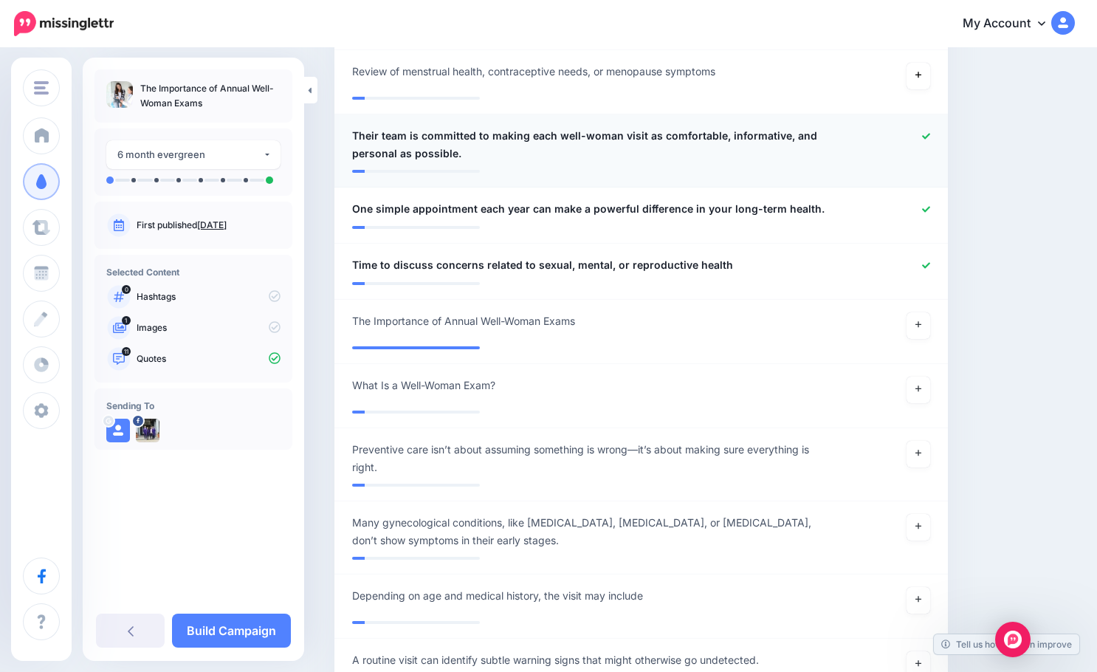
click at [371, 127] on span "Their team is committed to making each well-woman visit as comfortable, informa…" at bounding box center [591, 144] width 478 height 35
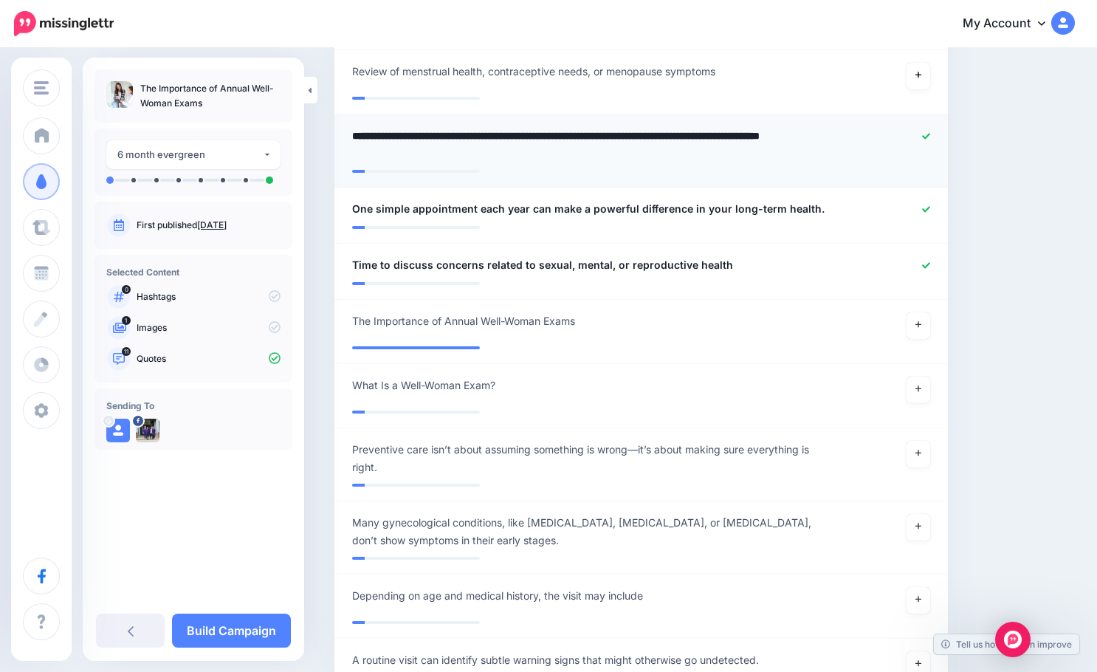
drag, startPoint x: 403, startPoint y: 119, endPoint x: 335, endPoint y: 122, distance: 68.0
click at [336, 122] on li "**********" at bounding box center [642, 150] width 614 height 73
click at [353, 127] on textarea "**********" at bounding box center [595, 144] width 486 height 35
type textarea "**********"
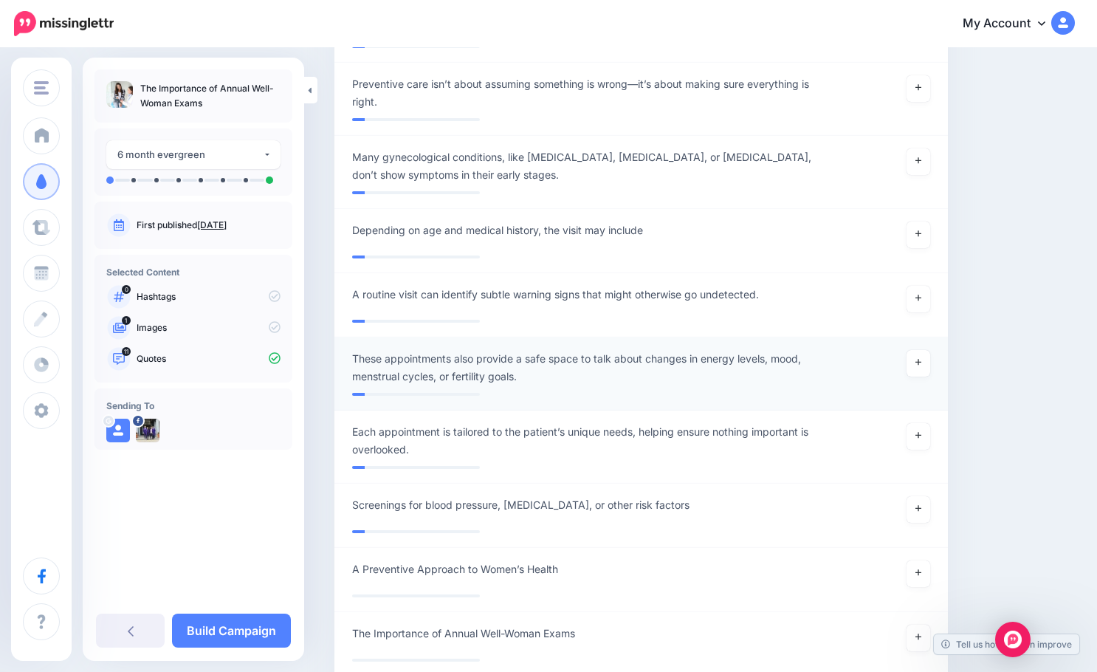
scroll to position [1477, 0]
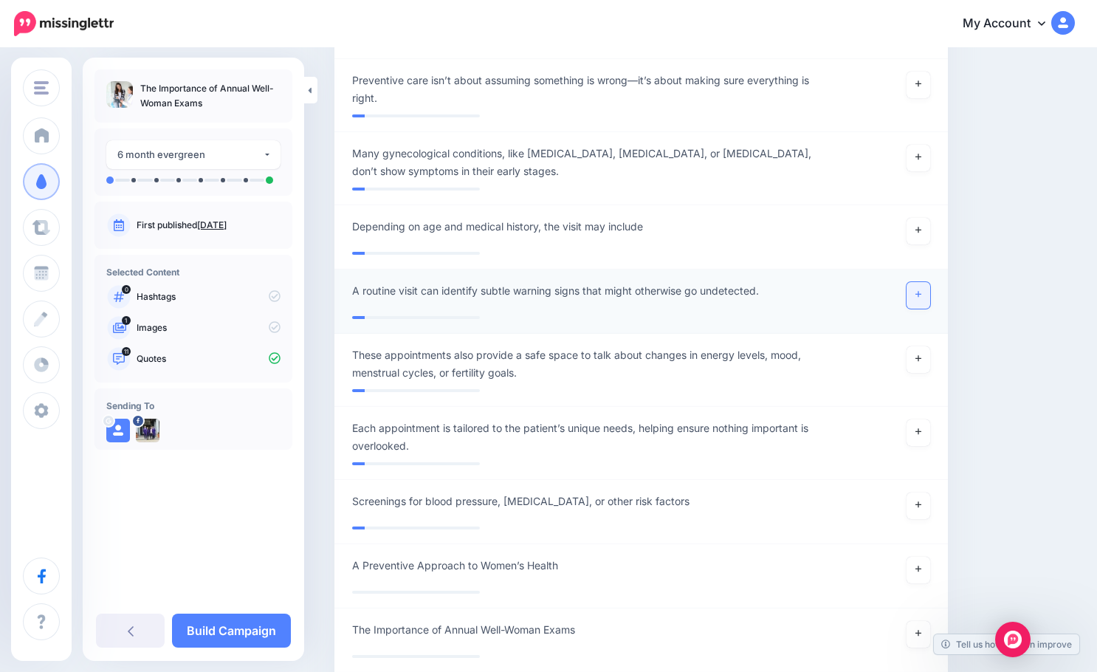
click at [922, 292] on icon at bounding box center [919, 295] width 6 height 6
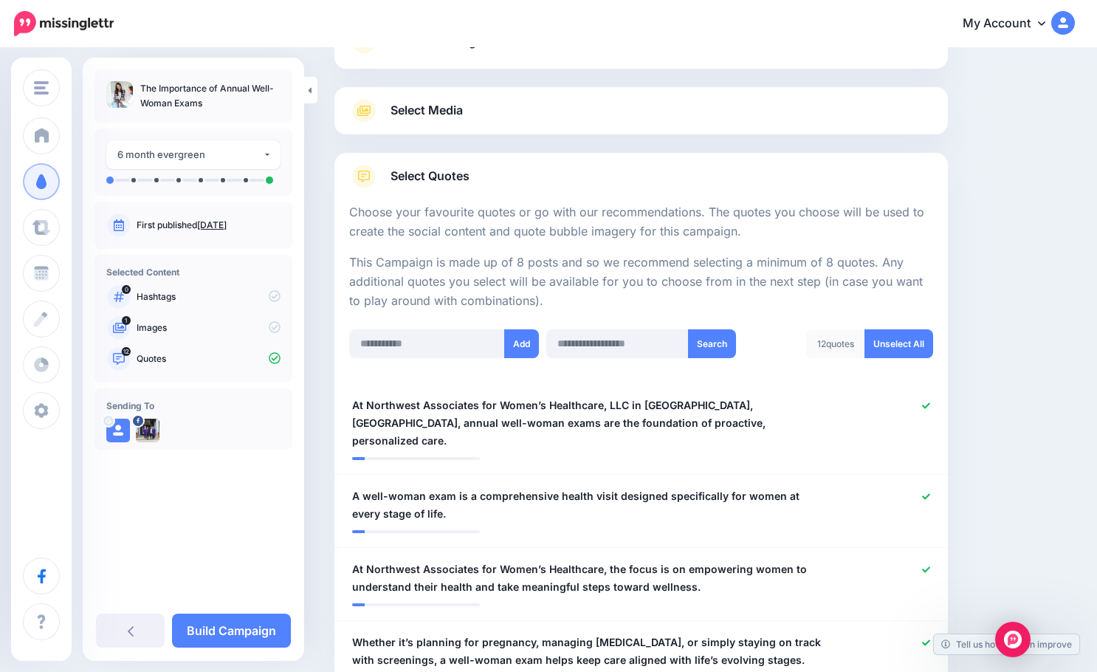
scroll to position [74, 0]
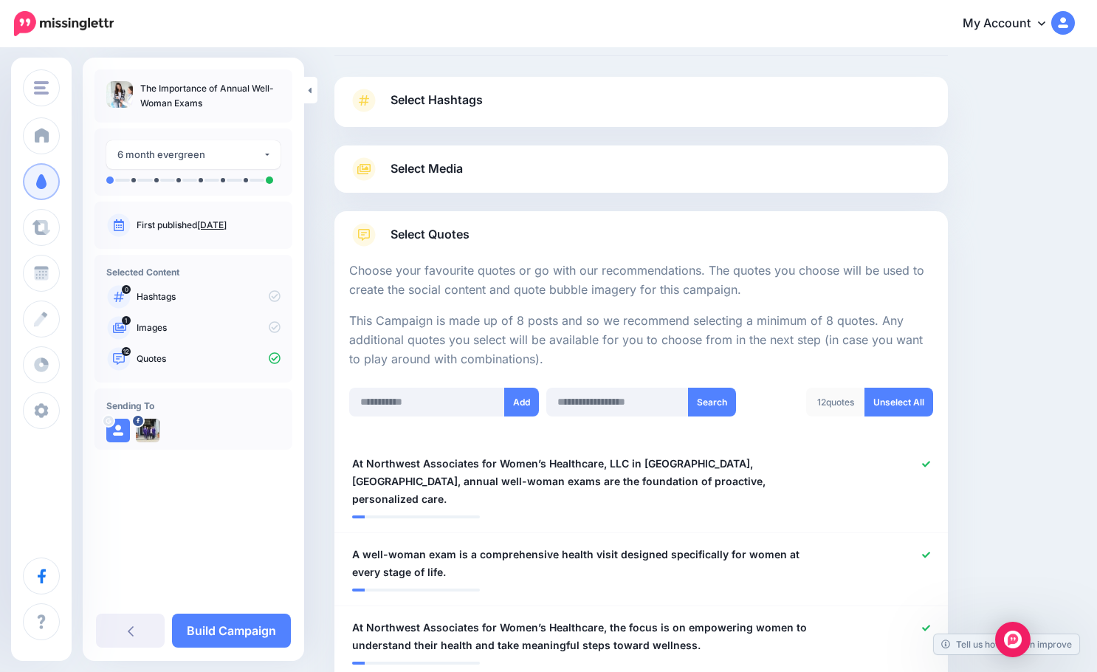
click at [475, 182] on div "Select Media Next, let's make sure we have the best media for this campaign. De…" at bounding box center [642, 168] width 614 height 47
click at [443, 169] on span "Select Media" at bounding box center [427, 169] width 72 height 20
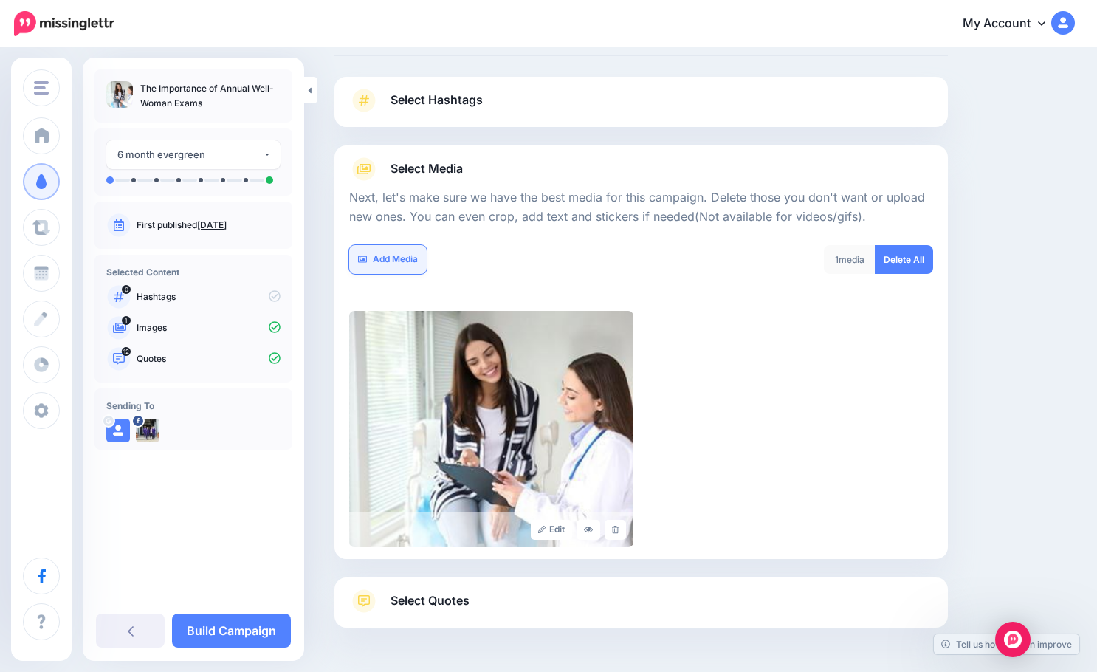
click at [403, 253] on link "Add Media" at bounding box center [388, 259] width 78 height 29
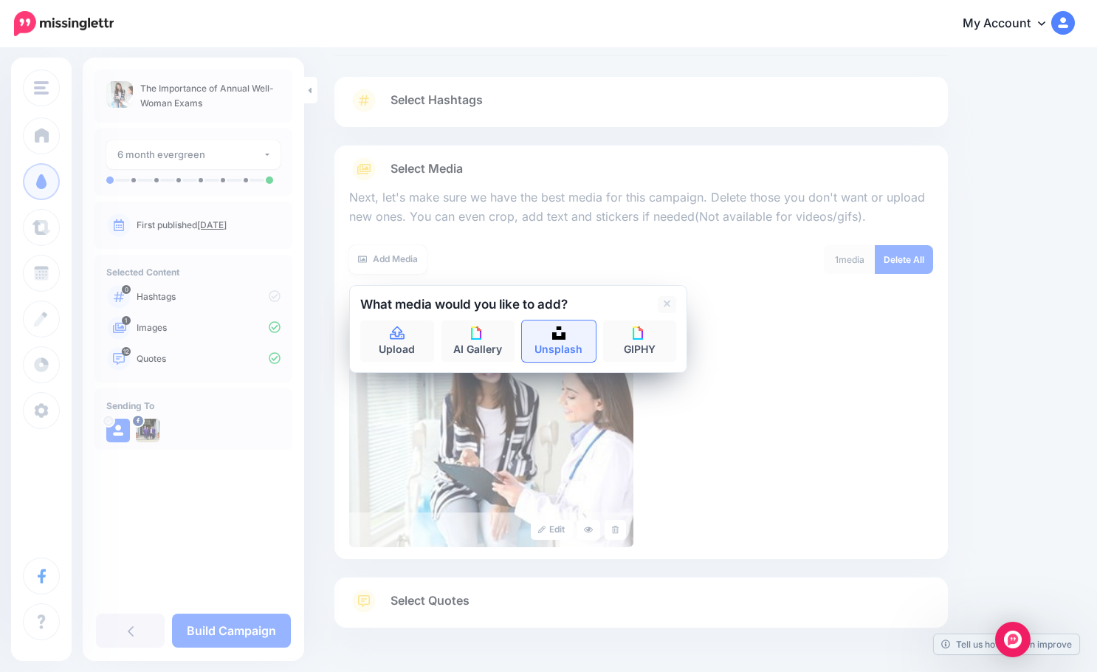
click at [576, 343] on link "Unsplash" at bounding box center [559, 340] width 74 height 41
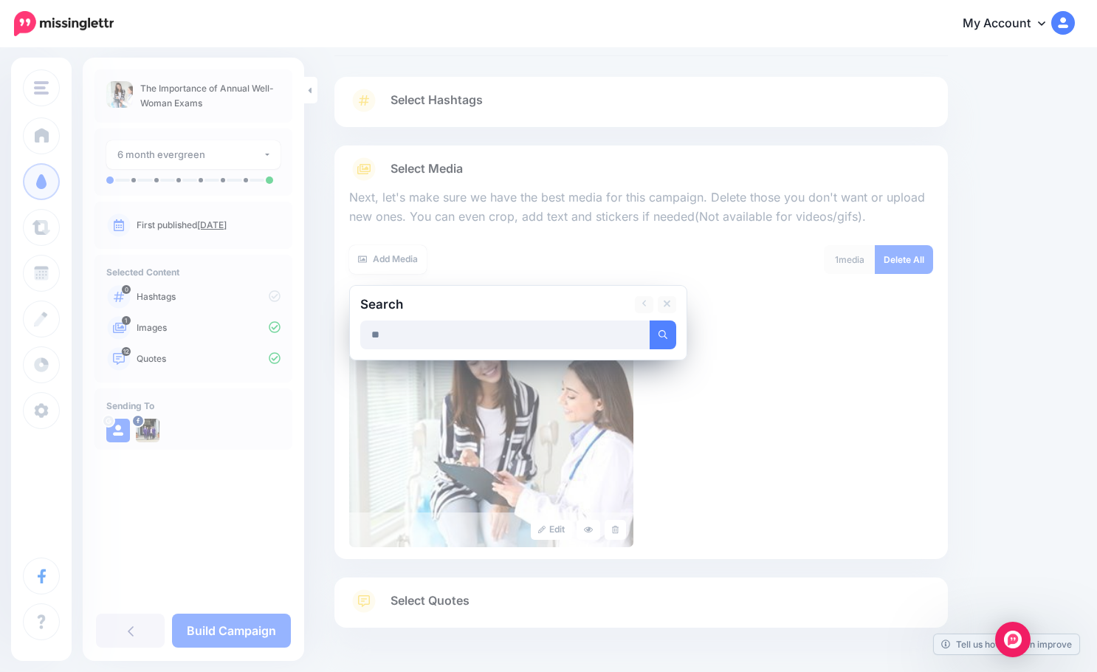
type input "*"
type input "**********"
click at [650, 320] on button "submit" at bounding box center [663, 334] width 27 height 29
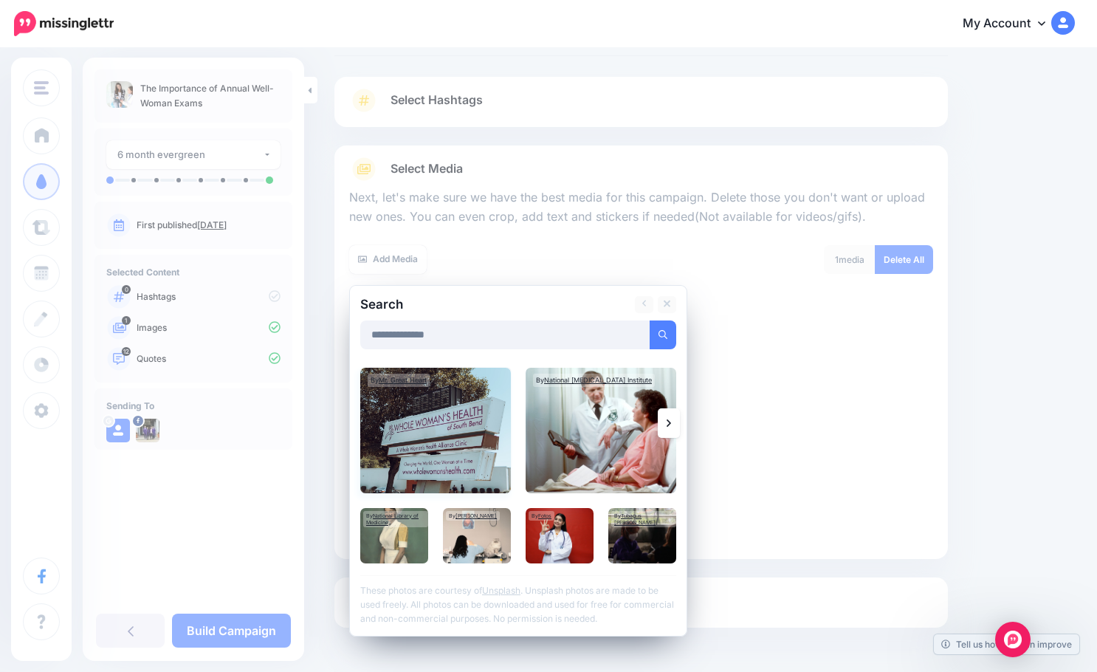
click at [466, 445] on img at bounding box center [435, 431] width 151 height 126
click at [468, 440] on img at bounding box center [435, 431] width 151 height 126
click at [659, 427] on link at bounding box center [669, 423] width 22 height 30
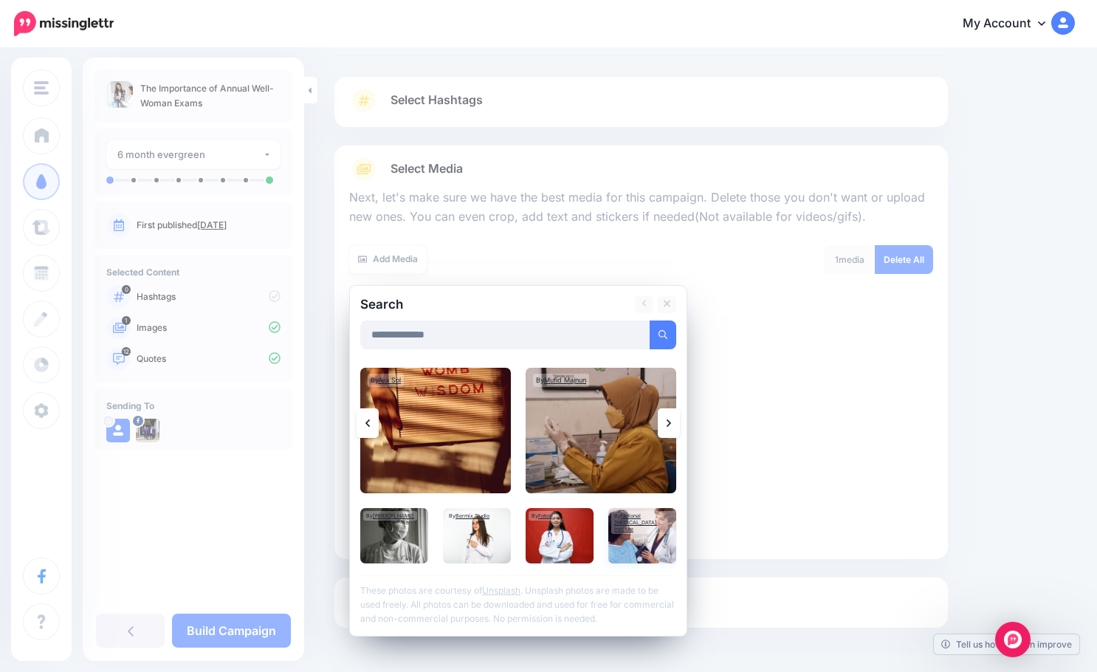
click at [642, 537] on img at bounding box center [642, 535] width 68 height 55
click at [655, 333] on link "Add Media" at bounding box center [645, 334] width 63 height 29
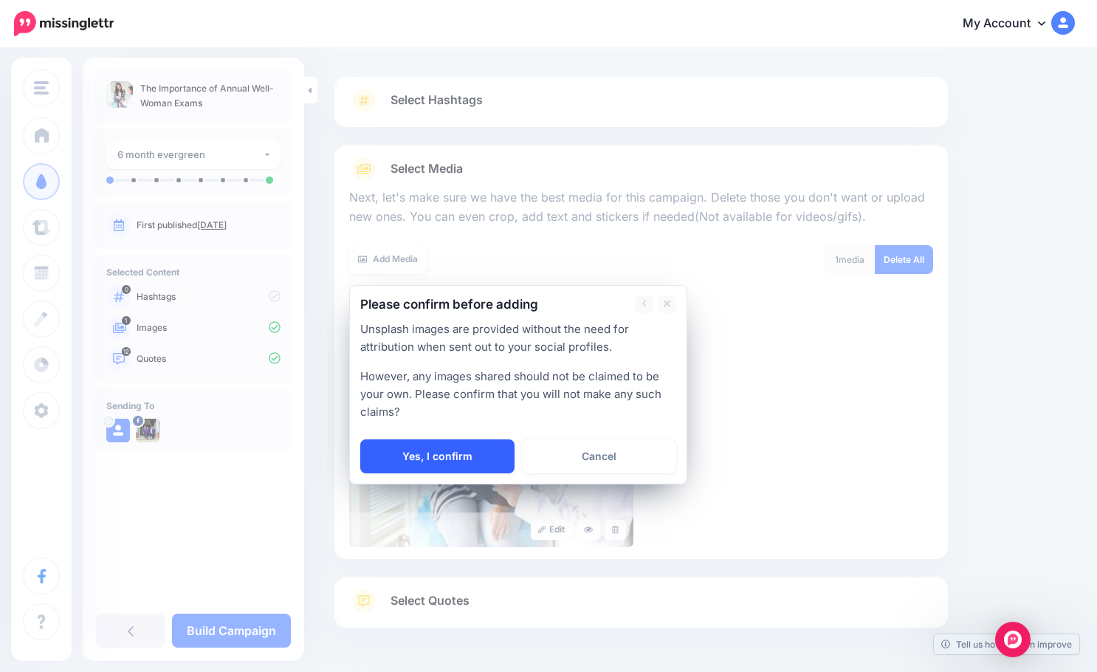
click at [440, 456] on link "Yes, I confirm" at bounding box center [437, 456] width 154 height 34
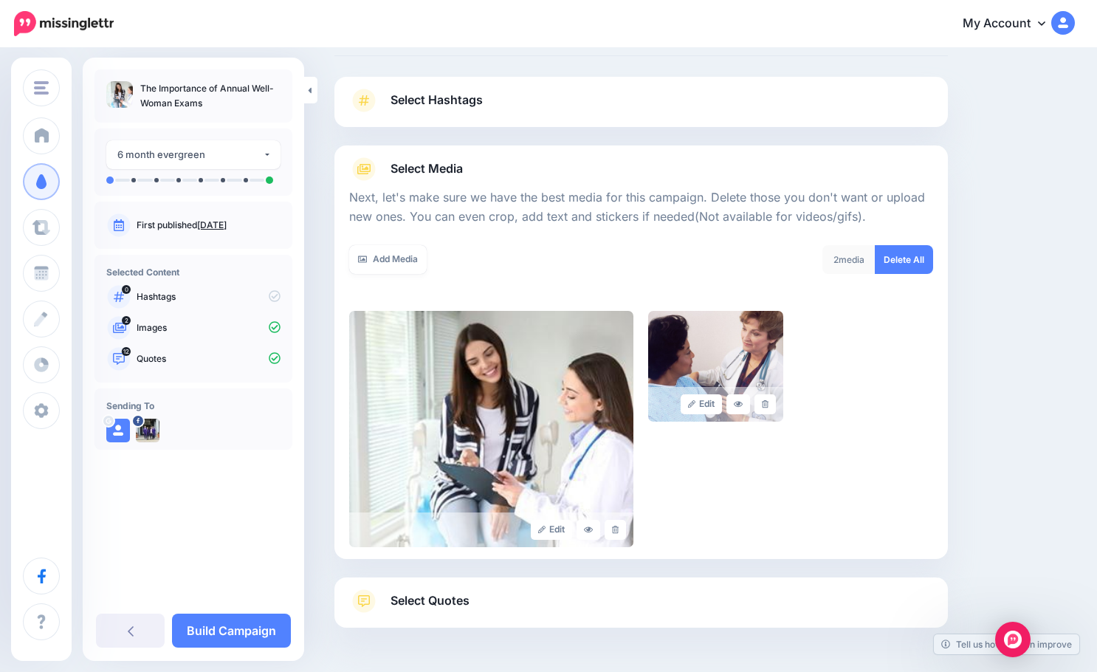
scroll to position [126, 0]
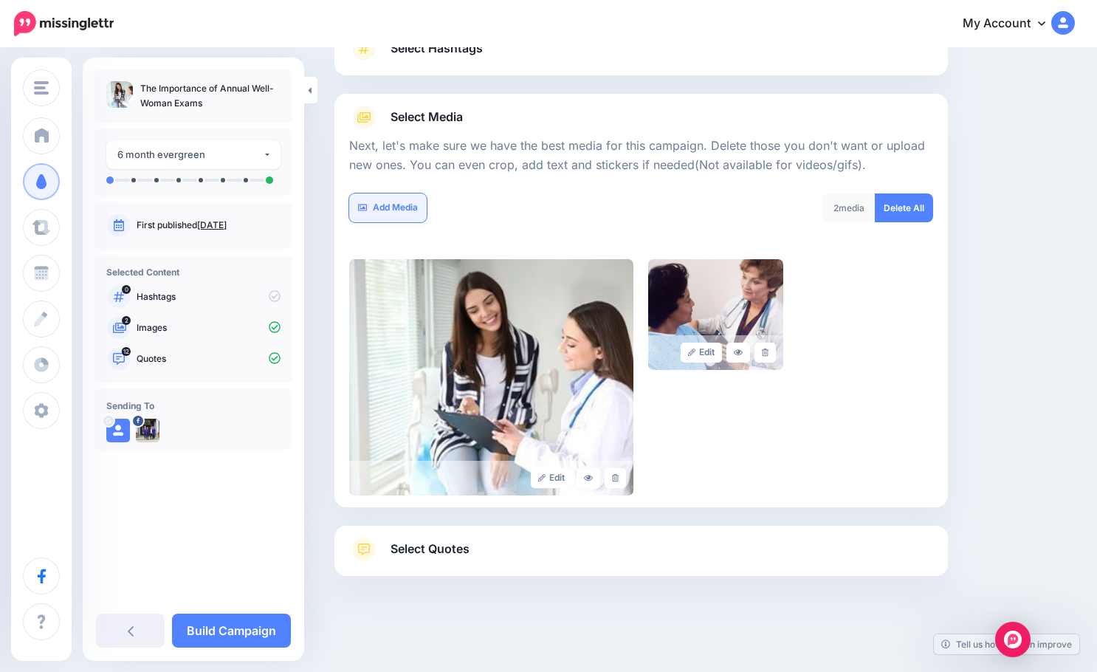
click at [393, 206] on link "Add Media" at bounding box center [388, 207] width 78 height 29
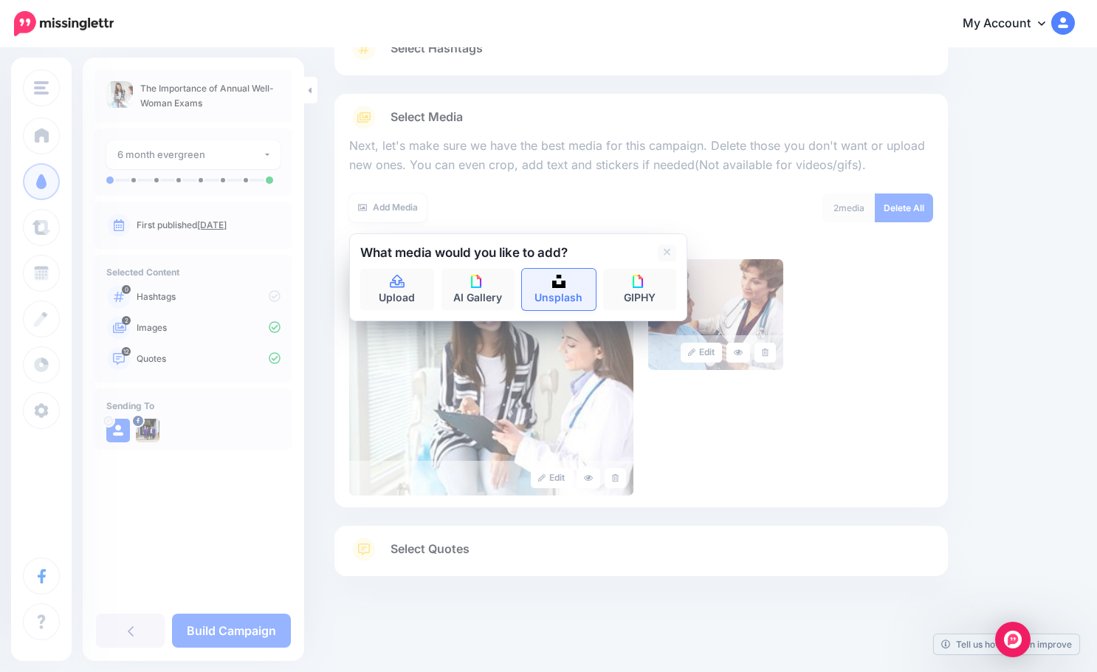
click at [566, 279] on link "Unsplash" at bounding box center [559, 289] width 74 height 41
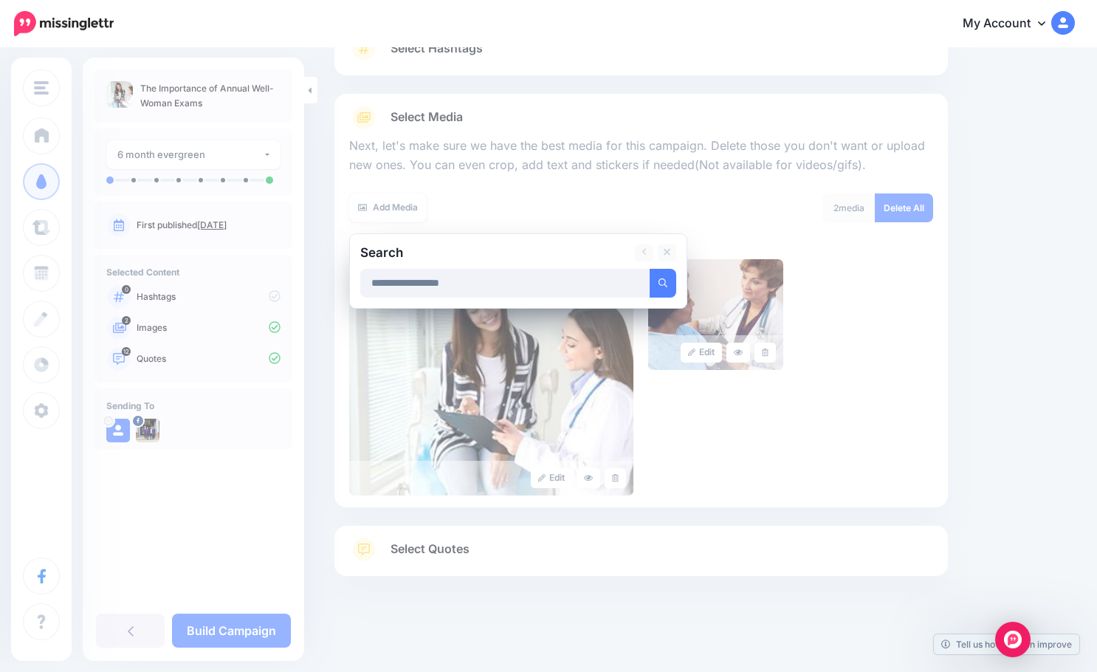
type input "**********"
click at [650, 269] on button "submit" at bounding box center [663, 283] width 27 height 29
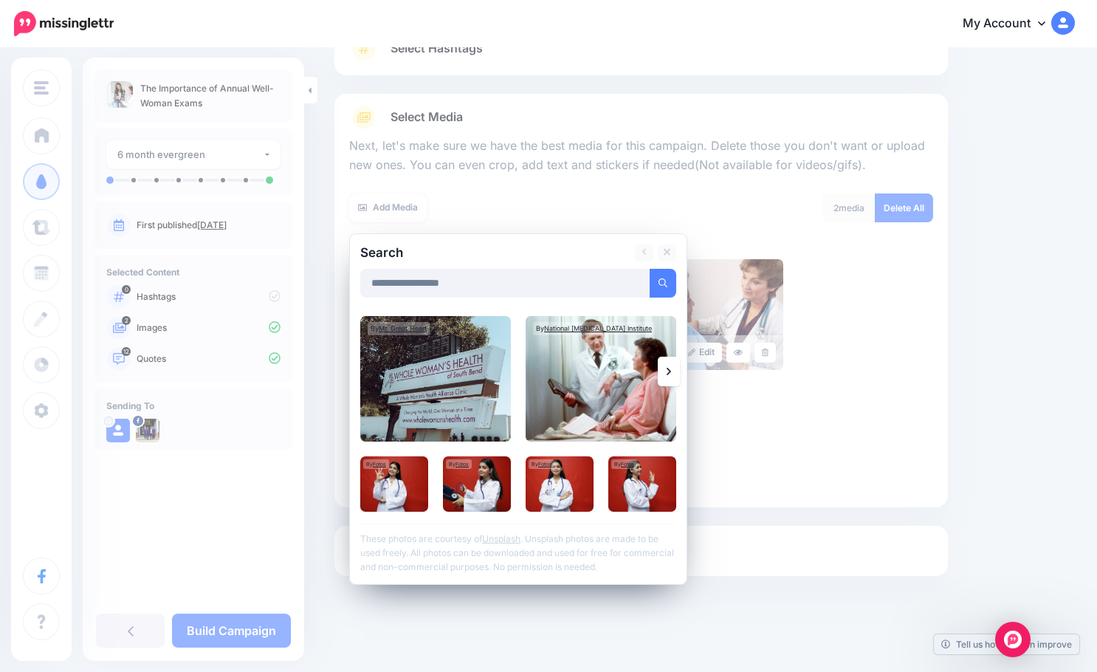
click at [673, 370] on link at bounding box center [669, 372] width 22 height 30
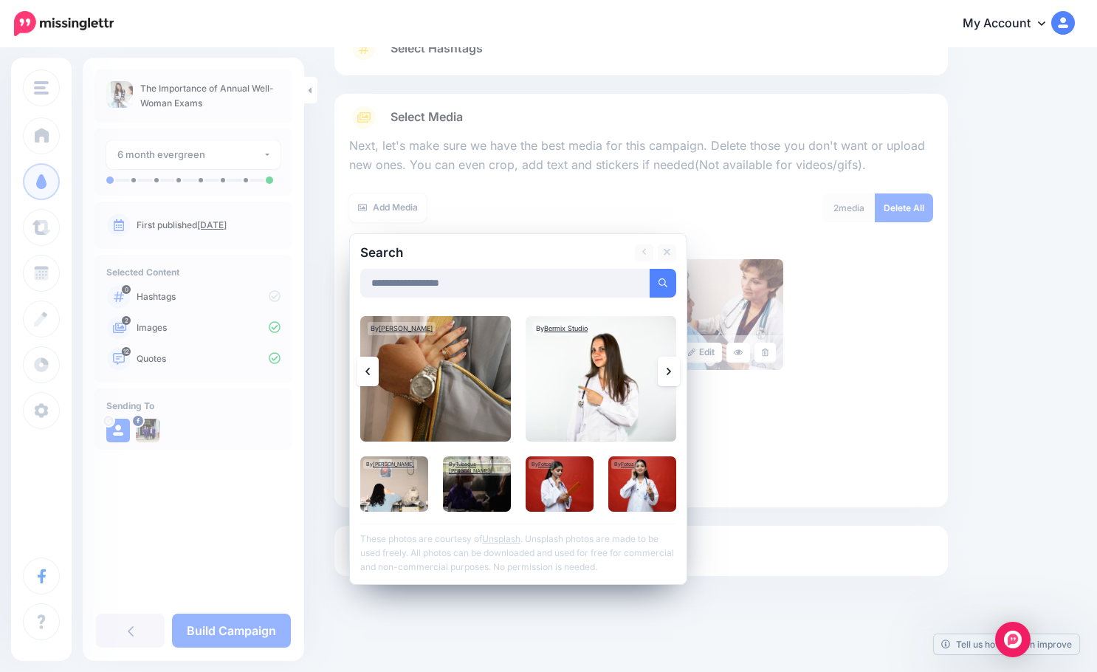
click at [673, 370] on link at bounding box center [669, 372] width 22 height 30
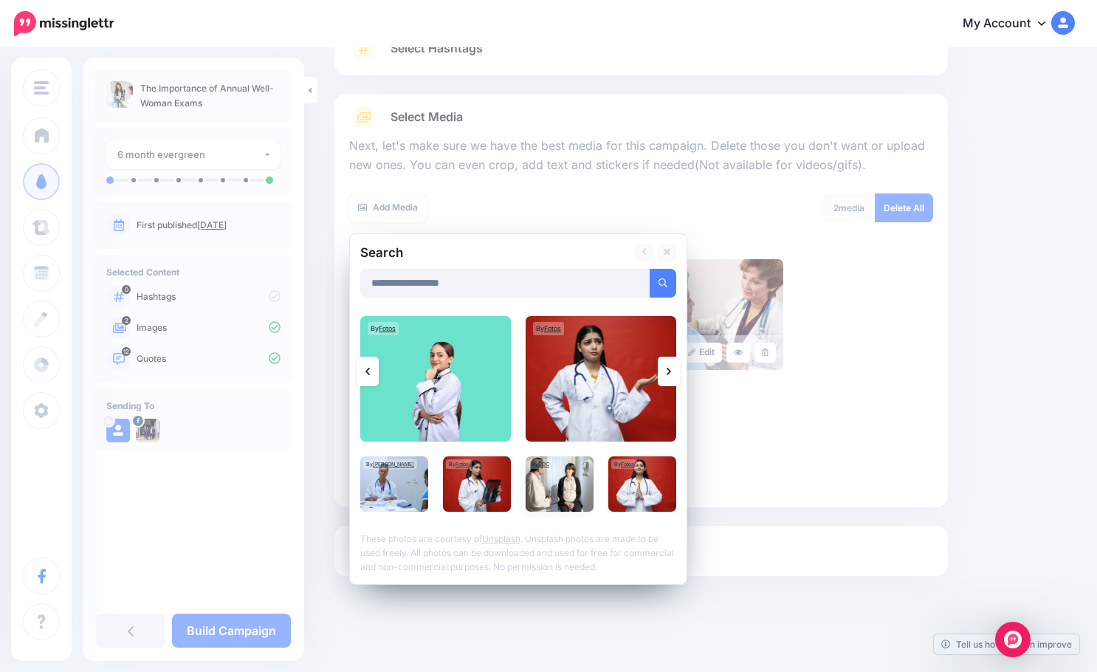
click at [586, 489] on img at bounding box center [560, 483] width 68 height 55
click at [648, 298] on div at bounding box center [518, 307] width 316 height 18
click at [648, 293] on link "Add Media" at bounding box center [645, 283] width 63 height 29
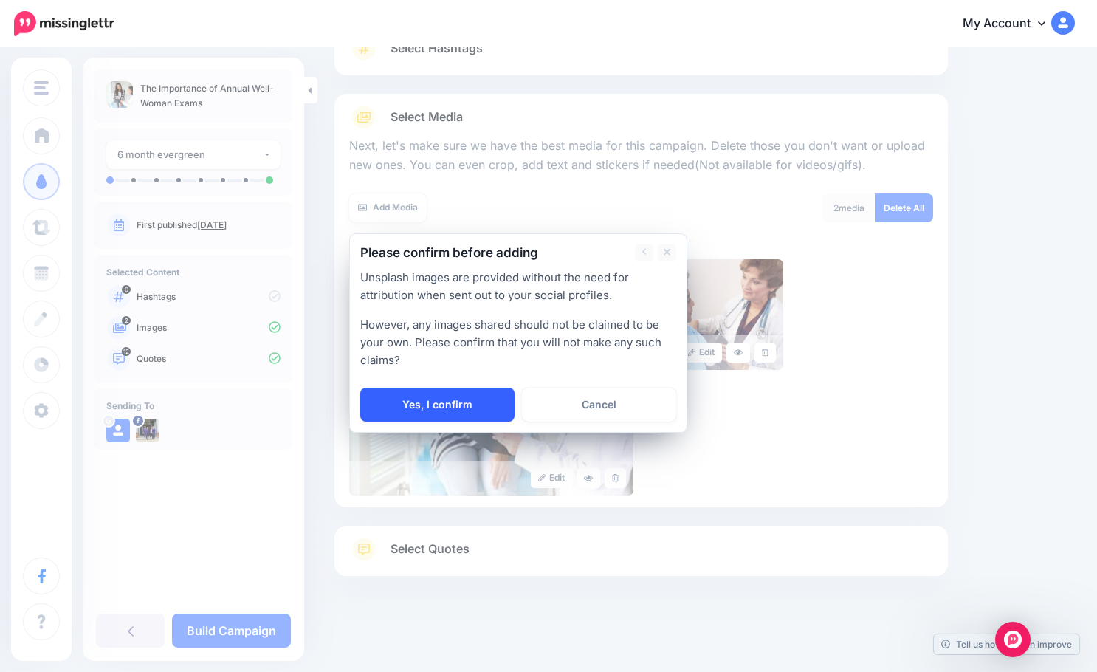
click at [478, 399] on link "Yes, I confirm" at bounding box center [437, 405] width 154 height 34
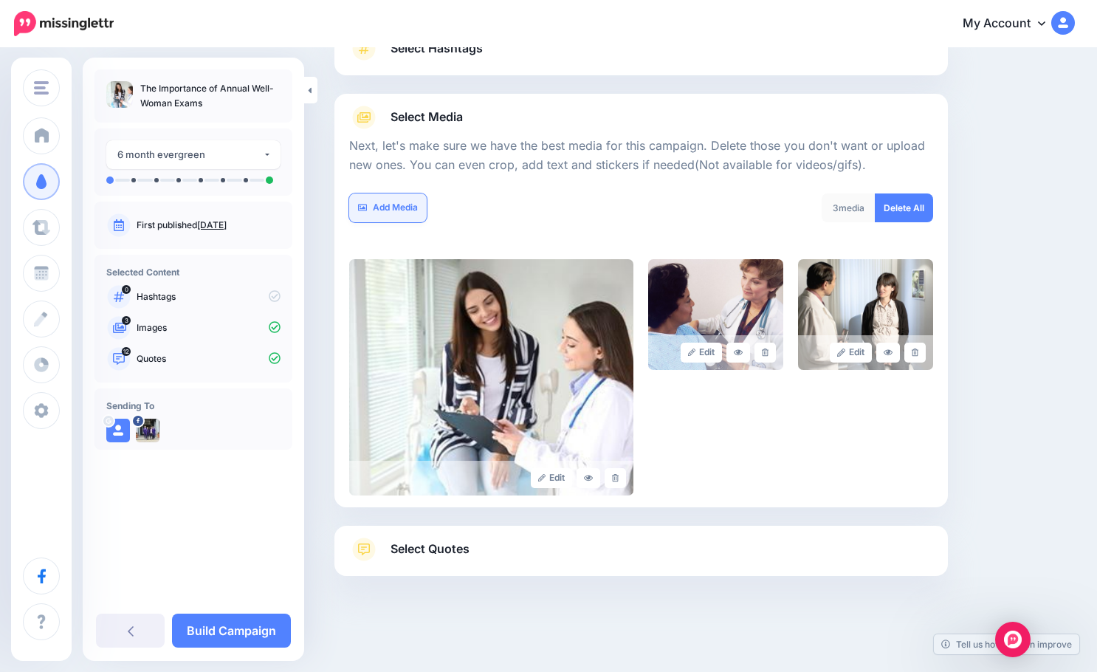
click at [387, 202] on link "Add Media" at bounding box center [388, 207] width 78 height 29
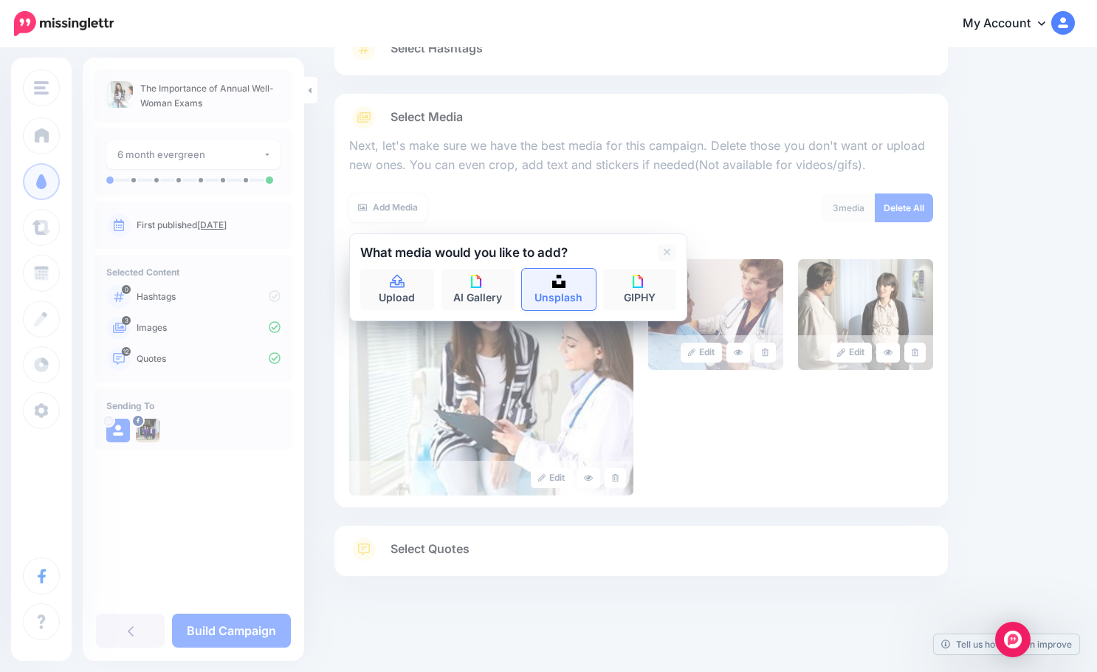
click at [546, 281] on link "Unsplash" at bounding box center [559, 289] width 74 height 41
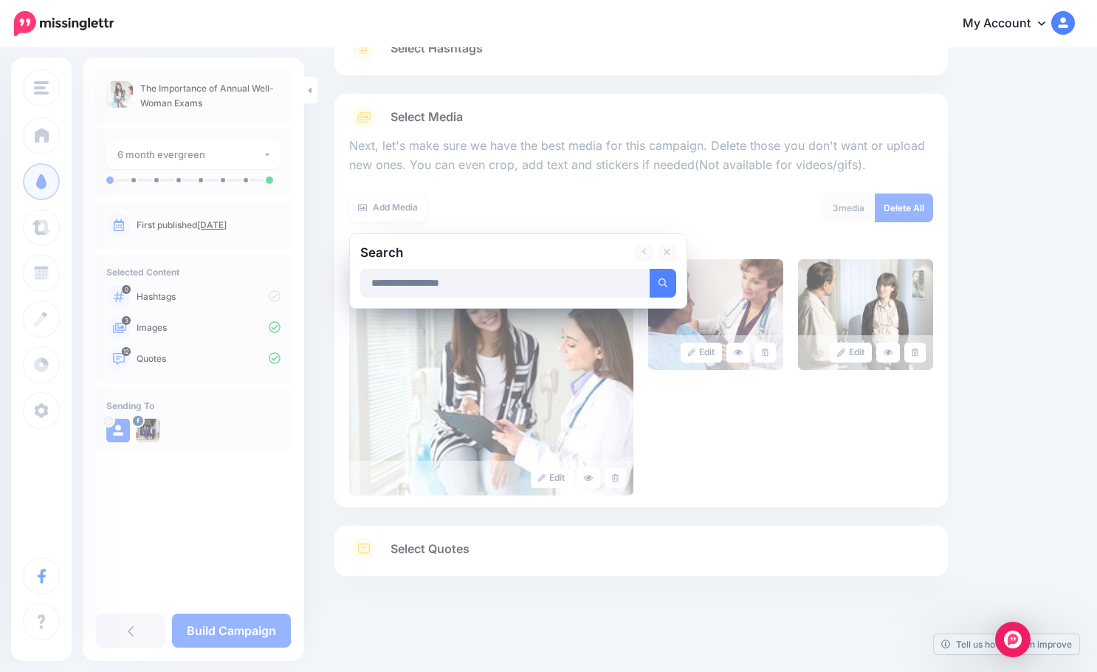
type input "**********"
click at [650, 269] on button "submit" at bounding box center [663, 283] width 27 height 29
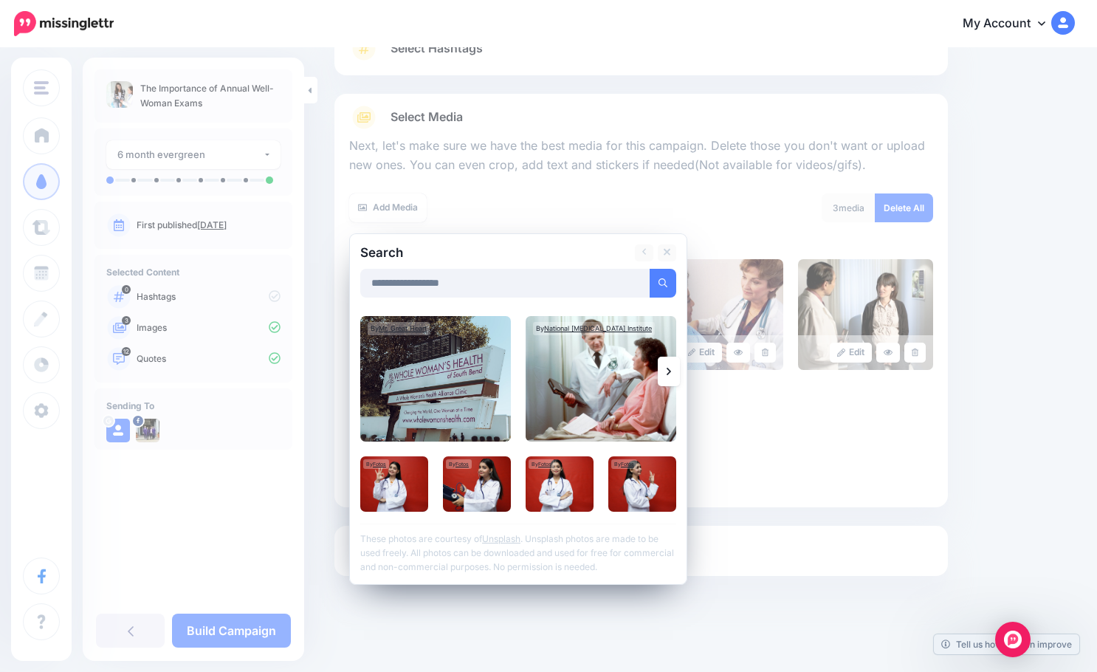
click at [673, 371] on link at bounding box center [669, 372] width 22 height 30
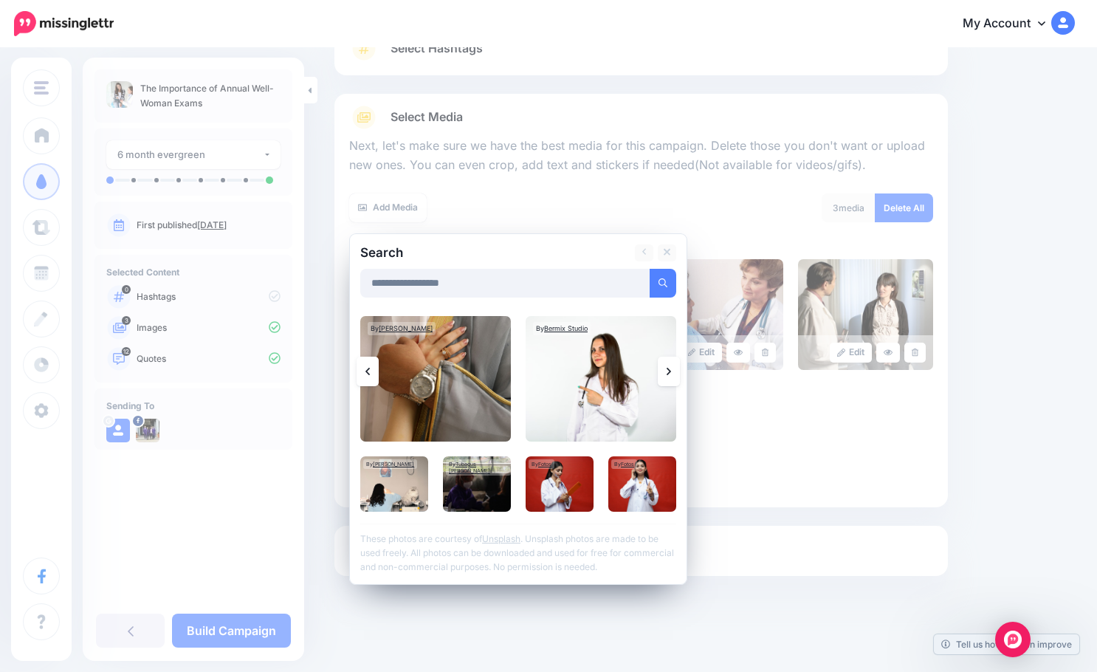
click at [672, 371] on link at bounding box center [669, 372] width 22 height 30
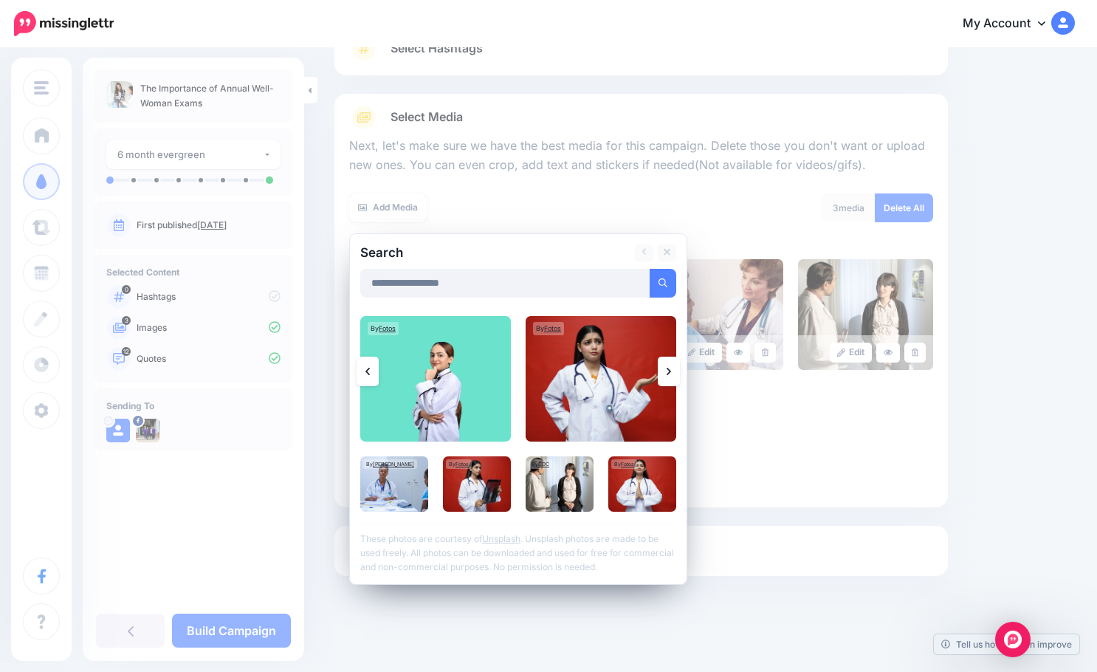
click at [671, 371] on link at bounding box center [669, 372] width 22 height 30
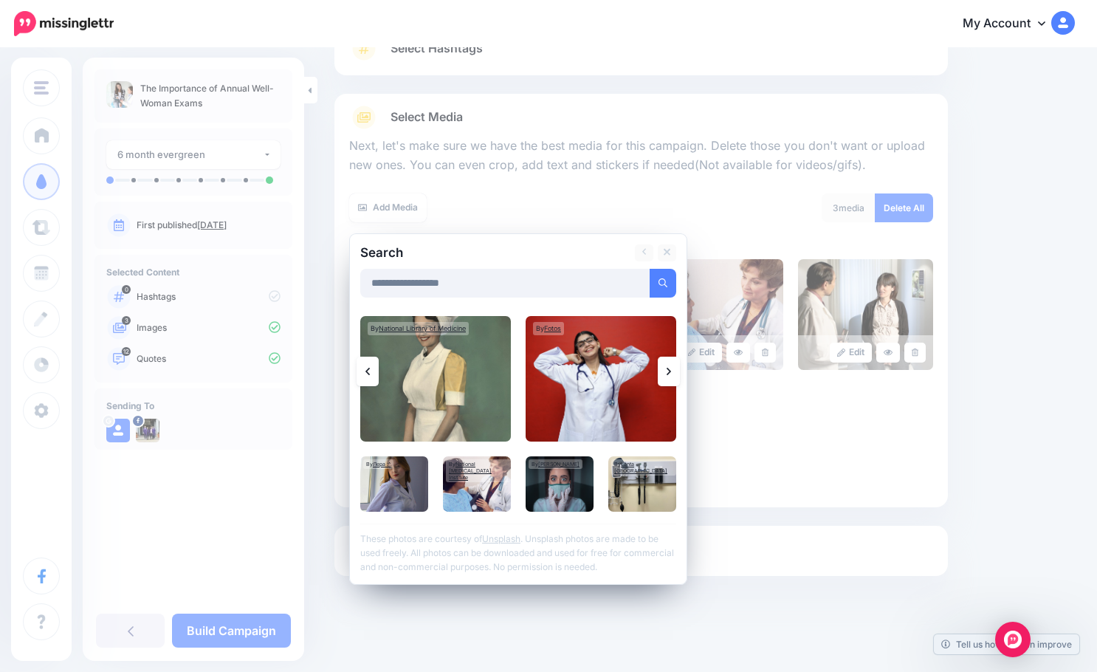
click at [668, 368] on icon at bounding box center [669, 371] width 4 height 7
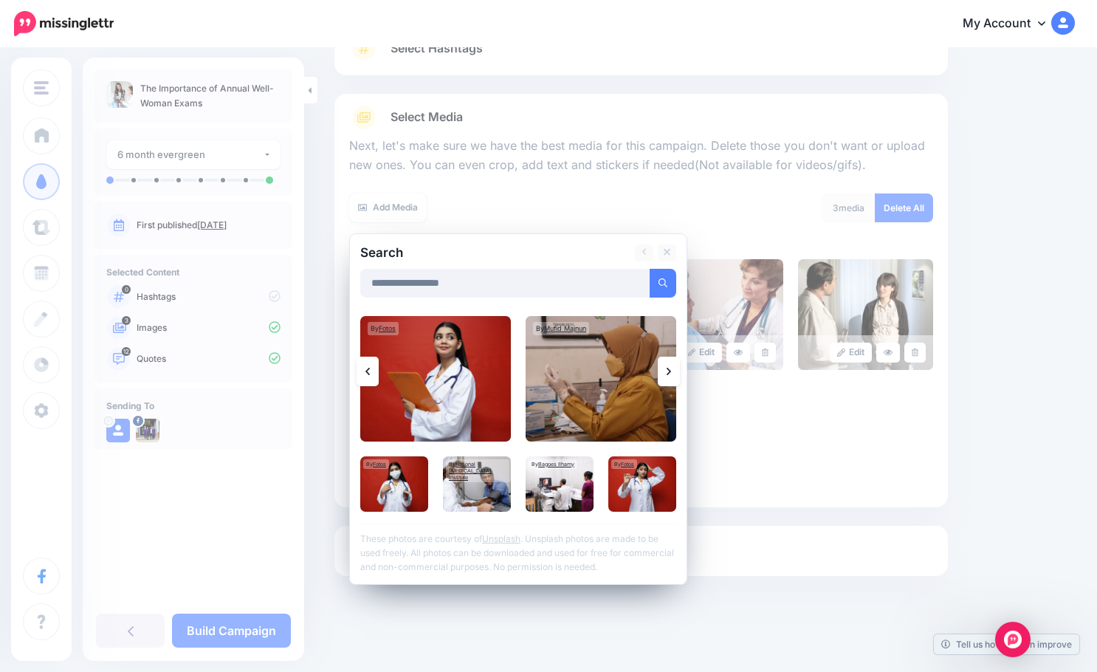
click at [662, 368] on link at bounding box center [669, 372] width 22 height 30
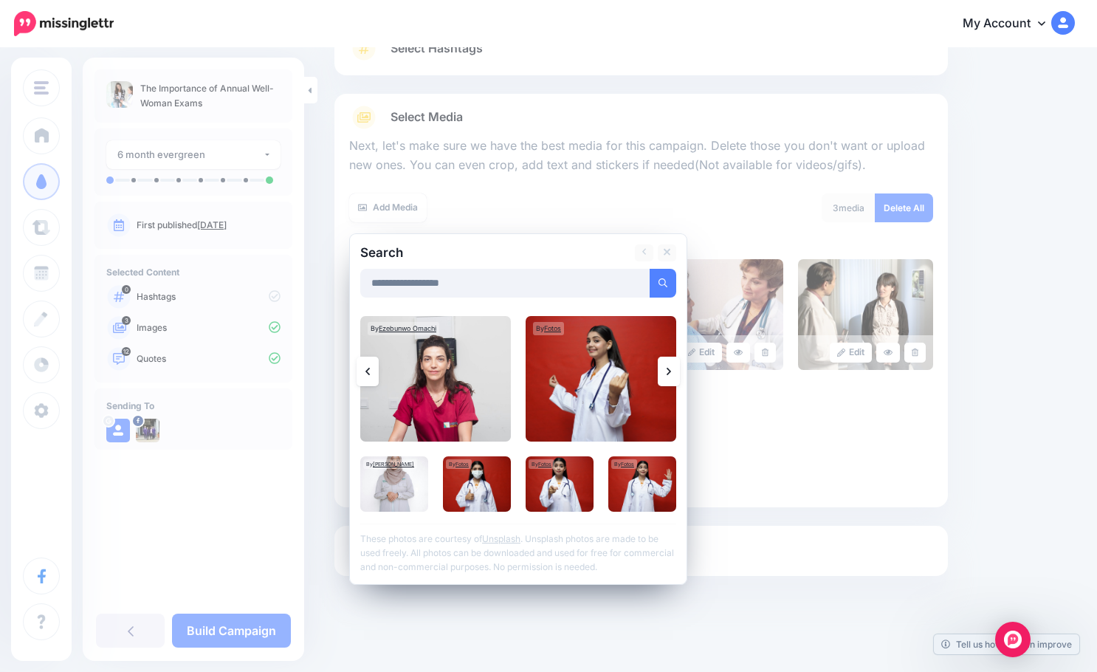
click at [662, 368] on link at bounding box center [669, 372] width 22 height 30
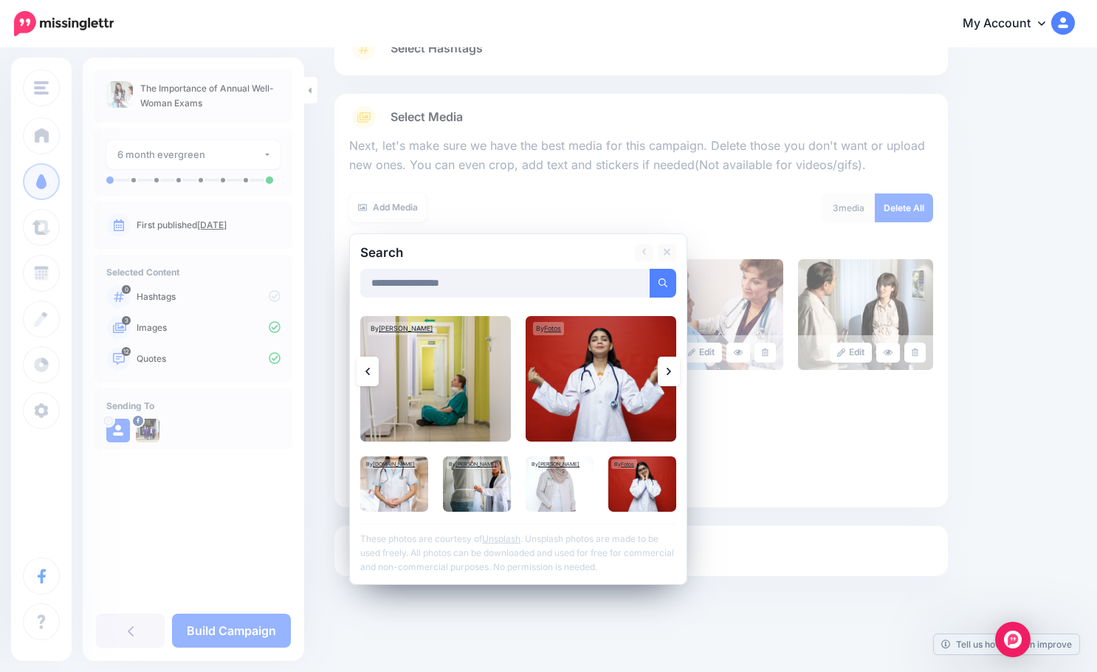
click at [662, 368] on link at bounding box center [669, 372] width 22 height 30
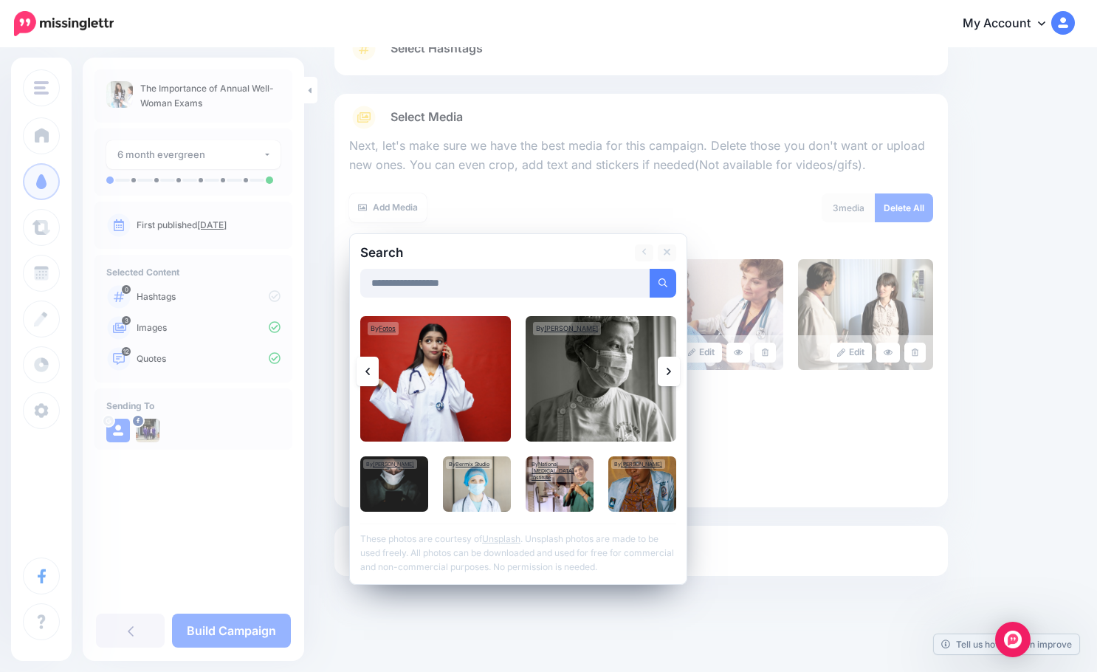
click at [665, 371] on link at bounding box center [669, 372] width 22 height 30
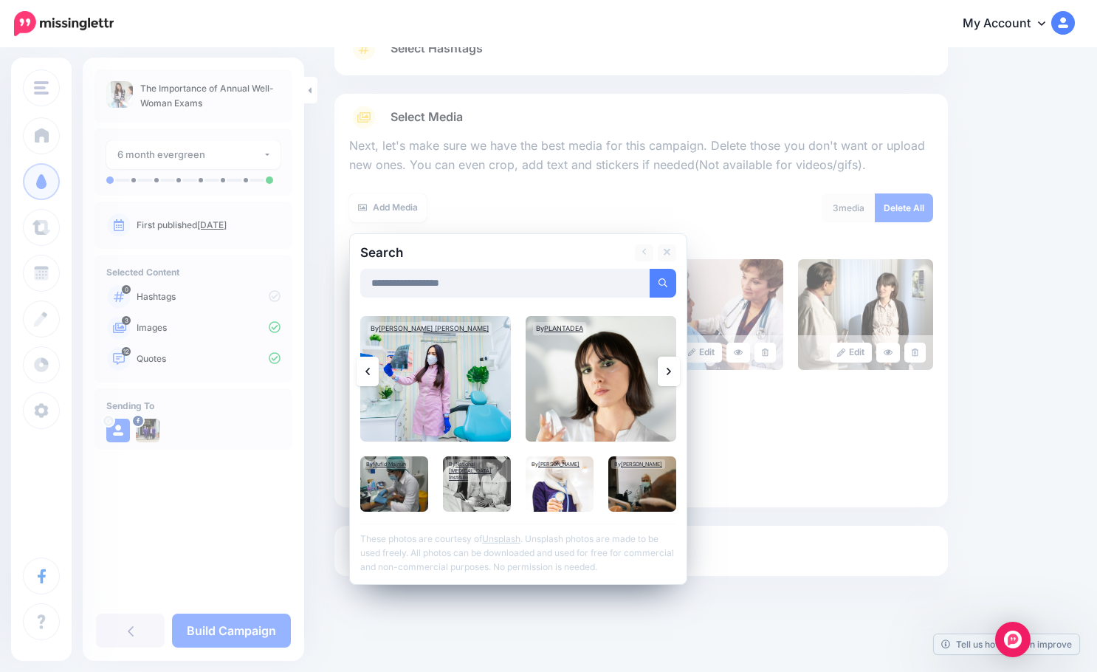
click at [665, 371] on link at bounding box center [669, 372] width 22 height 30
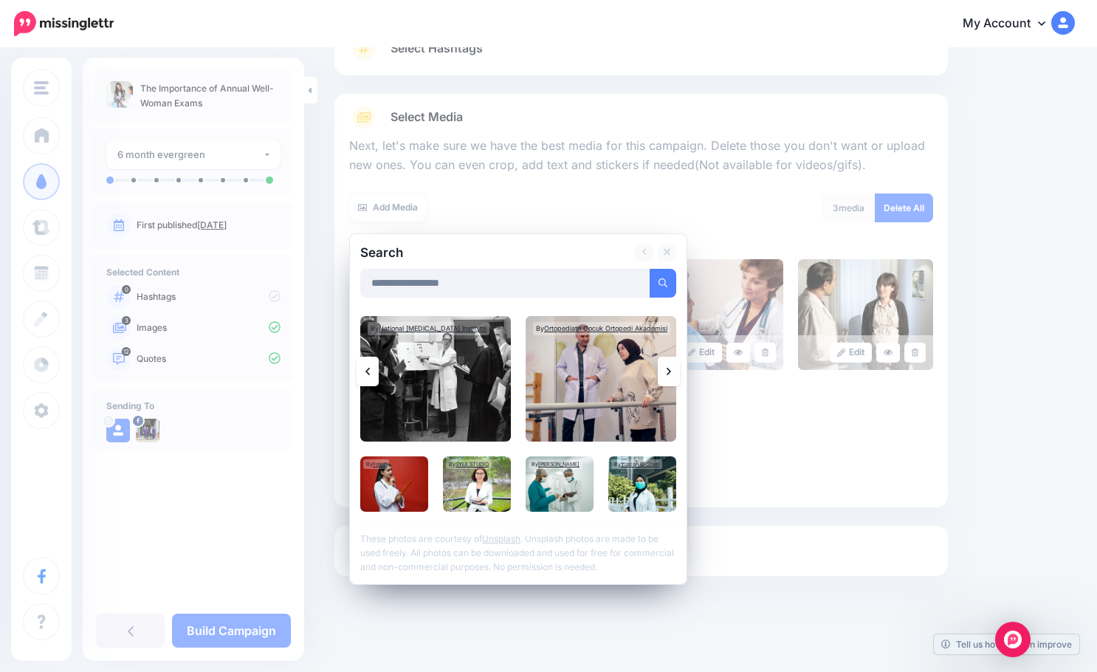
click at [665, 371] on link at bounding box center [669, 372] width 22 height 30
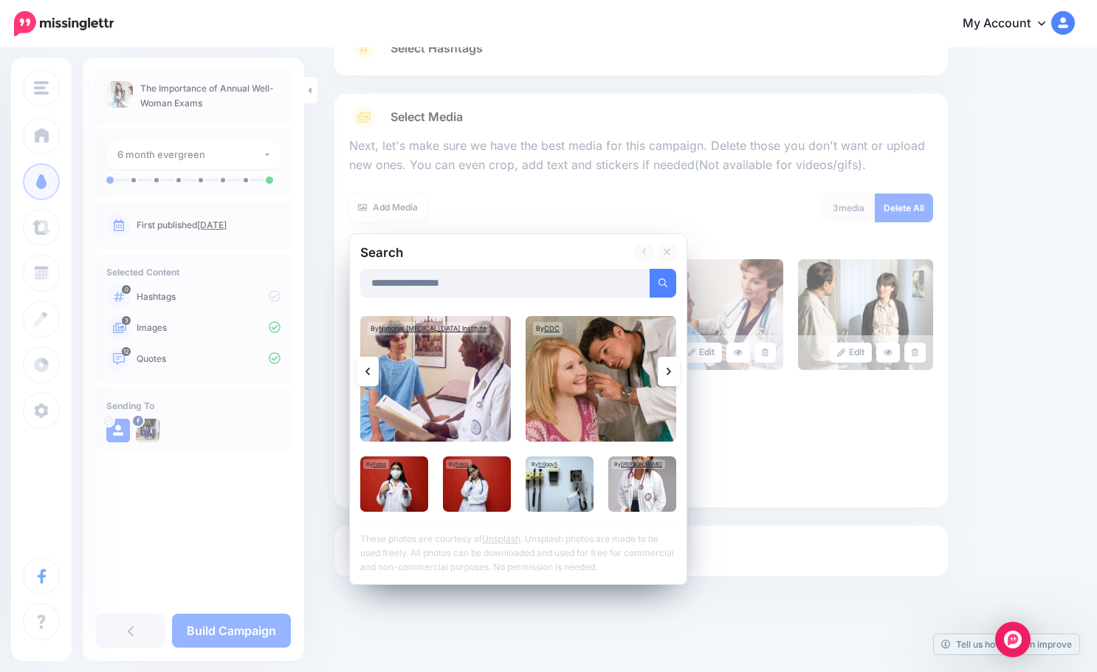
click at [673, 368] on link at bounding box center [669, 372] width 22 height 30
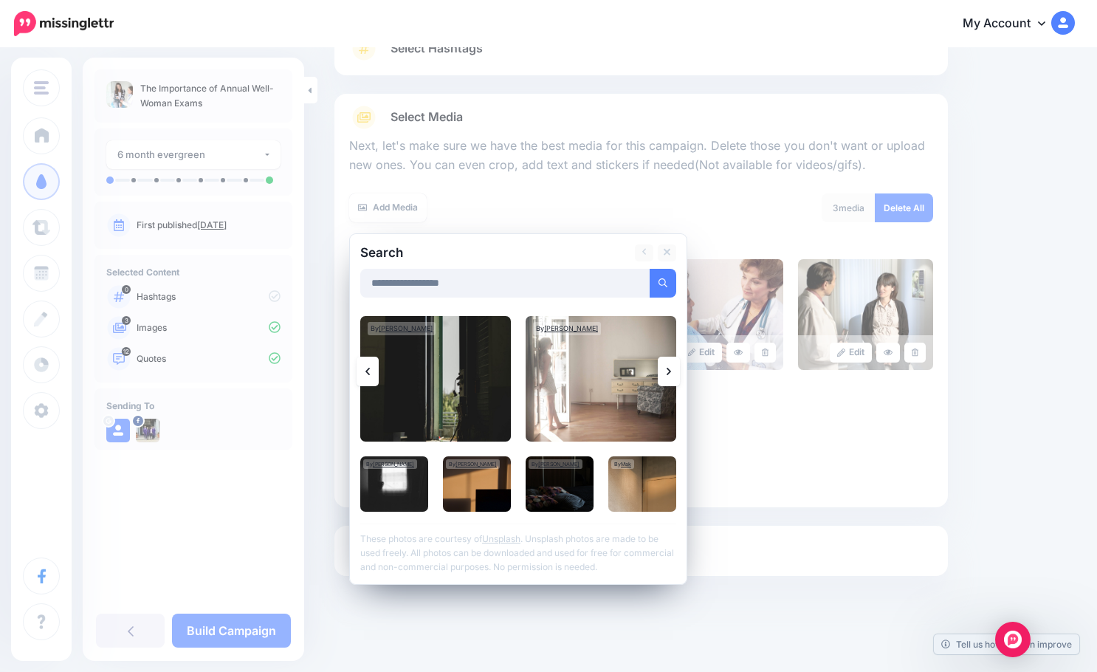
click at [673, 368] on link at bounding box center [669, 372] width 22 height 30
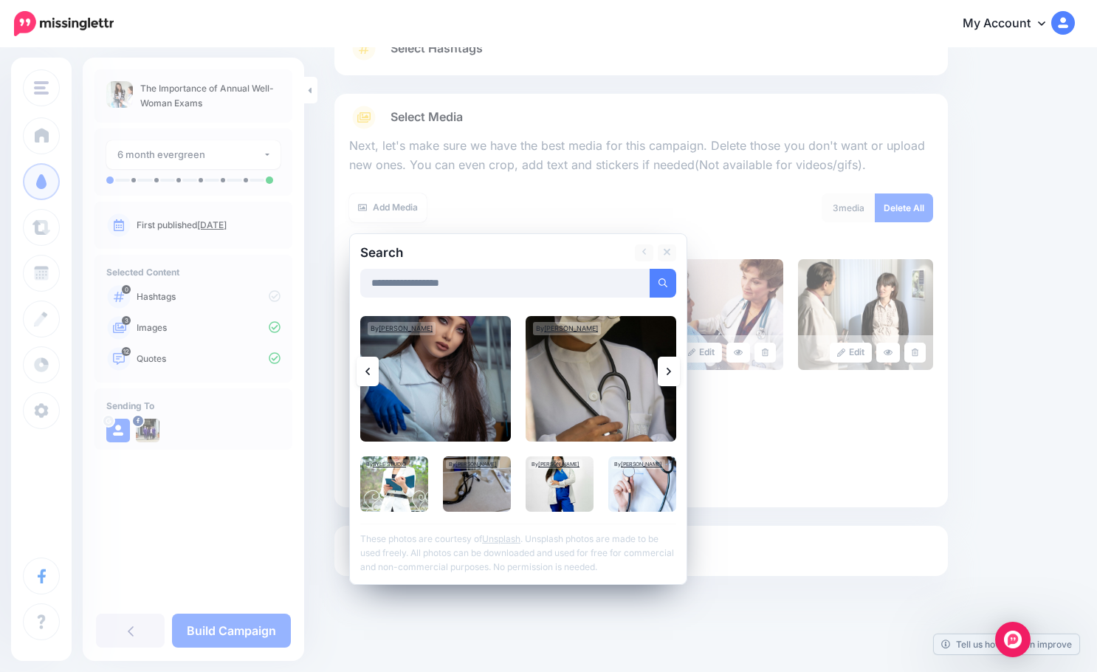
click at [671, 369] on icon at bounding box center [669, 372] width 4 height 12
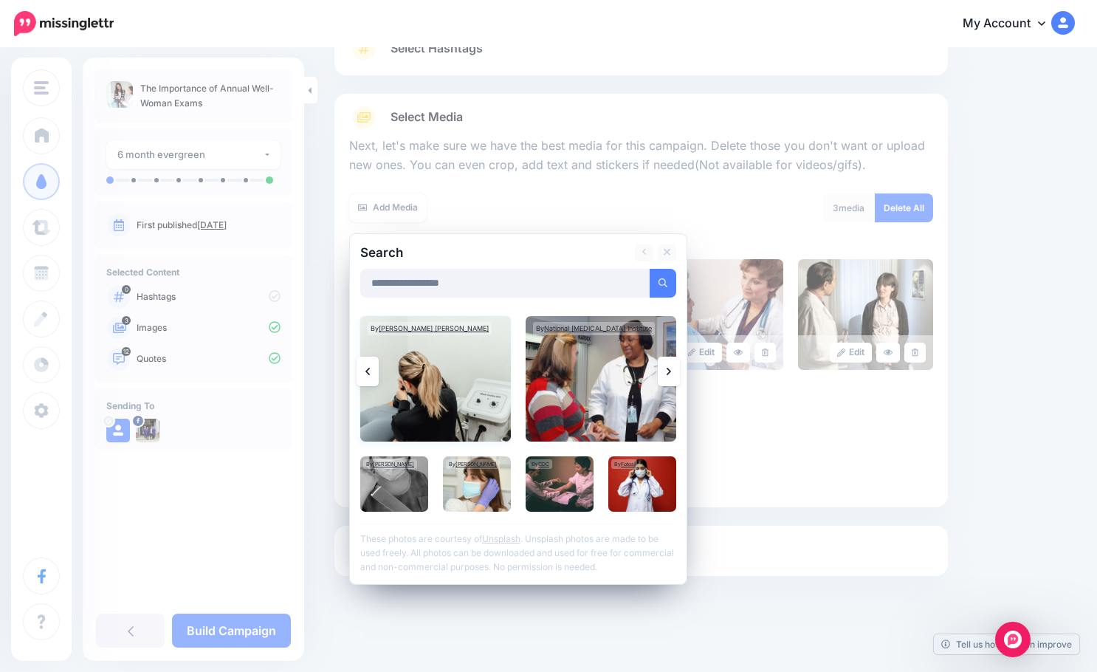
click at [453, 393] on img at bounding box center [435, 379] width 151 height 126
click at [598, 402] on img at bounding box center [601, 379] width 151 height 126
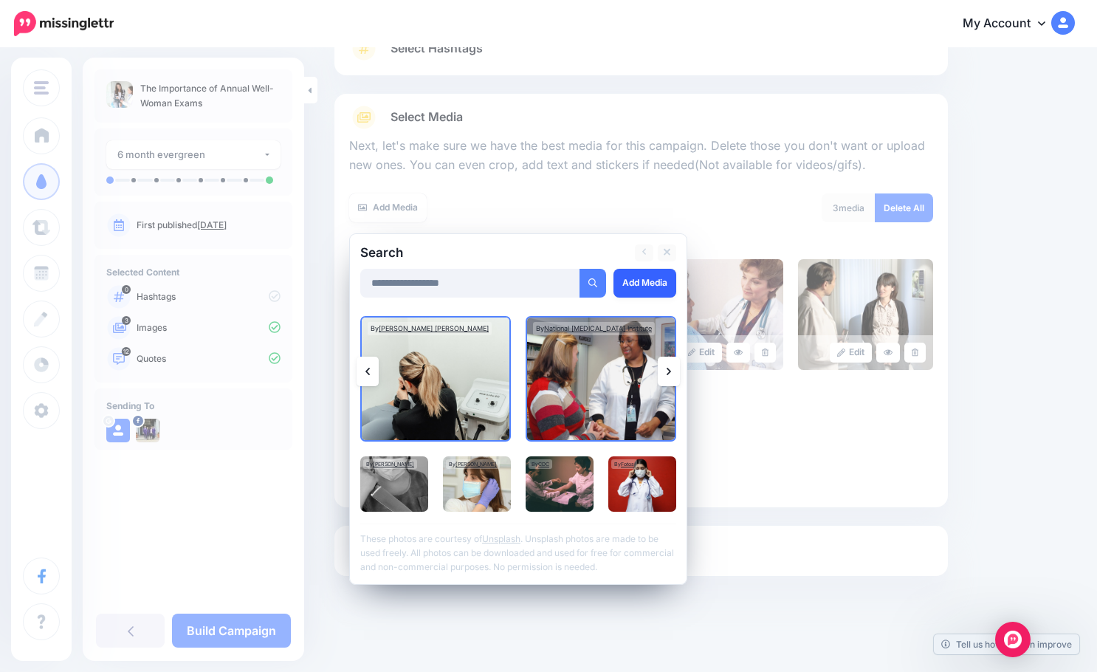
click at [647, 280] on link "Add Media" at bounding box center [645, 283] width 63 height 29
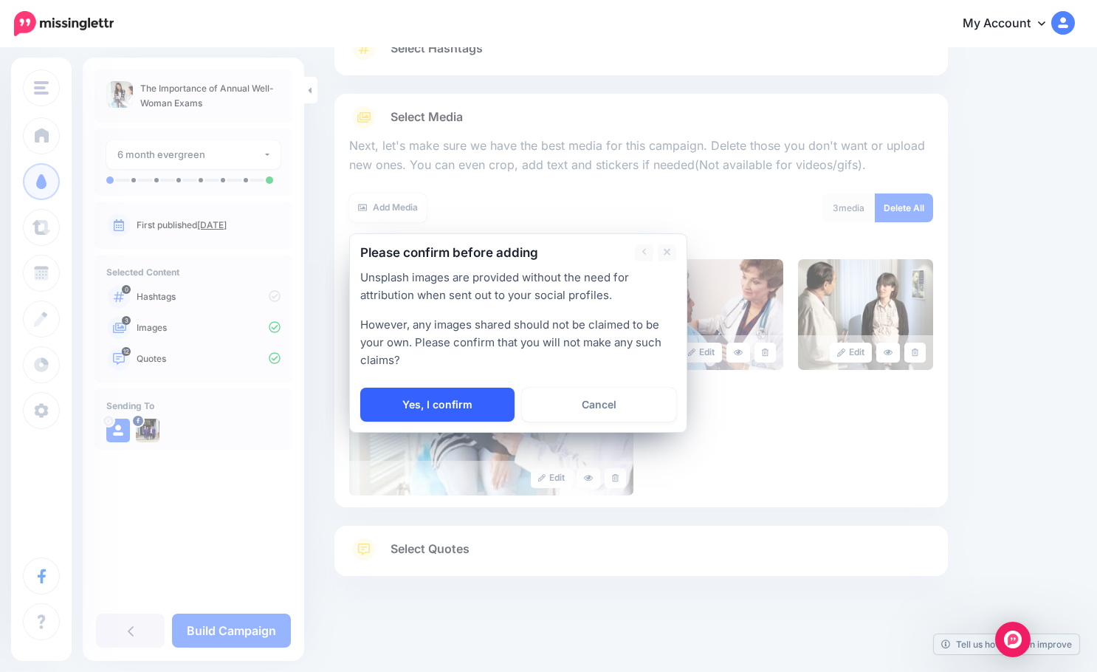
click at [470, 415] on link "Yes, I confirm" at bounding box center [437, 405] width 154 height 34
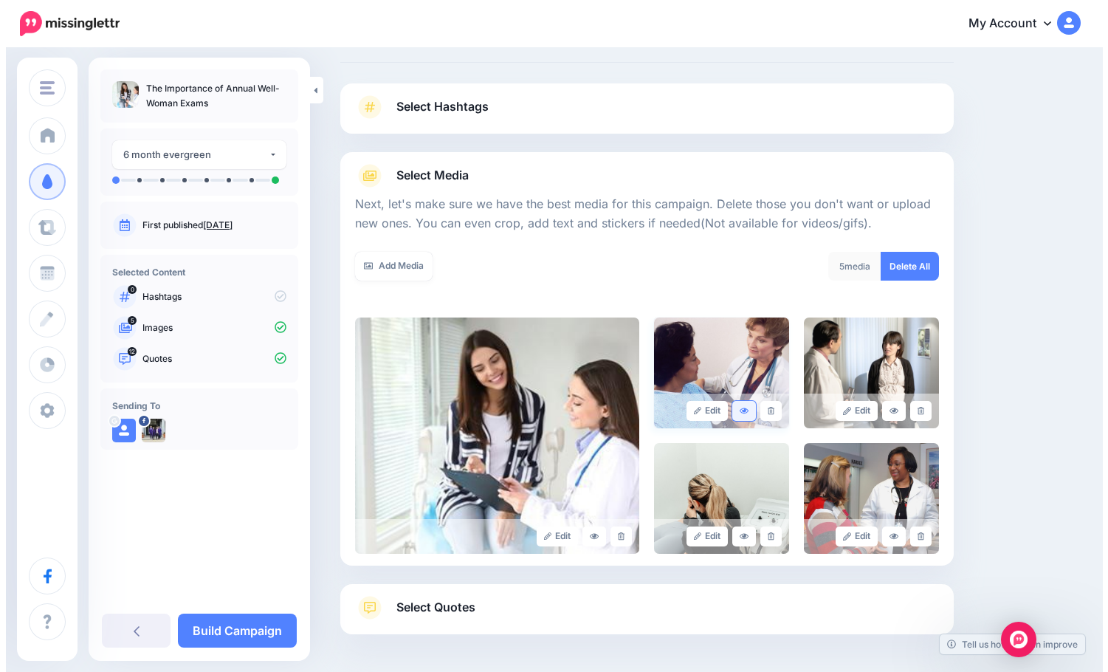
scroll to position [0, 0]
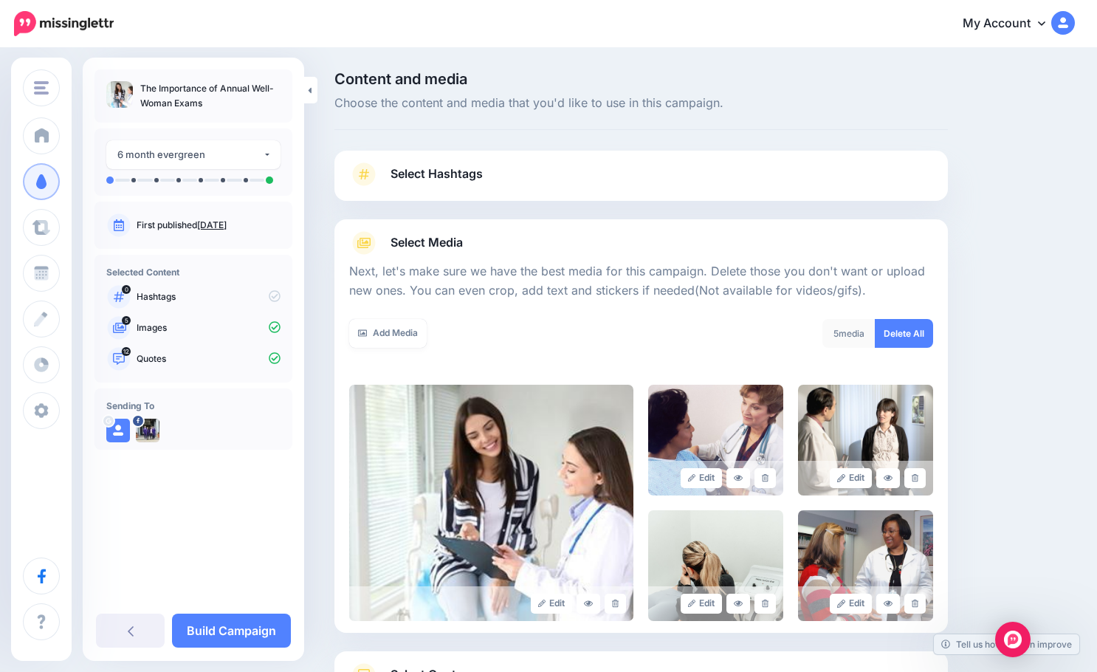
click at [408, 158] on div "Select Hashtags First let's make sure we're happy with the hashtags. Add, delet…" at bounding box center [642, 176] width 614 height 50
click at [545, 171] on link "Select Hashtags" at bounding box center [641, 181] width 584 height 38
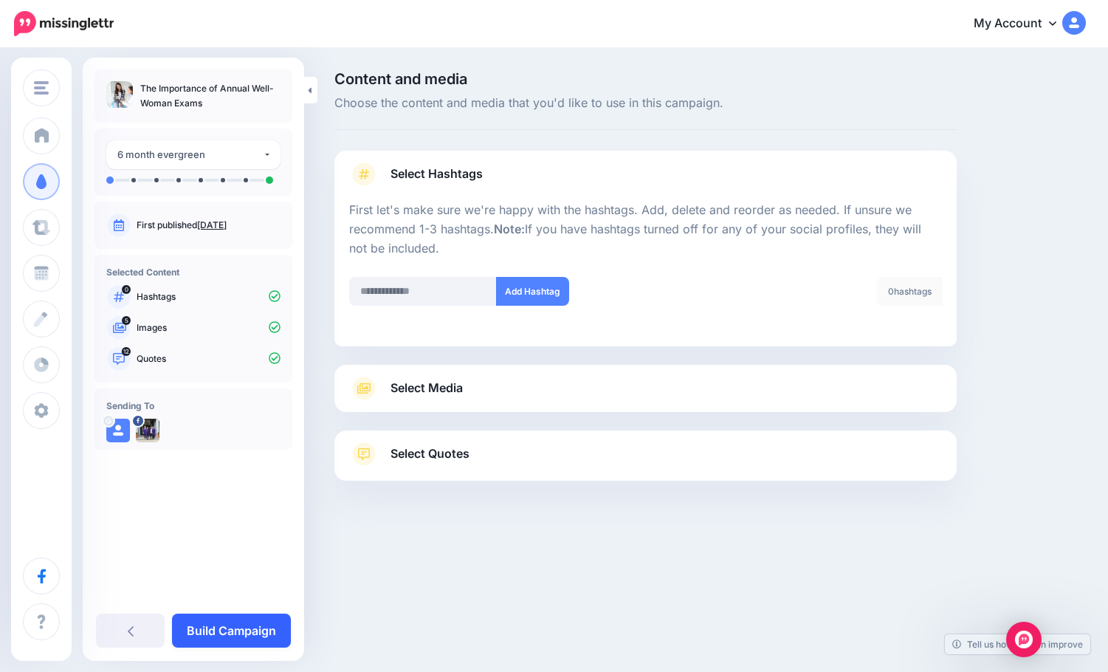
click at [239, 630] on link "Build Campaign" at bounding box center [231, 631] width 119 height 34
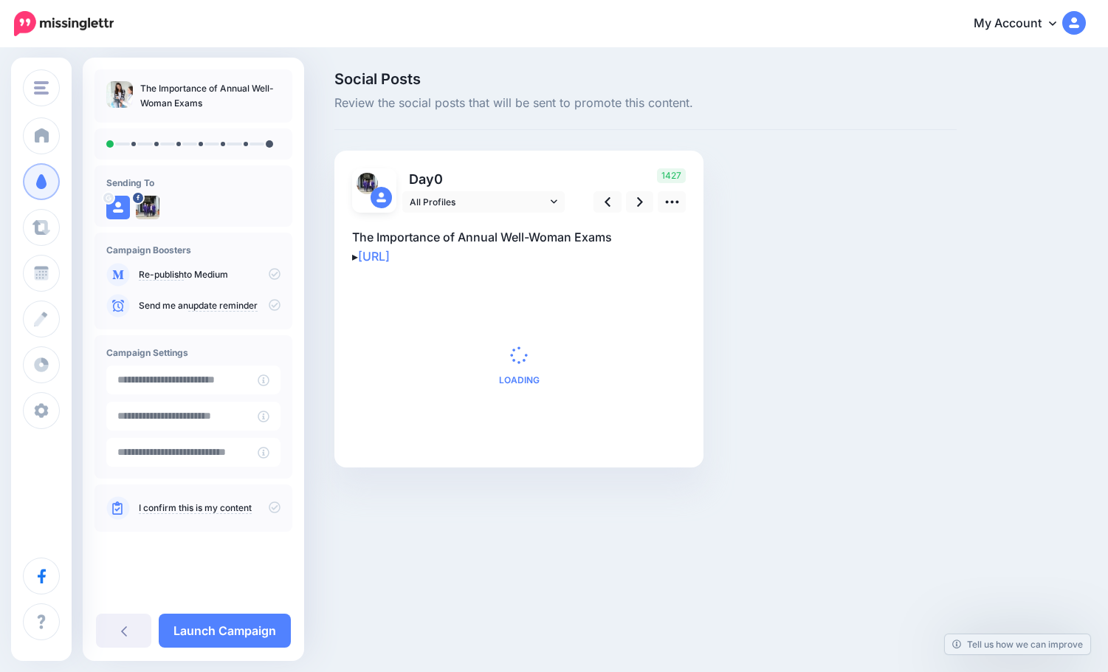
type input "**********"
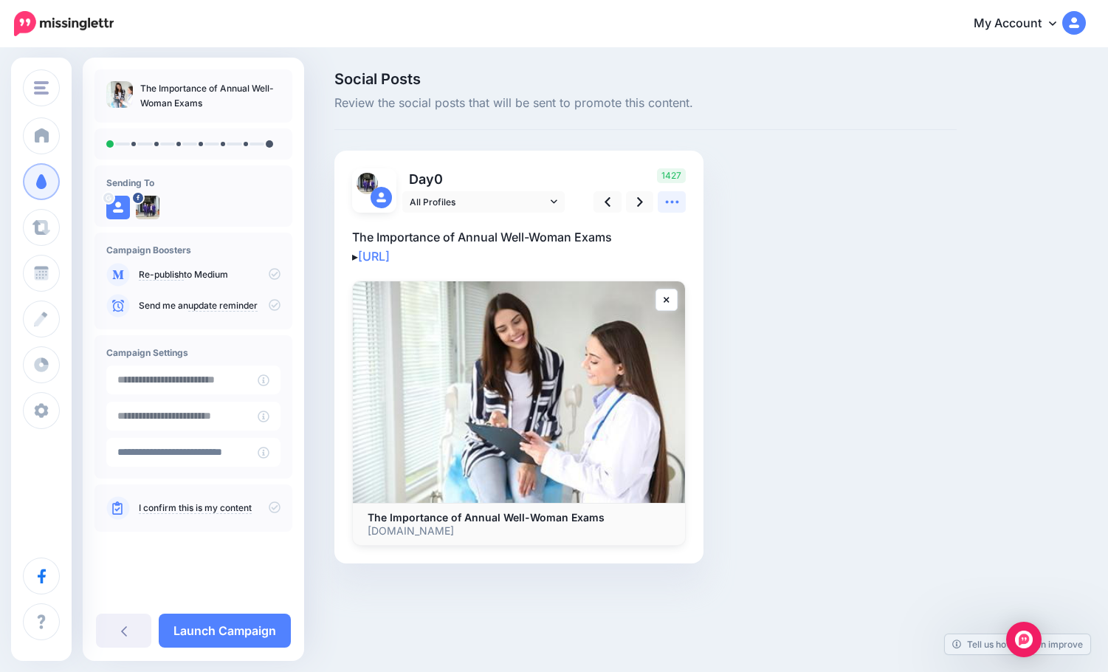
click at [681, 205] on link at bounding box center [672, 201] width 28 height 21
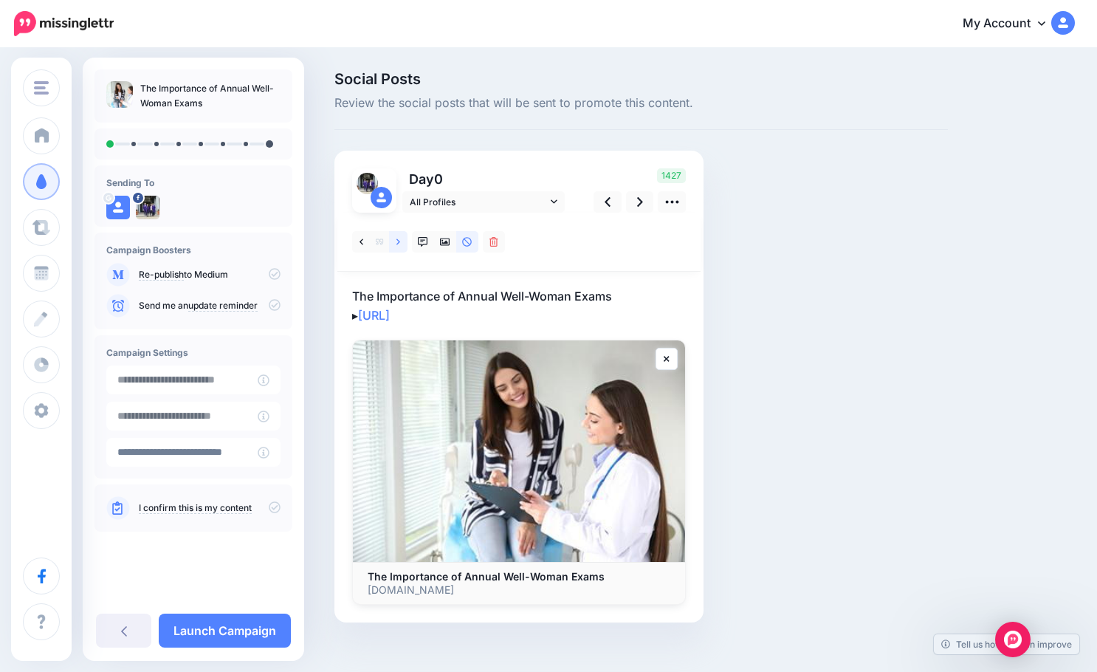
click at [397, 242] on icon at bounding box center [399, 242] width 4 height 10
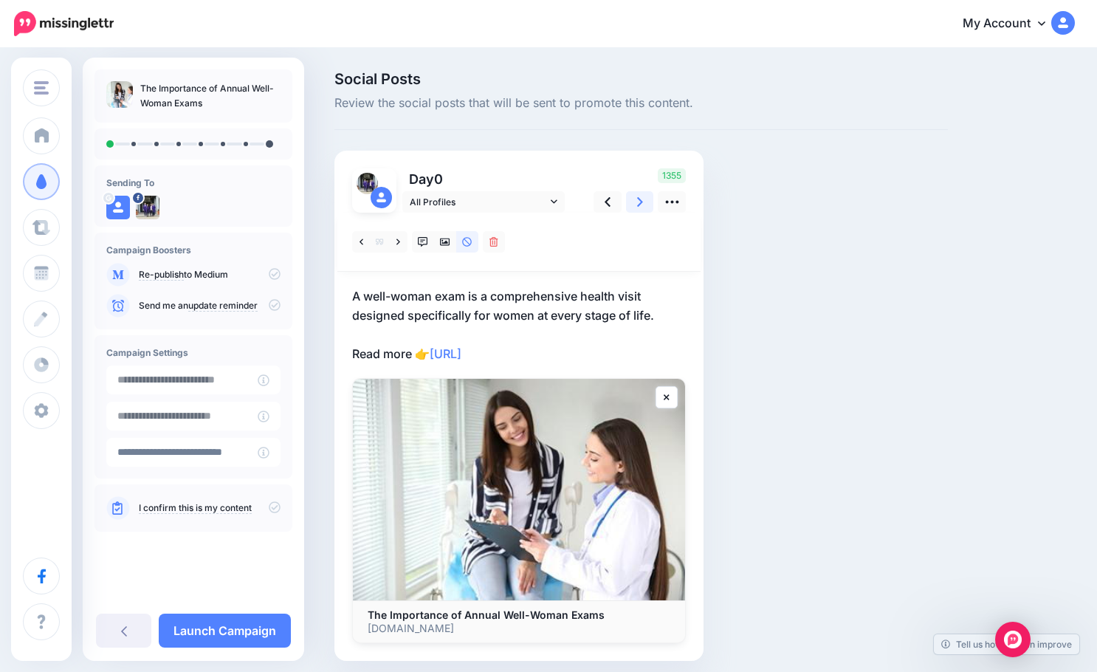
click at [634, 200] on link at bounding box center [640, 201] width 28 height 21
click at [399, 247] on link at bounding box center [398, 241] width 18 height 21
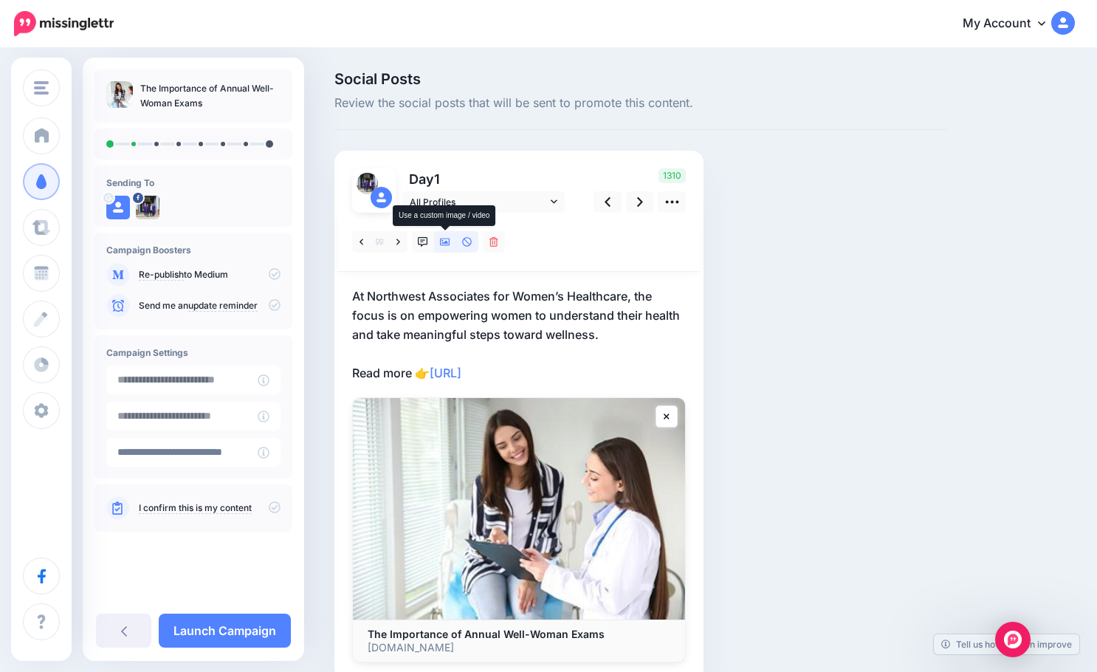
click at [445, 243] on icon at bounding box center [445, 242] width 10 height 7
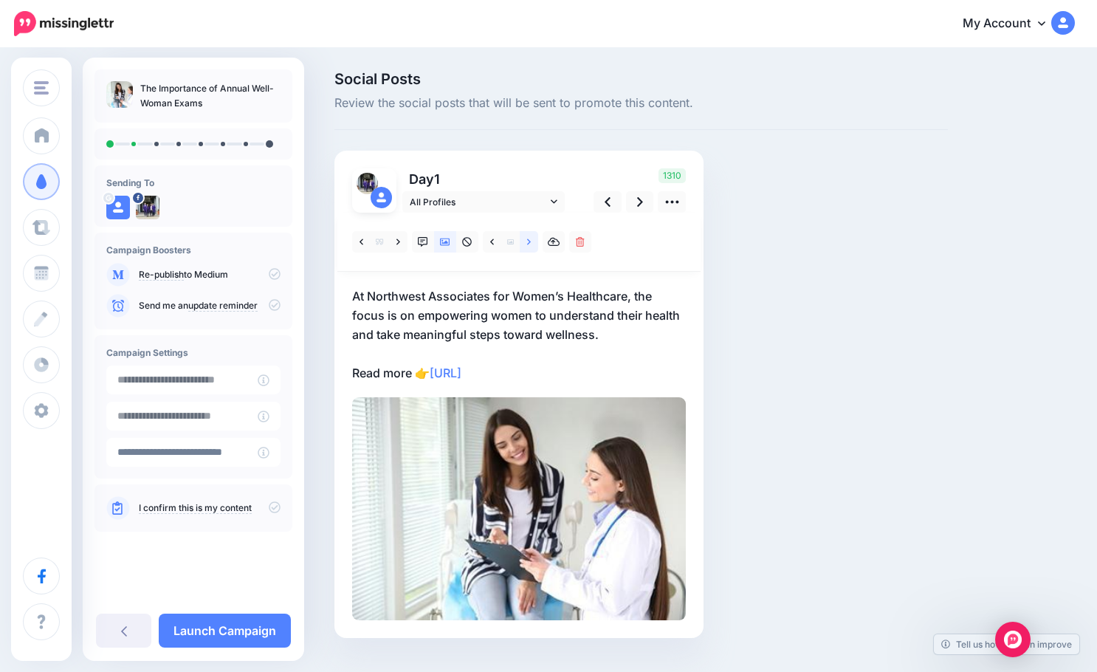
click at [530, 241] on icon at bounding box center [529, 242] width 4 height 10
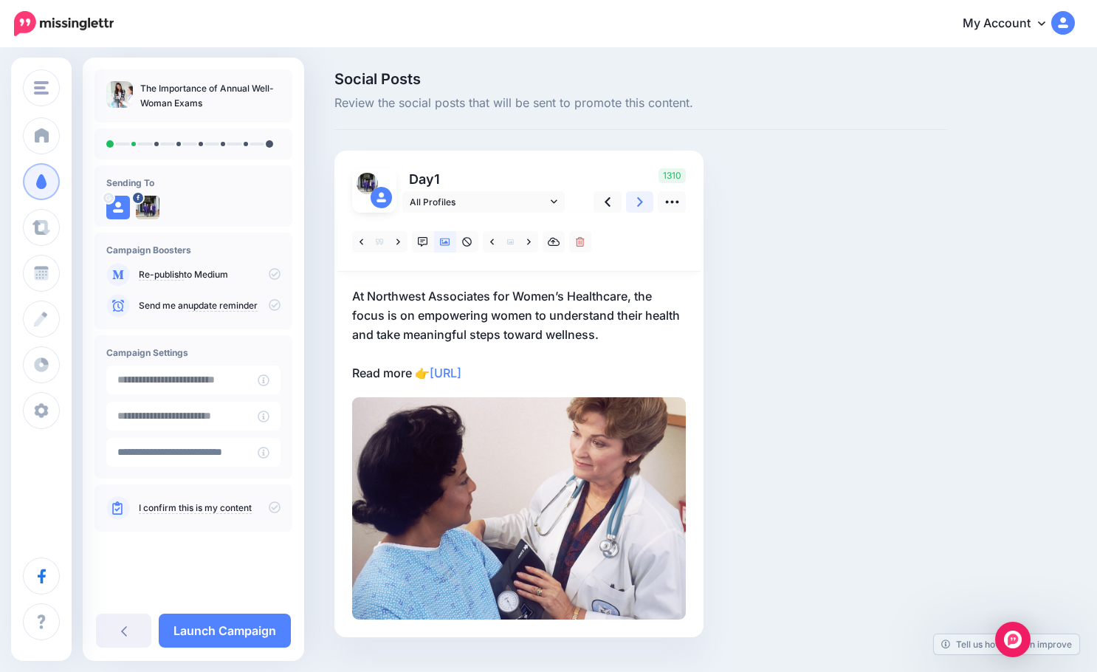
click at [639, 205] on icon at bounding box center [640, 202] width 6 height 10
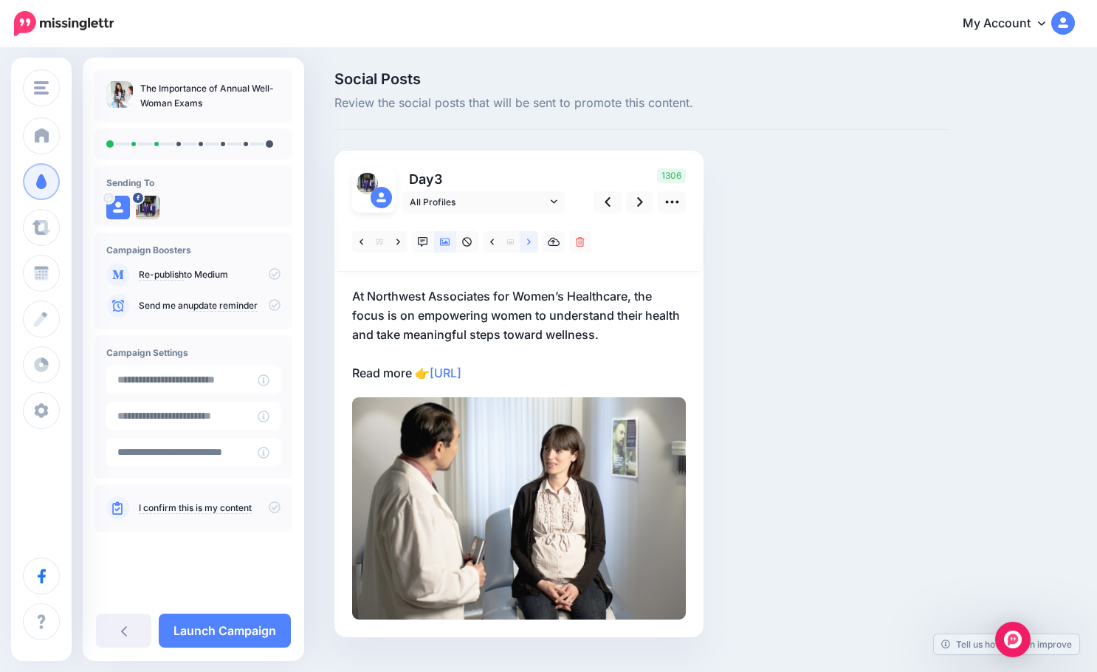
click at [527, 240] on icon at bounding box center [529, 242] width 4 height 10
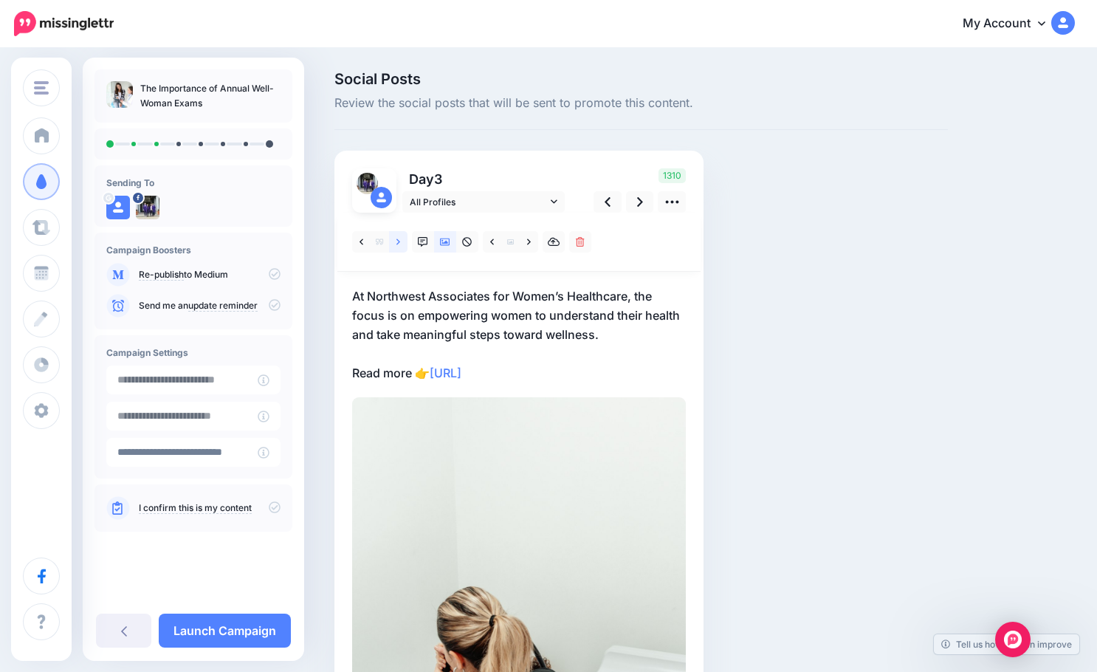
click at [400, 251] on link at bounding box center [398, 241] width 18 height 21
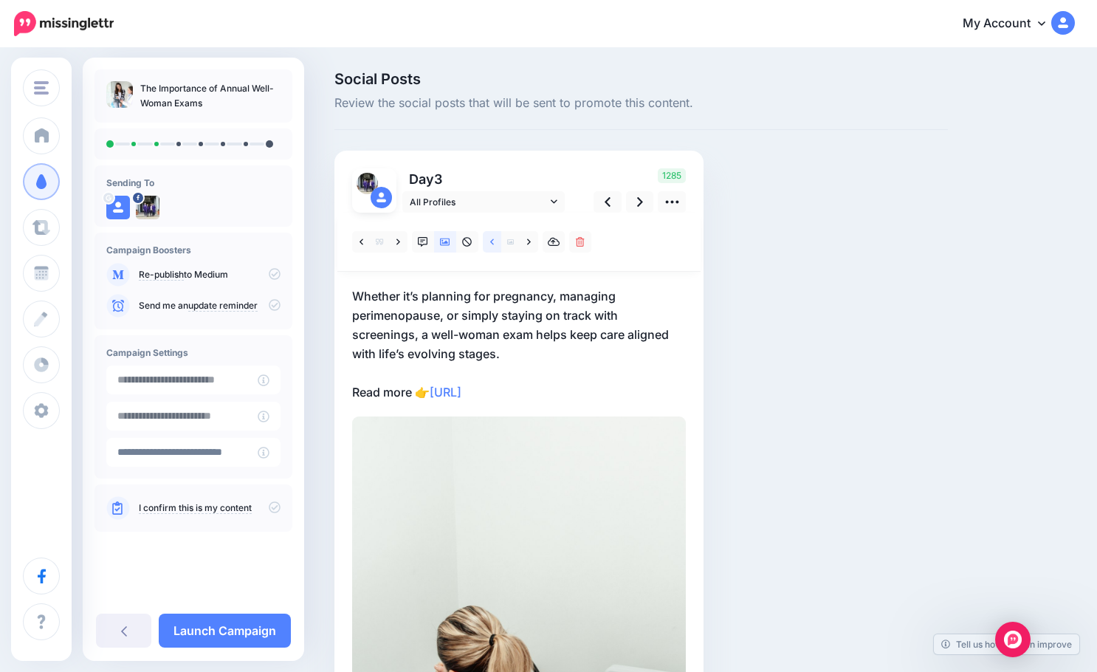
click at [493, 242] on icon at bounding box center [492, 242] width 4 height 10
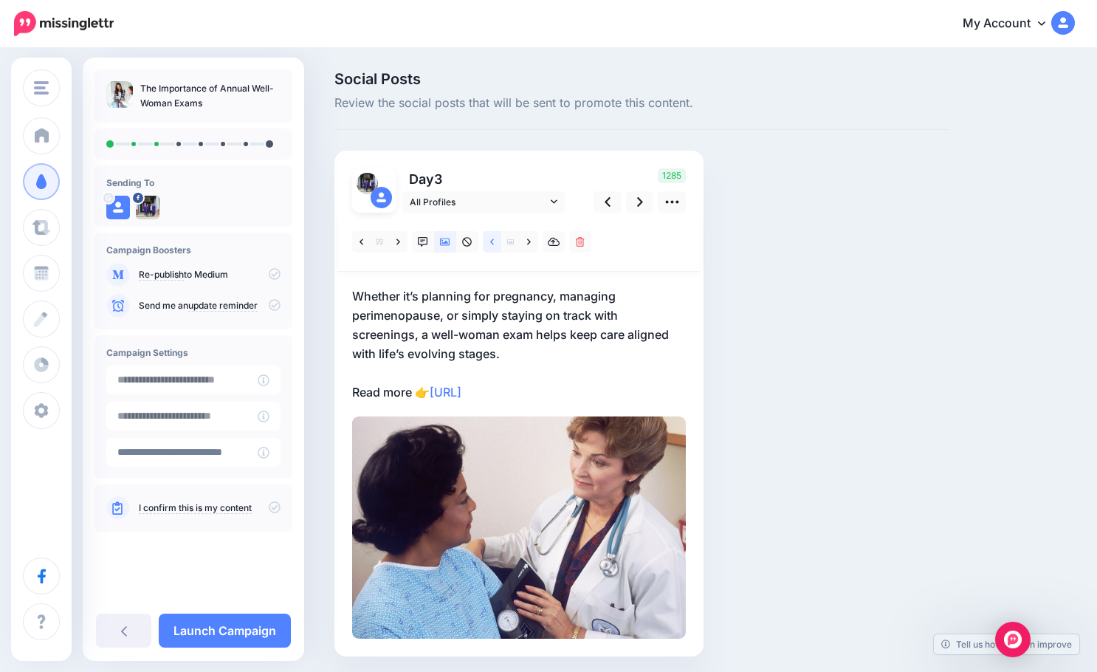
click at [493, 242] on icon at bounding box center [492, 242] width 4 height 10
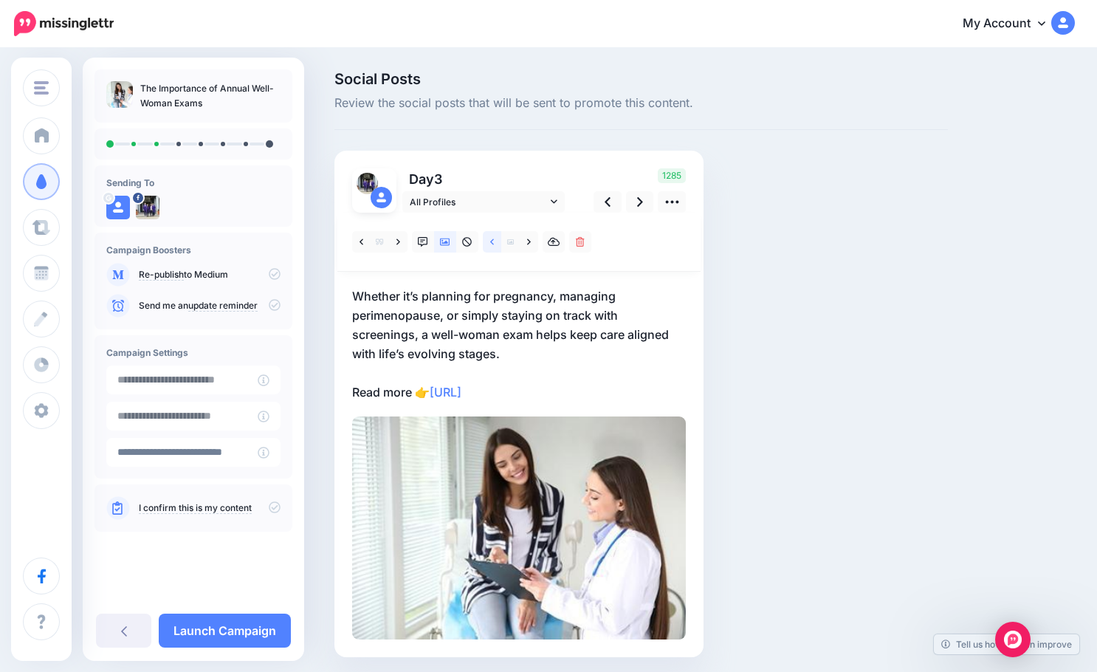
click at [493, 242] on icon at bounding box center [492, 242] width 4 height 10
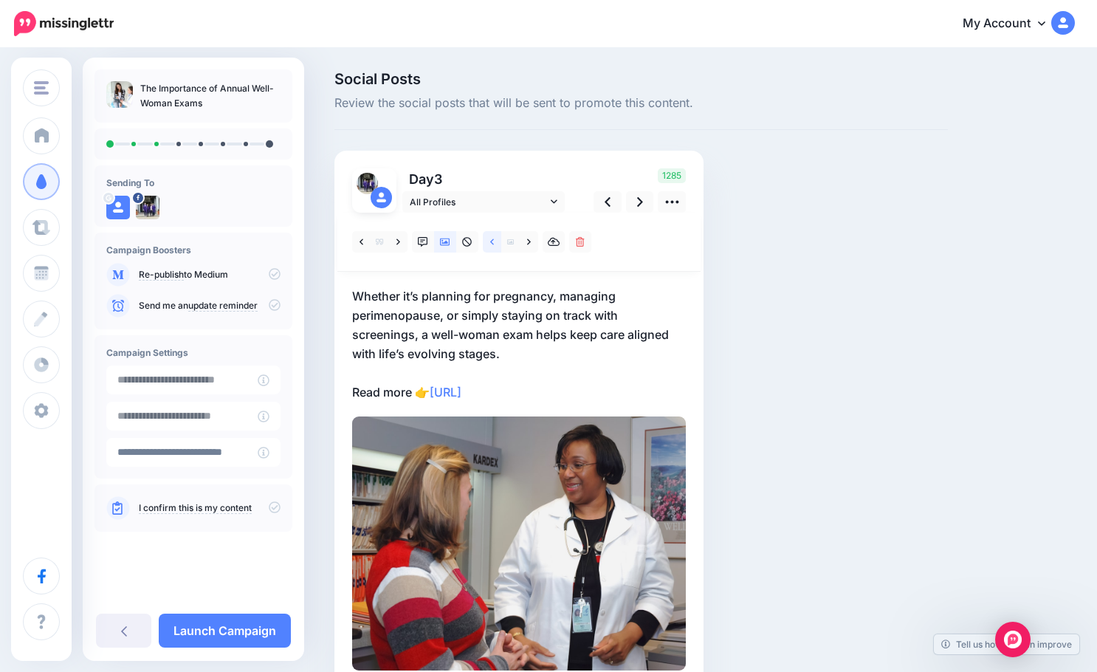
click at [493, 242] on icon at bounding box center [492, 242] width 4 height 10
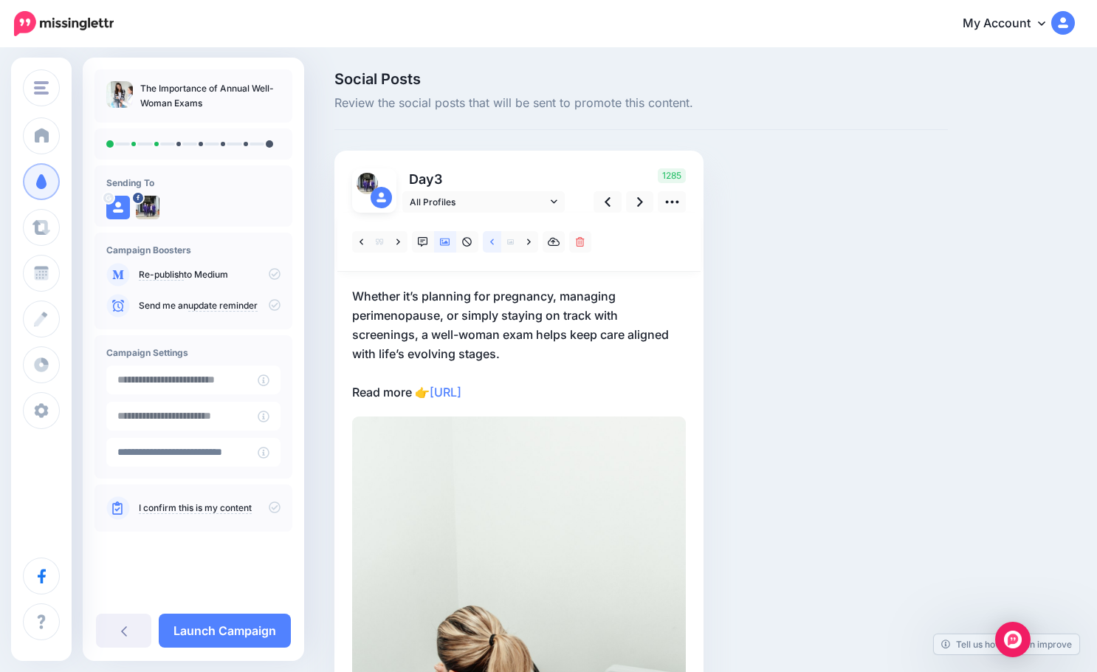
click at [493, 242] on icon at bounding box center [492, 242] width 4 height 10
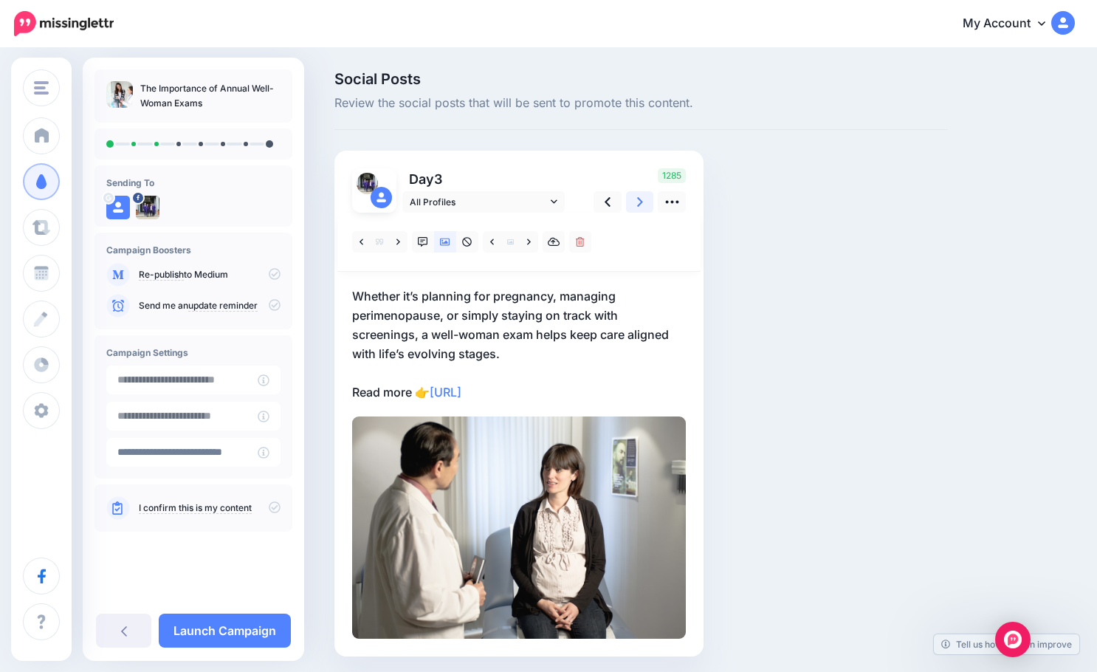
click at [637, 200] on icon at bounding box center [640, 202] width 6 height 16
click at [603, 195] on link at bounding box center [608, 201] width 28 height 21
click at [634, 199] on link at bounding box center [640, 201] width 28 height 21
click at [401, 244] on link at bounding box center [398, 241] width 18 height 21
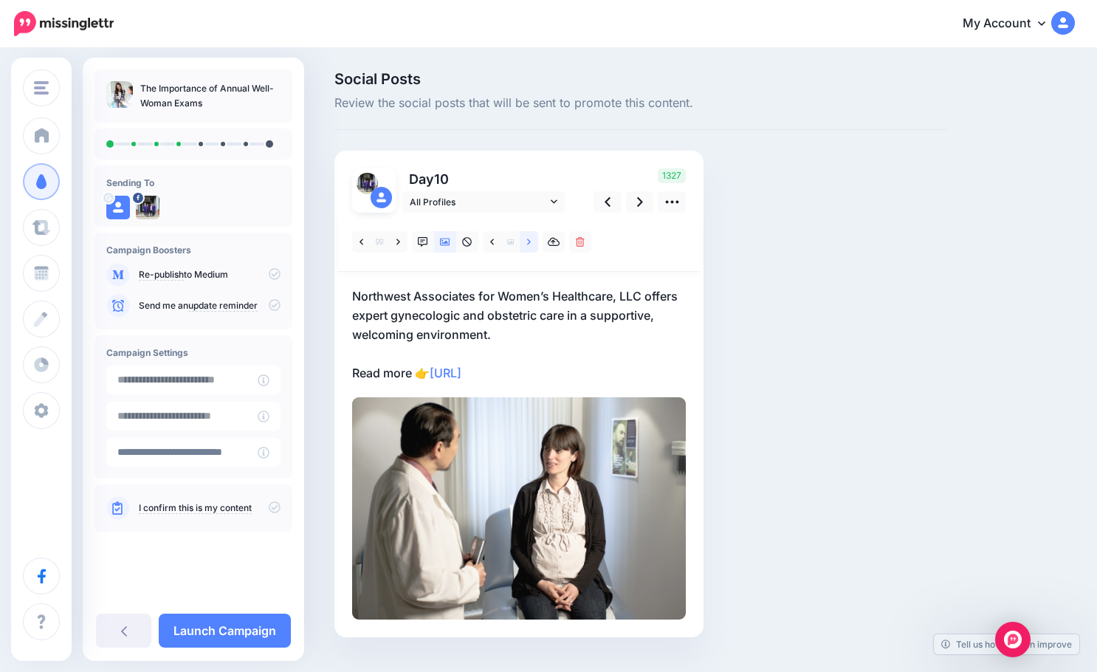
click at [527, 243] on icon at bounding box center [529, 242] width 4 height 10
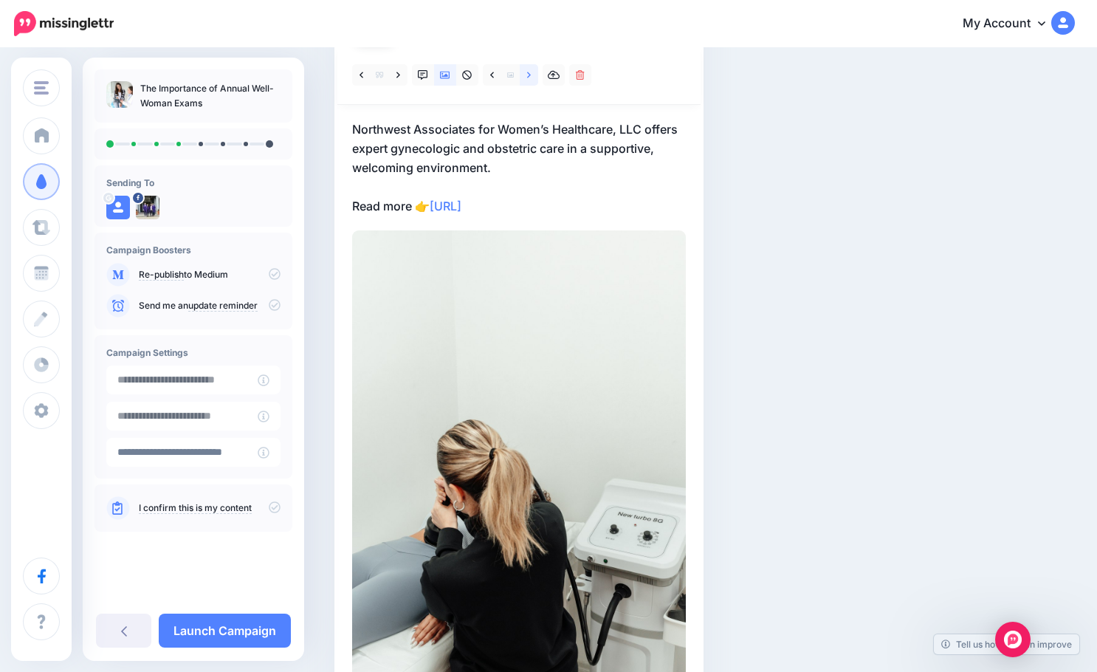
scroll to position [148, 0]
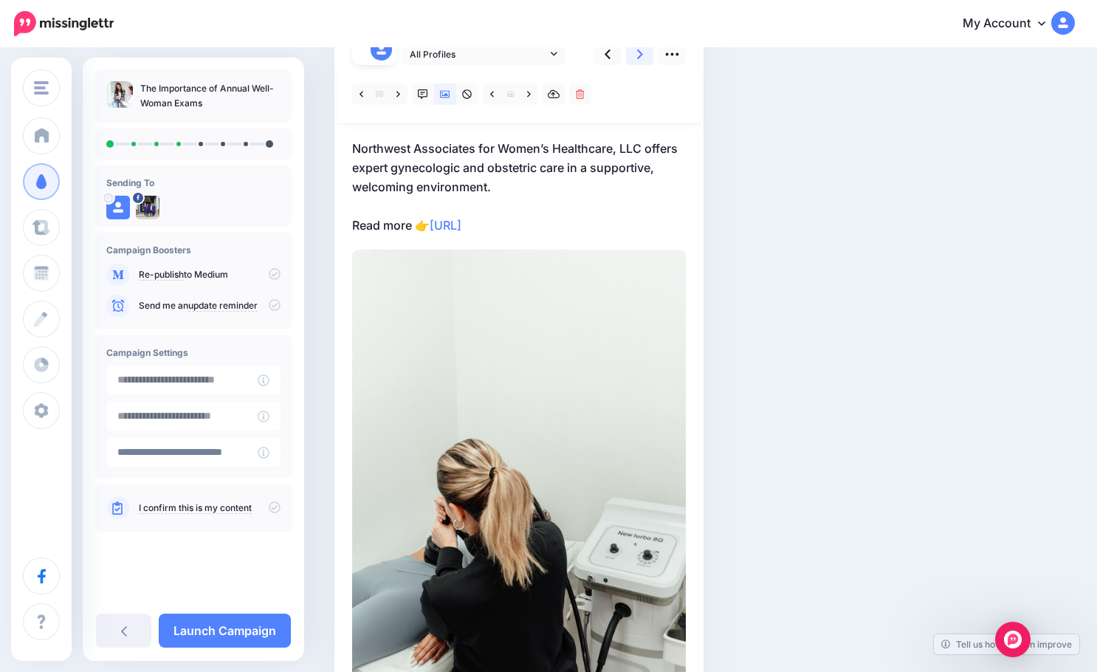
click at [638, 58] on icon at bounding box center [640, 54] width 6 height 10
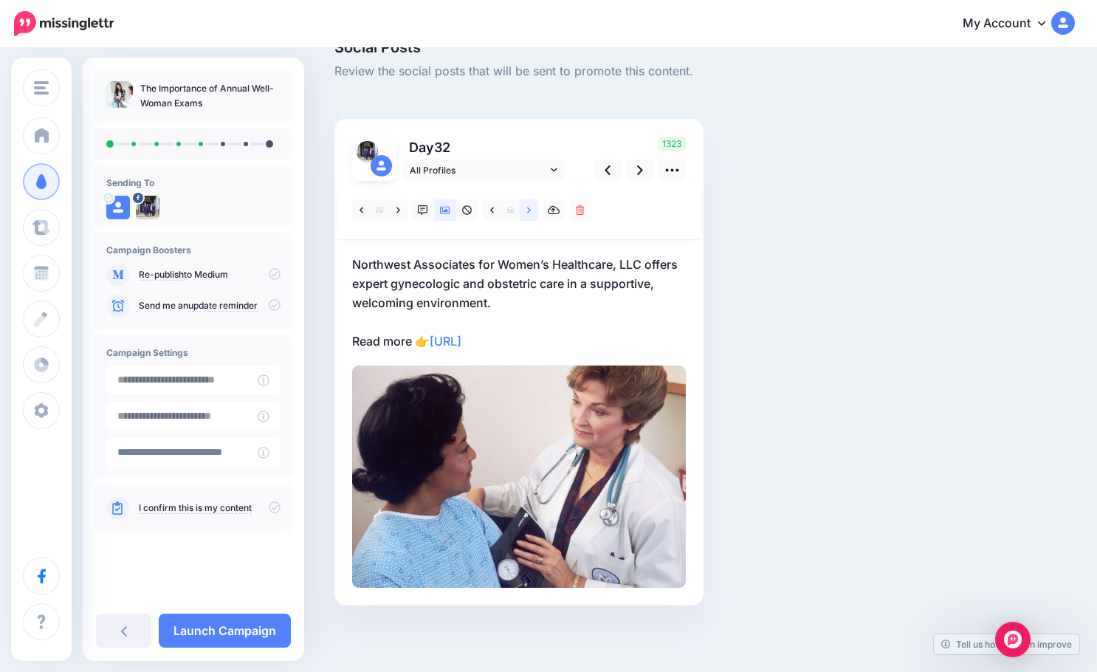
click at [522, 209] on link at bounding box center [529, 209] width 18 height 21
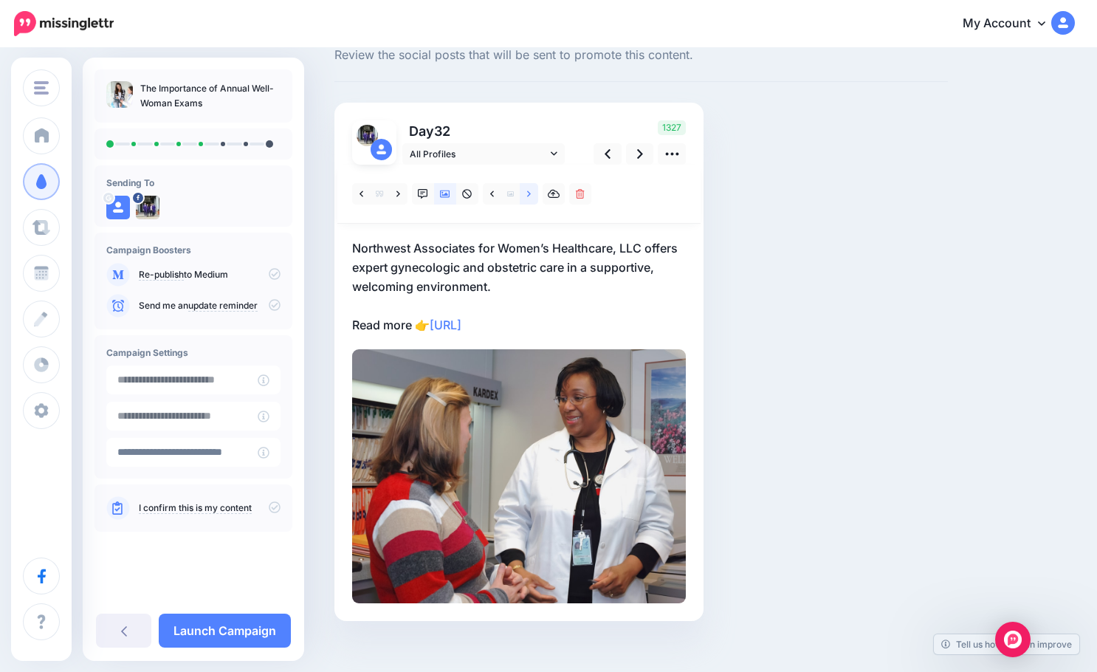
scroll to position [64, 0]
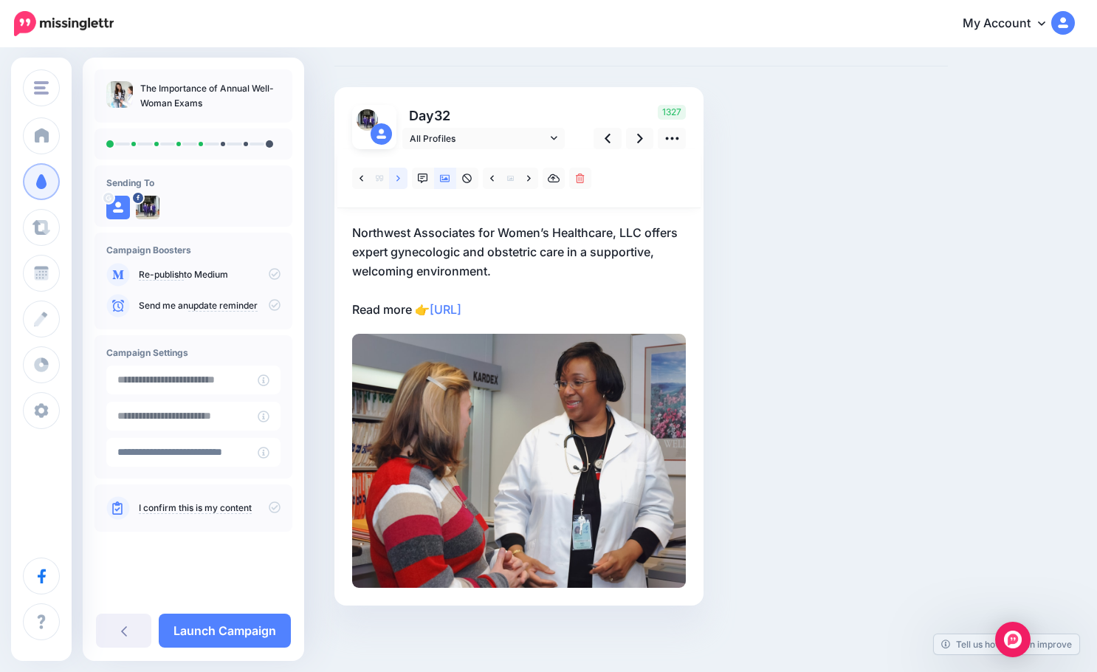
click at [399, 178] on icon at bounding box center [399, 178] width 4 height 6
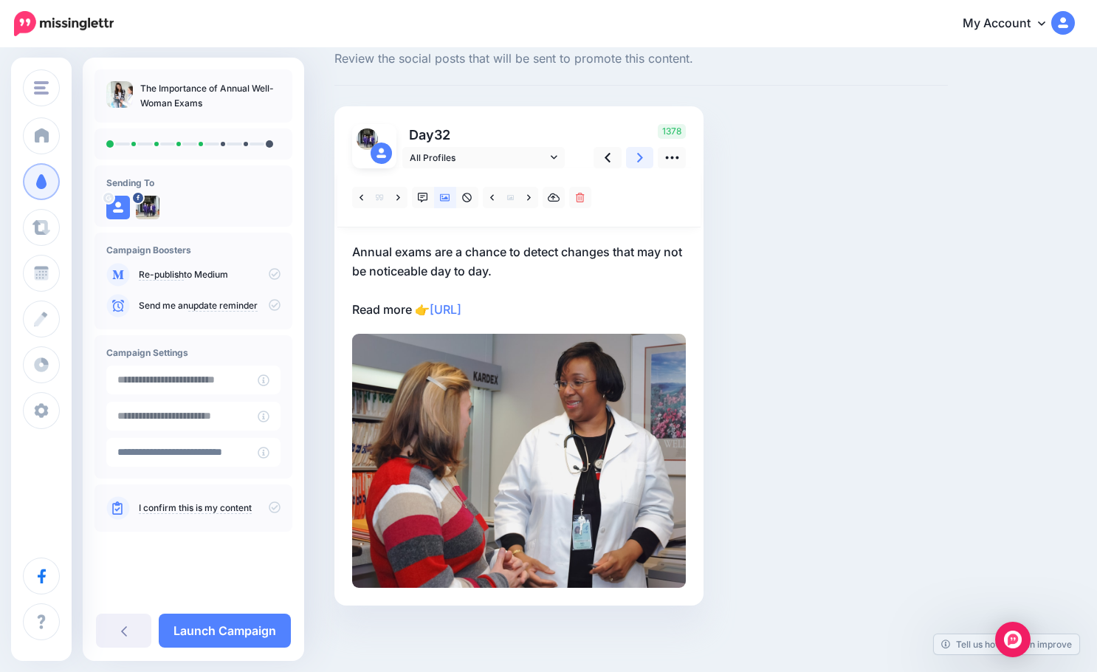
click at [637, 157] on icon at bounding box center [640, 158] width 6 height 16
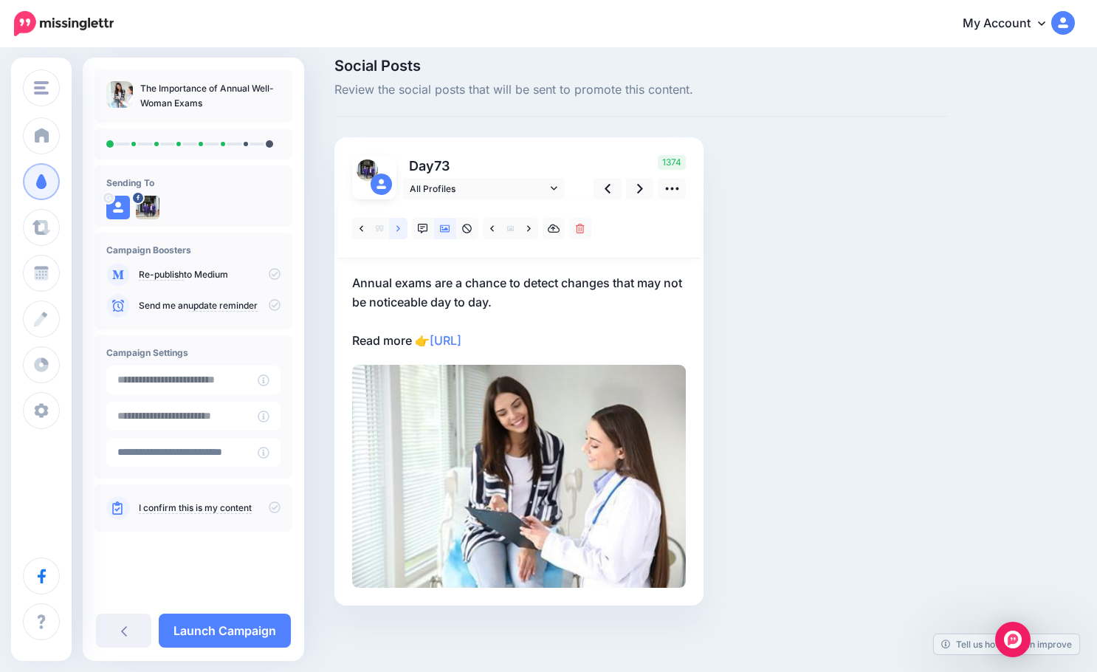
click at [401, 228] on link at bounding box center [398, 228] width 18 height 21
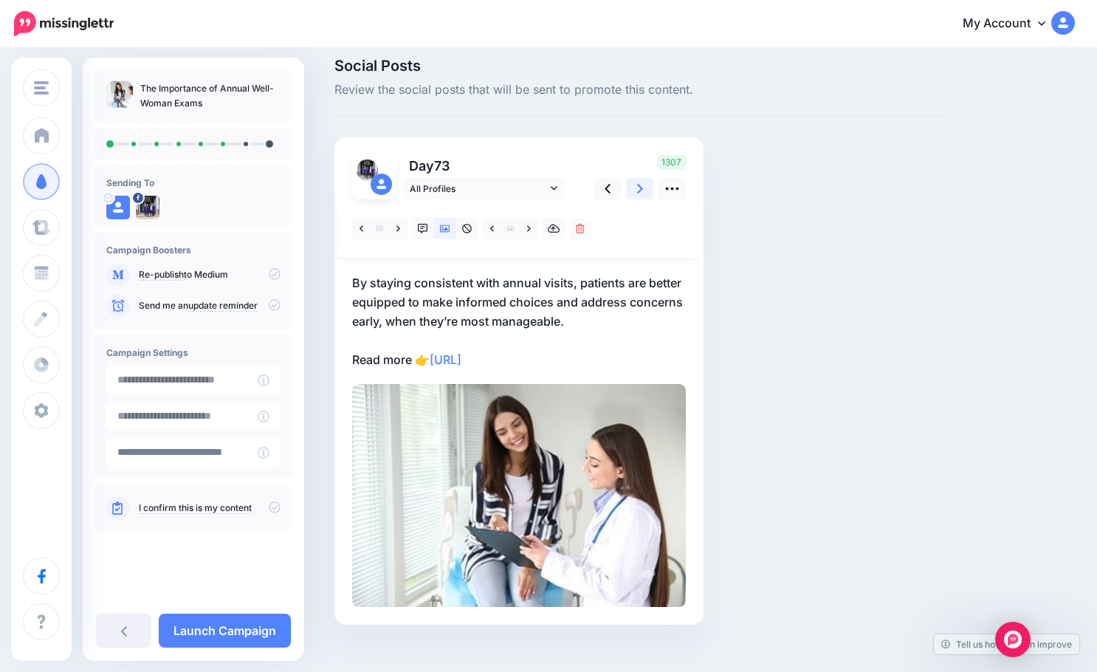
click at [635, 188] on link at bounding box center [640, 188] width 28 height 21
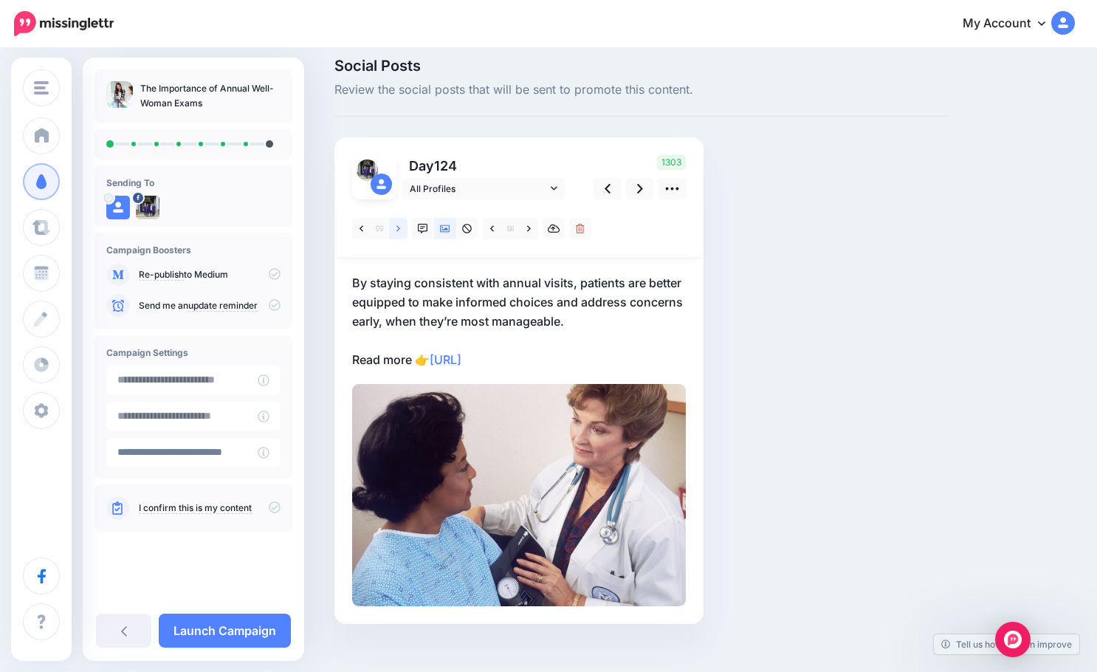
click at [394, 228] on link at bounding box center [398, 228] width 18 height 21
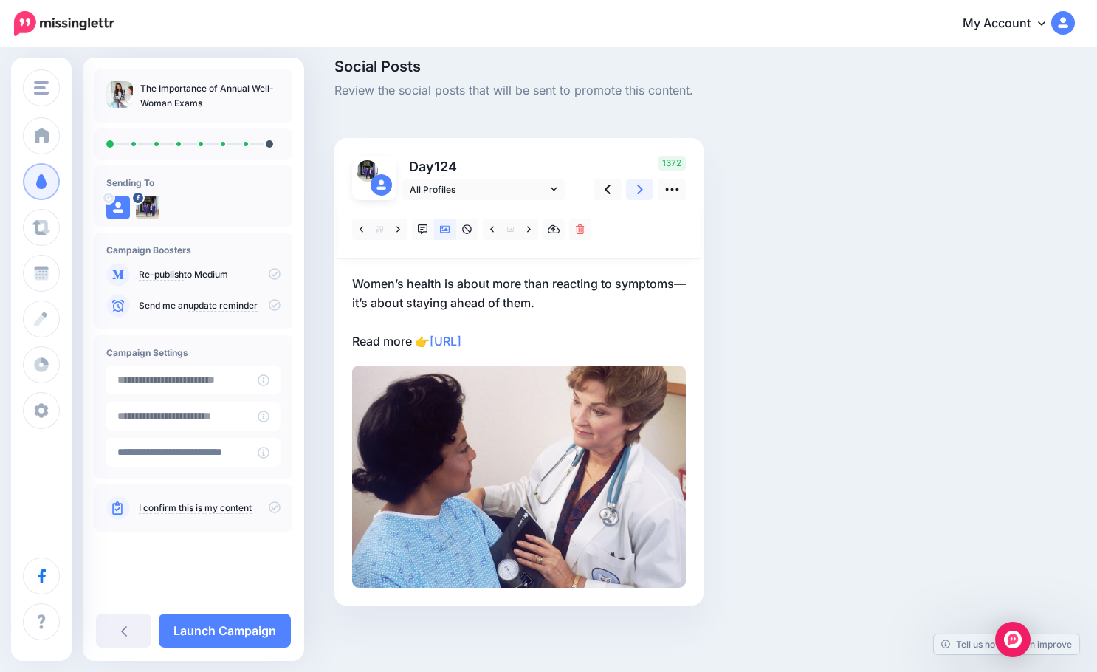
click at [634, 189] on link at bounding box center [640, 189] width 28 height 21
click at [397, 233] on icon at bounding box center [399, 229] width 4 height 10
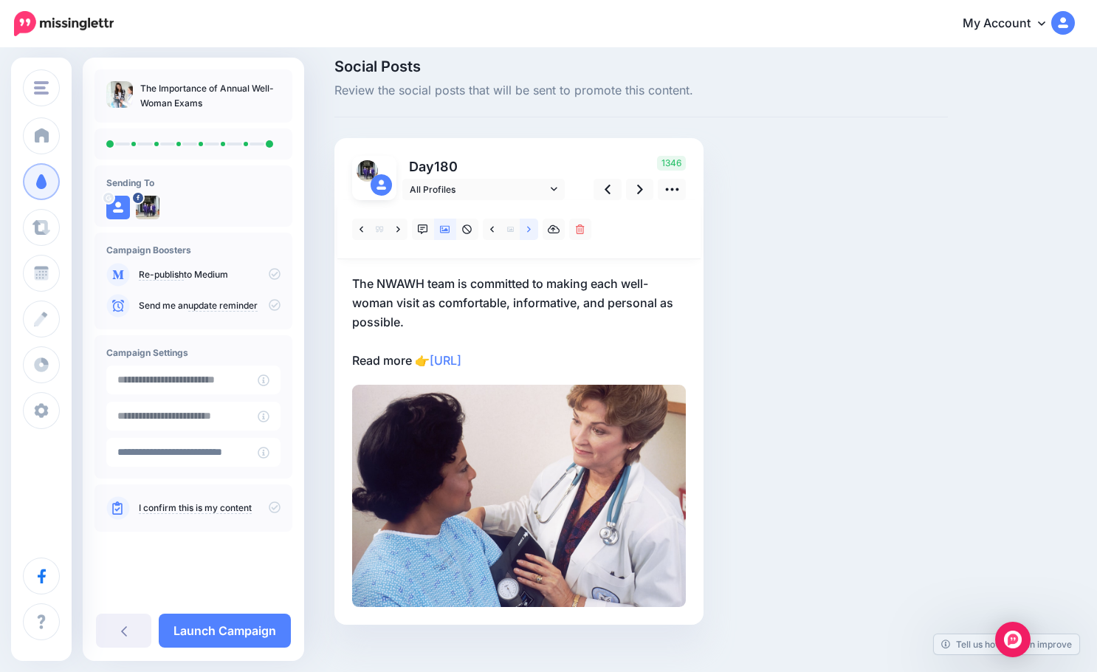
click at [529, 230] on icon at bounding box center [529, 229] width 4 height 6
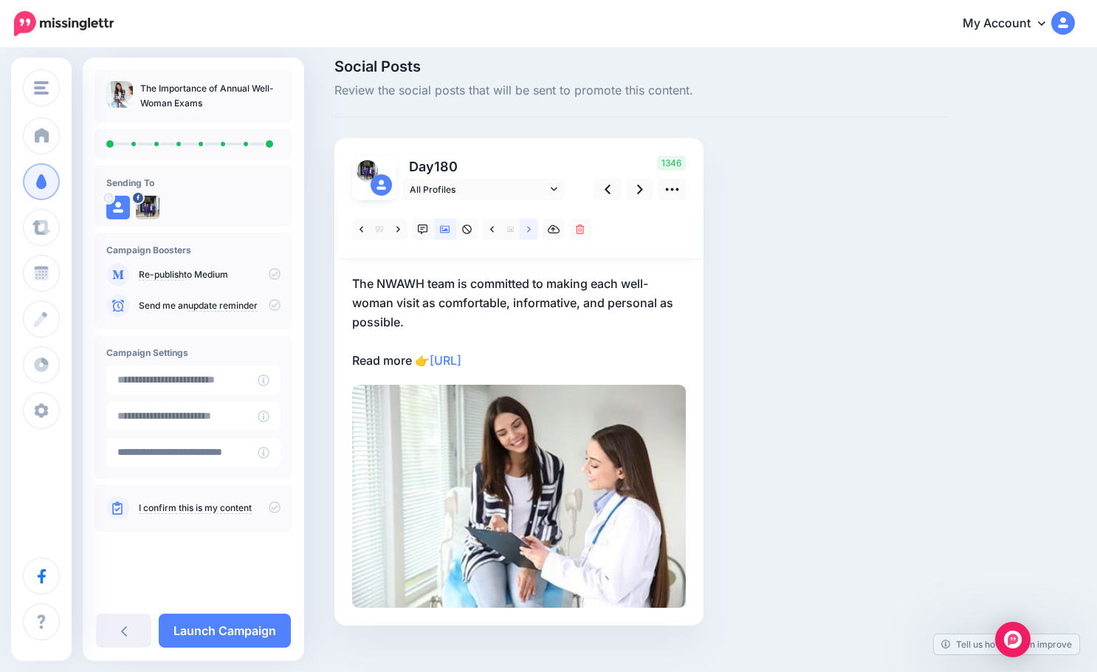
click at [522, 231] on link at bounding box center [529, 229] width 18 height 21
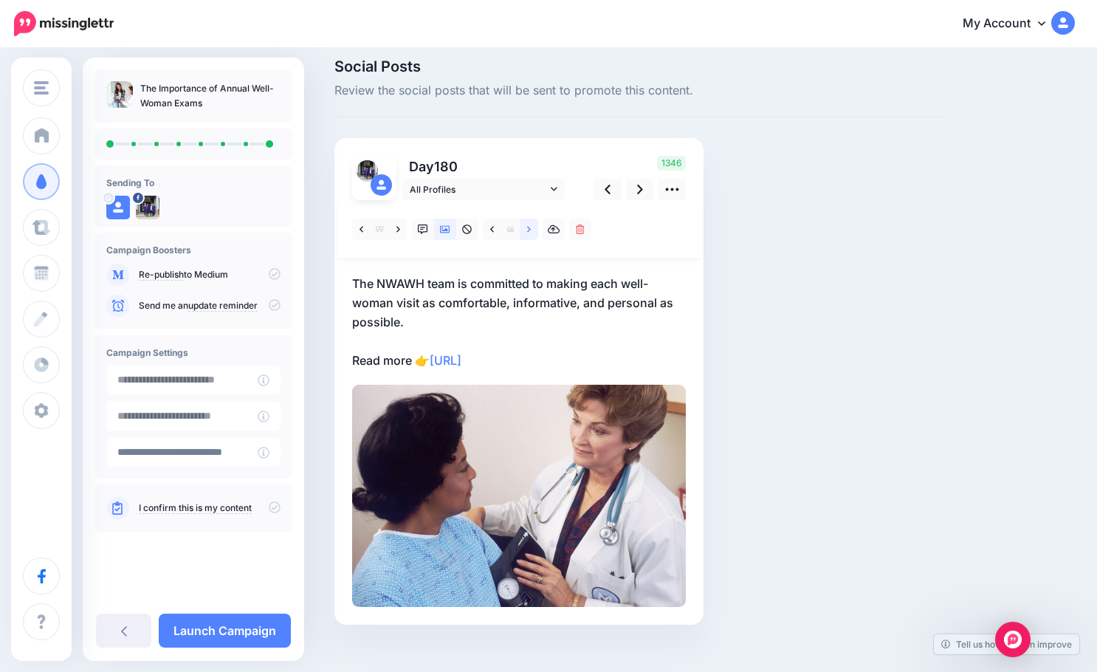
click at [522, 231] on link at bounding box center [529, 229] width 18 height 21
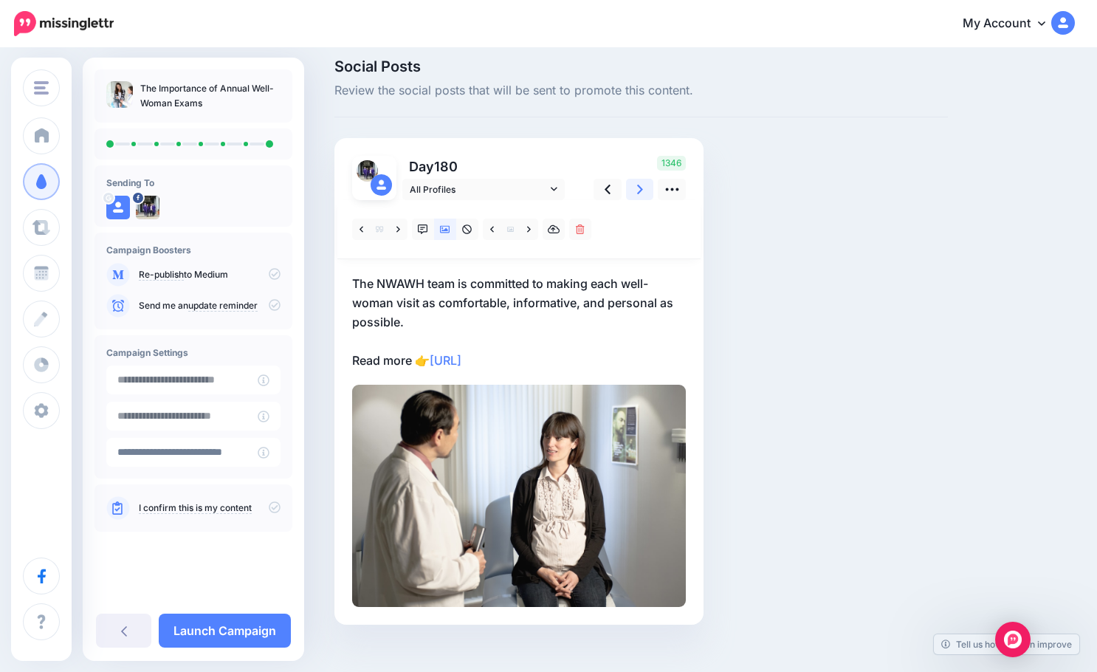
click at [641, 187] on icon at bounding box center [640, 190] width 6 height 16
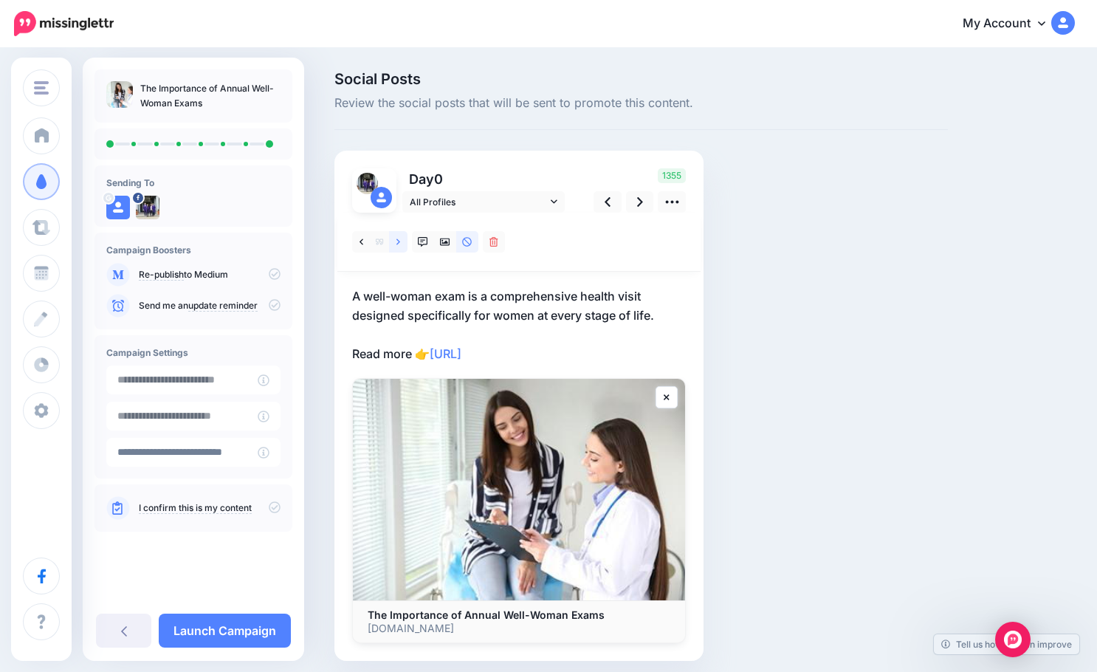
click at [403, 246] on link at bounding box center [398, 241] width 18 height 21
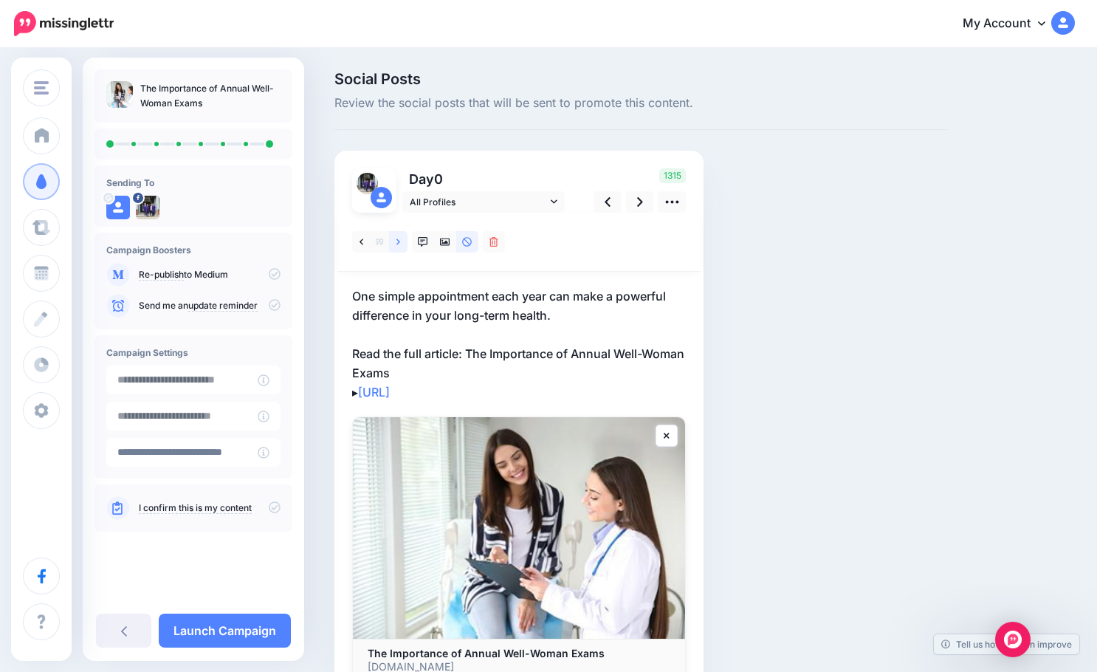
click at [399, 246] on icon at bounding box center [399, 242] width 4 height 10
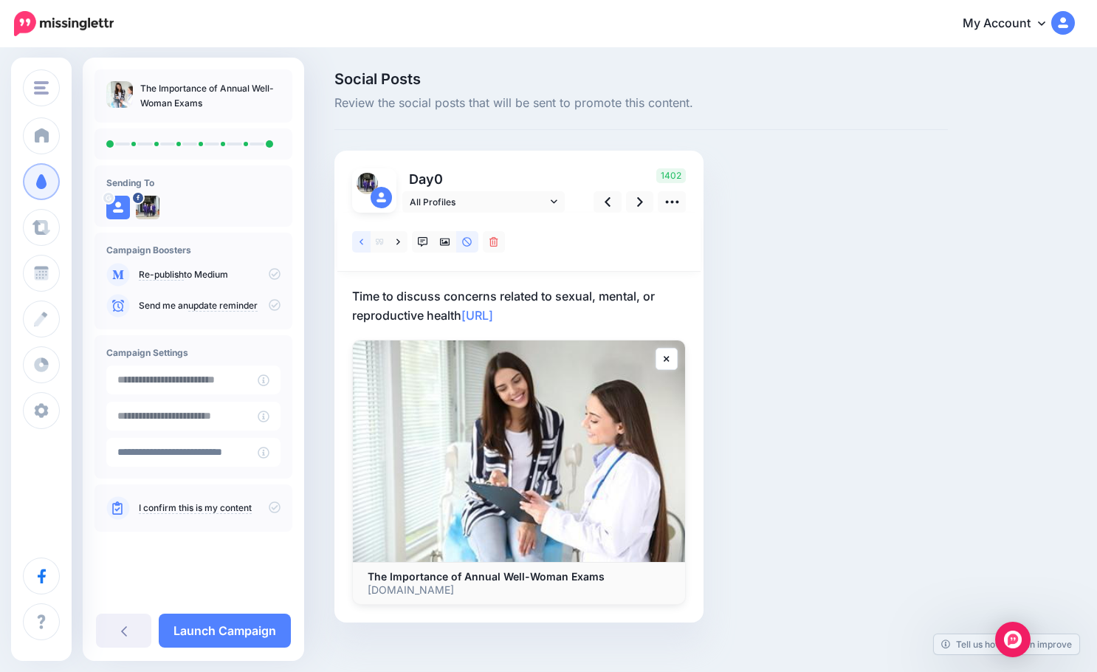
click at [365, 241] on link at bounding box center [361, 241] width 18 height 21
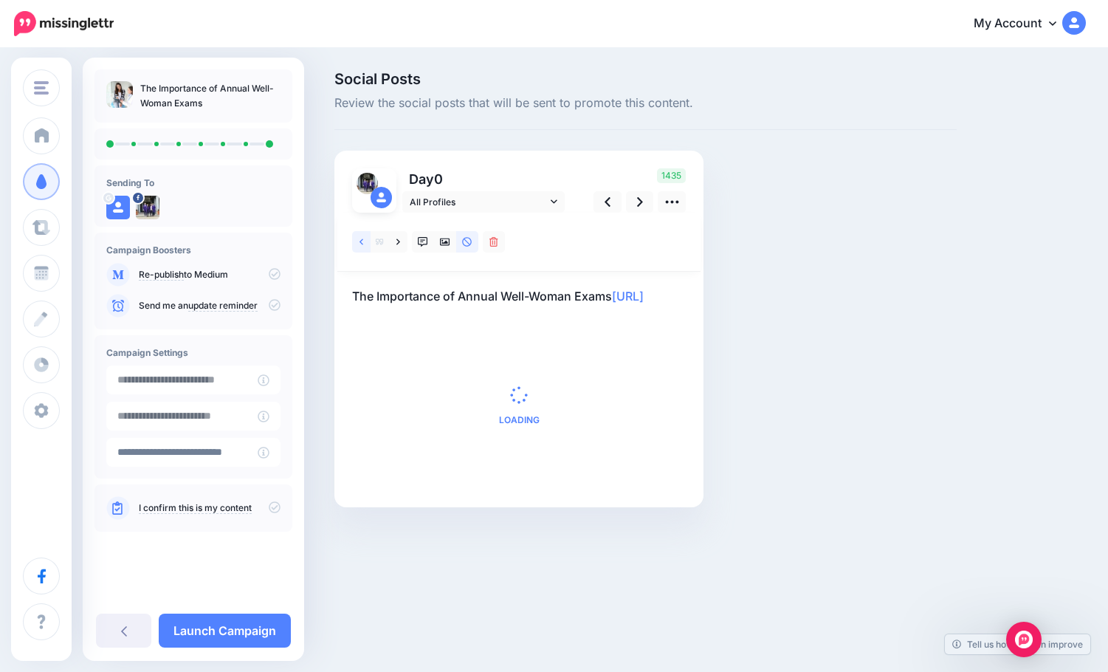
click at [361, 243] on icon at bounding box center [362, 242] width 4 height 6
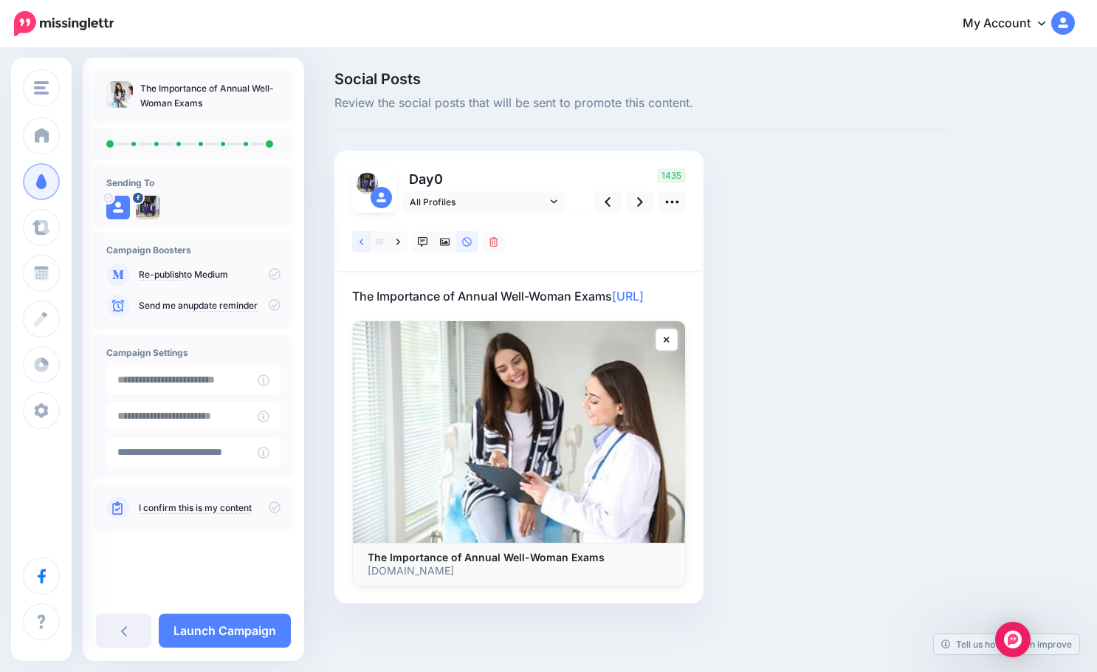
click at [356, 244] on link at bounding box center [361, 241] width 18 height 21
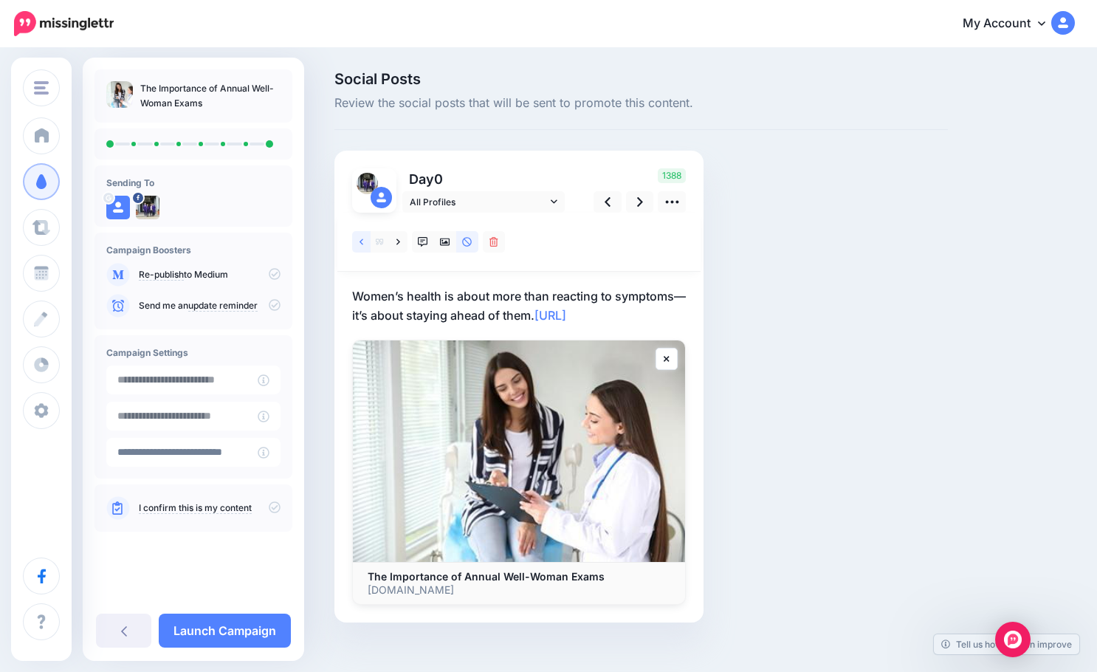
click at [361, 241] on icon at bounding box center [362, 242] width 4 height 6
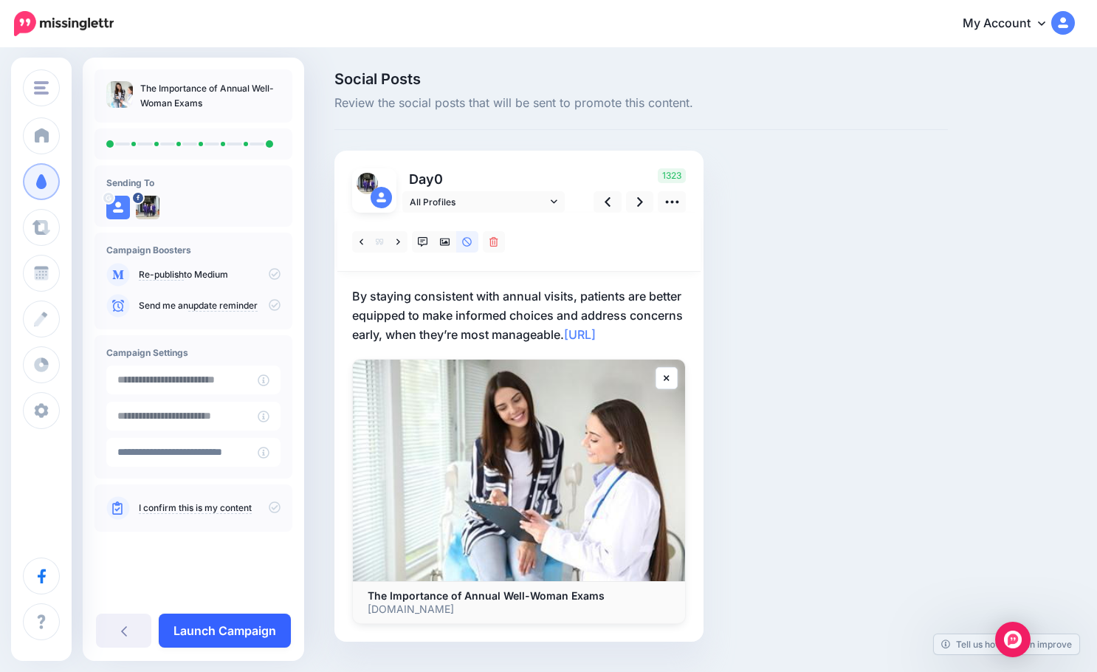
click at [215, 633] on link "Launch Campaign" at bounding box center [225, 631] width 132 height 34
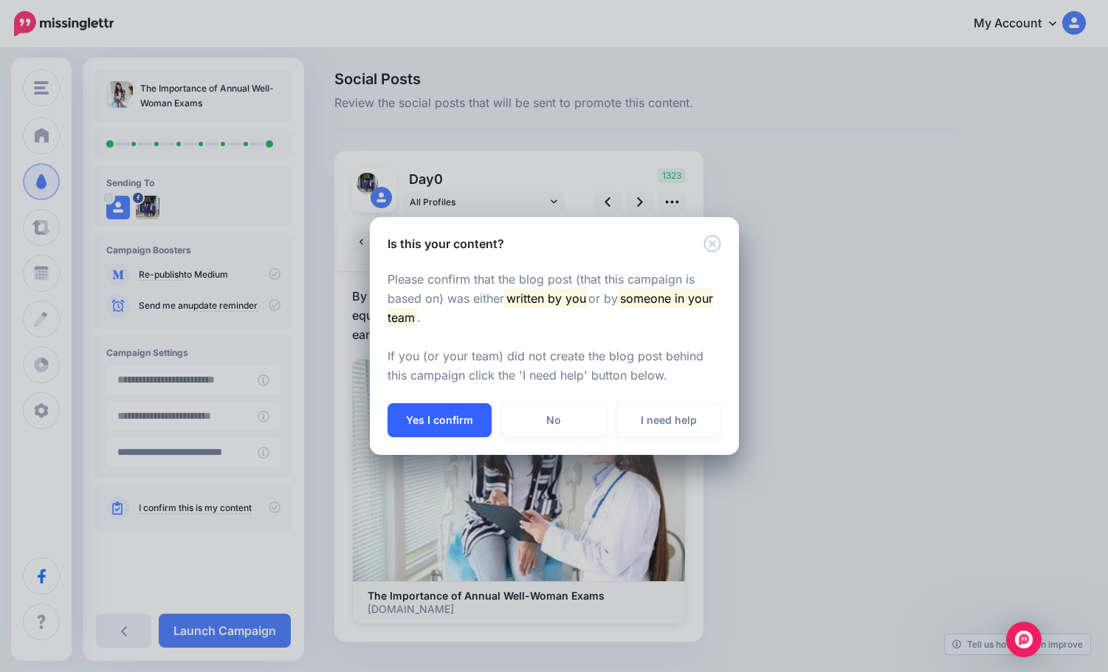
click at [464, 405] on button "Yes I confirm" at bounding box center [440, 420] width 104 height 34
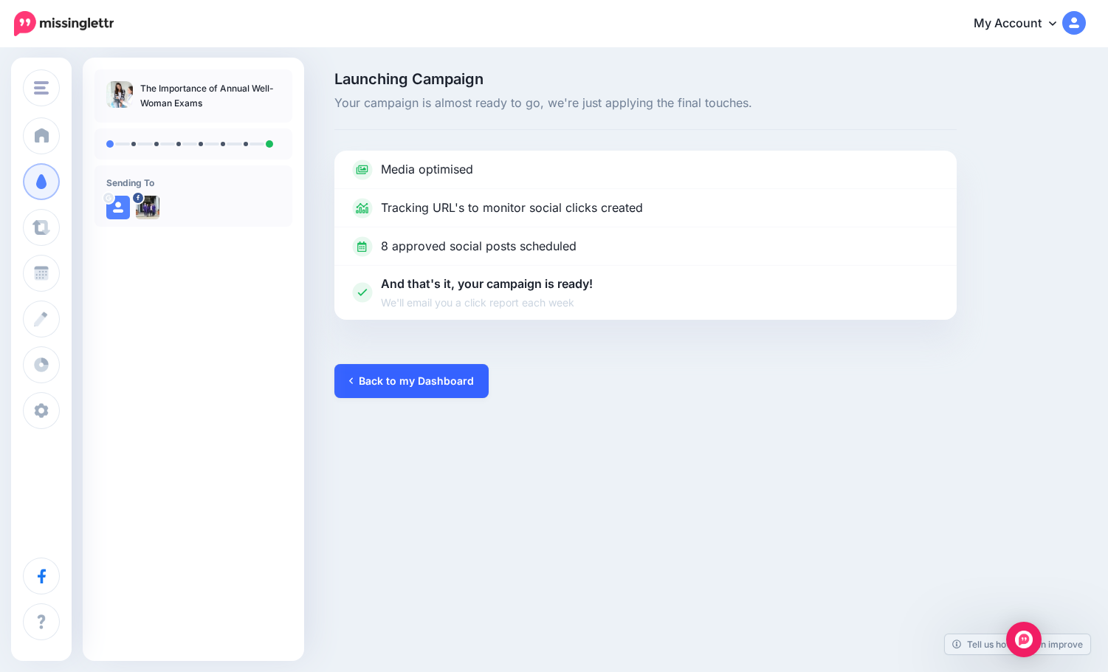
click at [412, 372] on link "Back to my Dashboard" at bounding box center [412, 381] width 154 height 34
